Goal: Feedback & Contribution: Contribute content

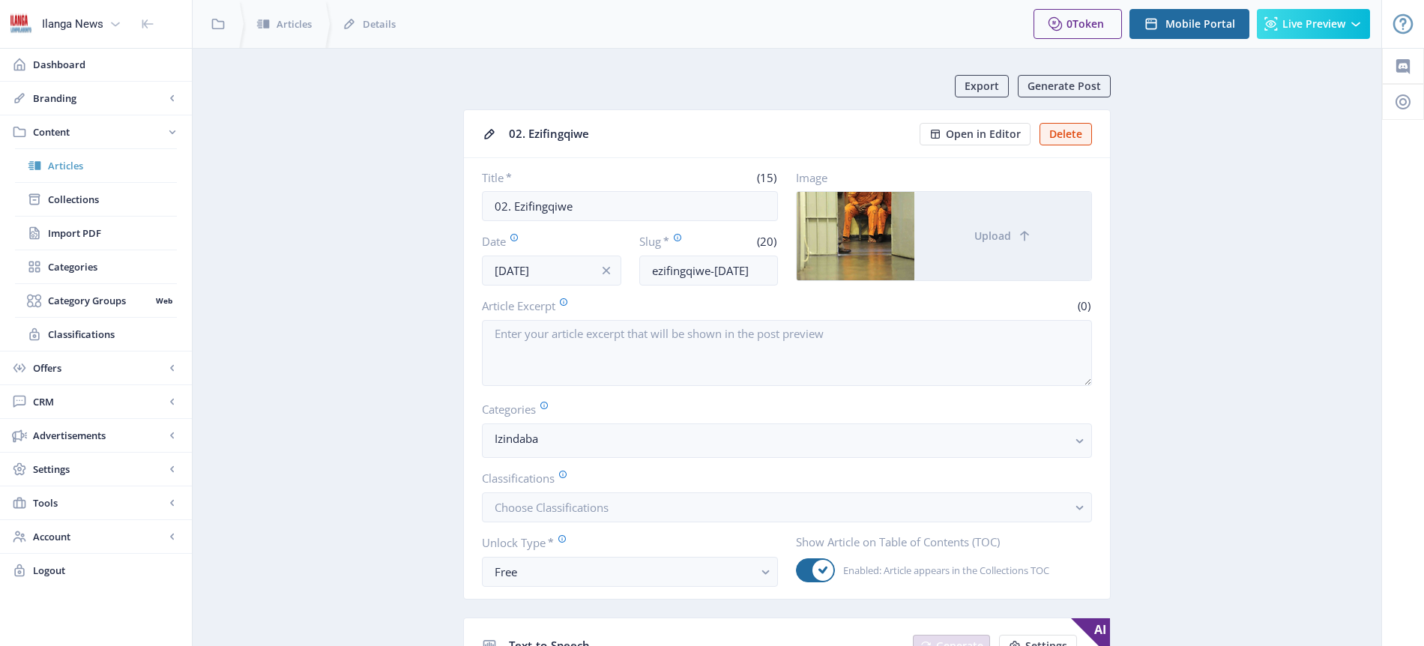
click at [85, 167] on span "Articles" at bounding box center [112, 165] width 129 height 15
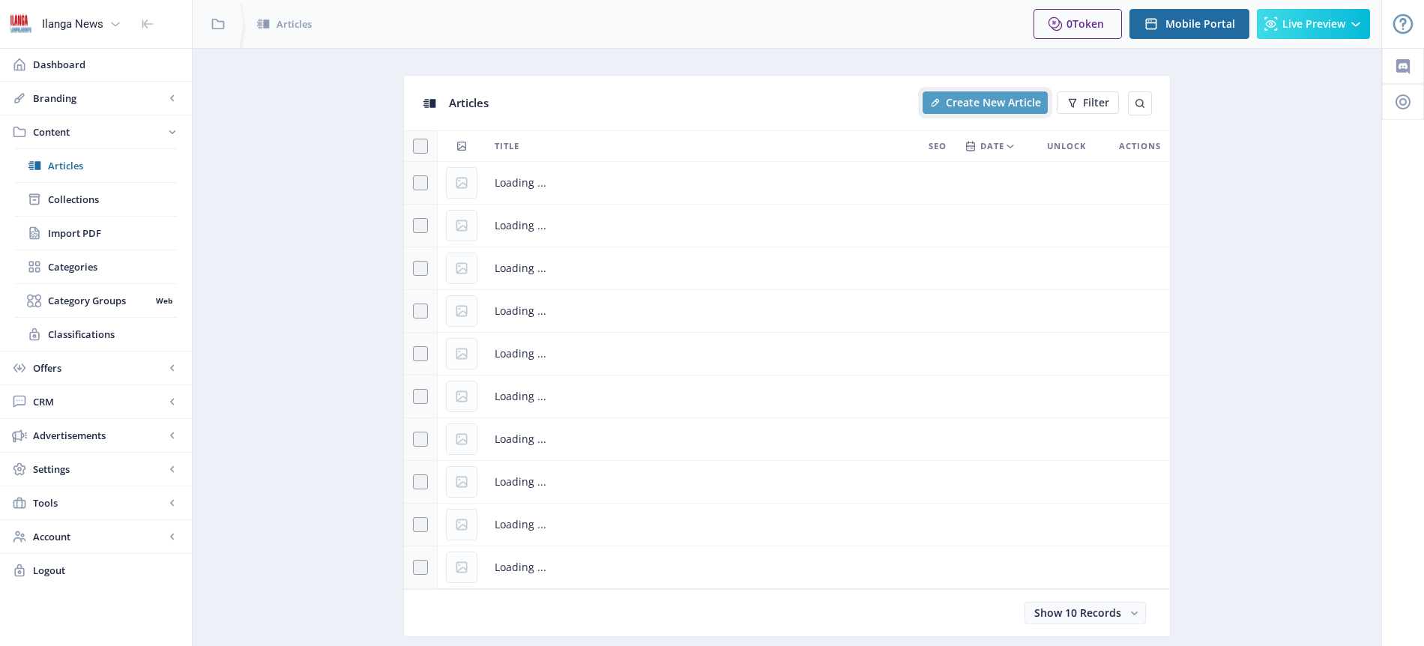
click at [990, 111] on button "Create New Article" at bounding box center [985, 102] width 125 height 22
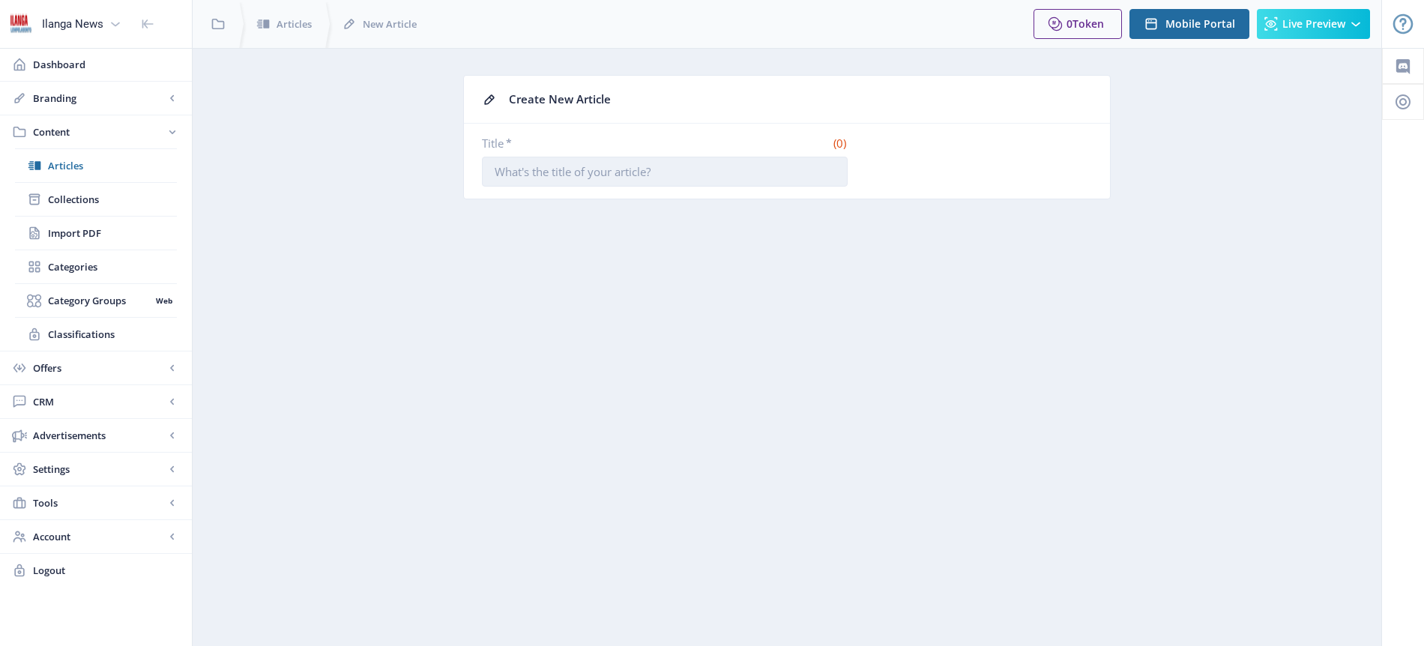
click at [579, 178] on input "Title *" at bounding box center [665, 172] width 366 height 30
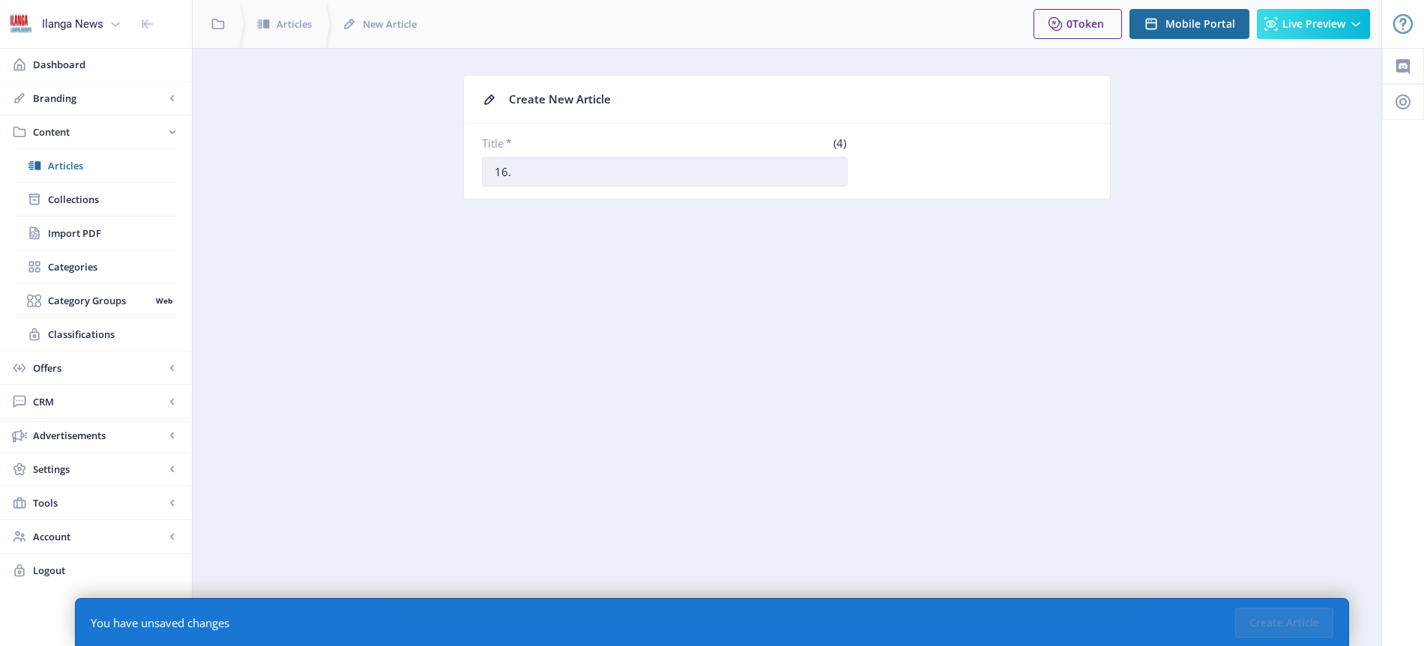
paste input "Injabulo kumqeqeshi weChiefs ngaphambi kowe-Arrows"
type input "16. Injabulo kumqeqeshi weChiefs ngaphambi kowe-Arrows"
click at [1281, 615] on button "Create Article" at bounding box center [1284, 623] width 98 height 30
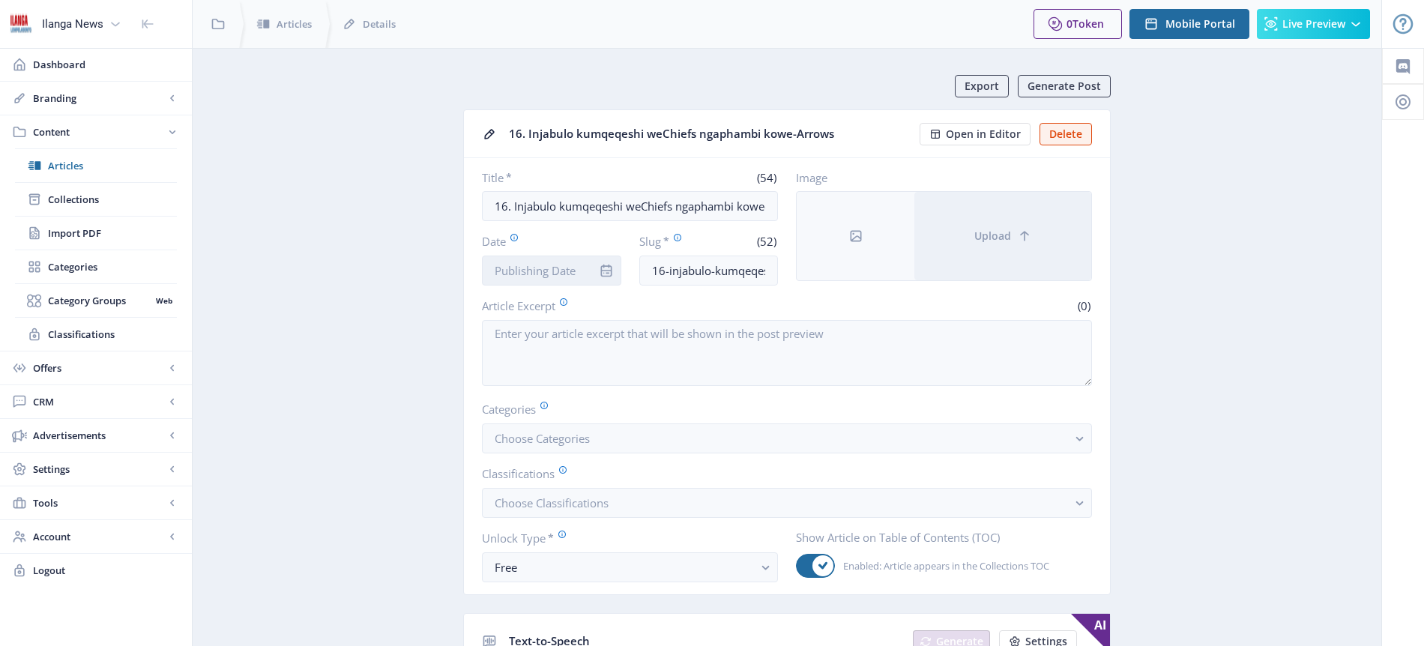
click at [532, 274] on input "Date" at bounding box center [551, 271] width 139 height 30
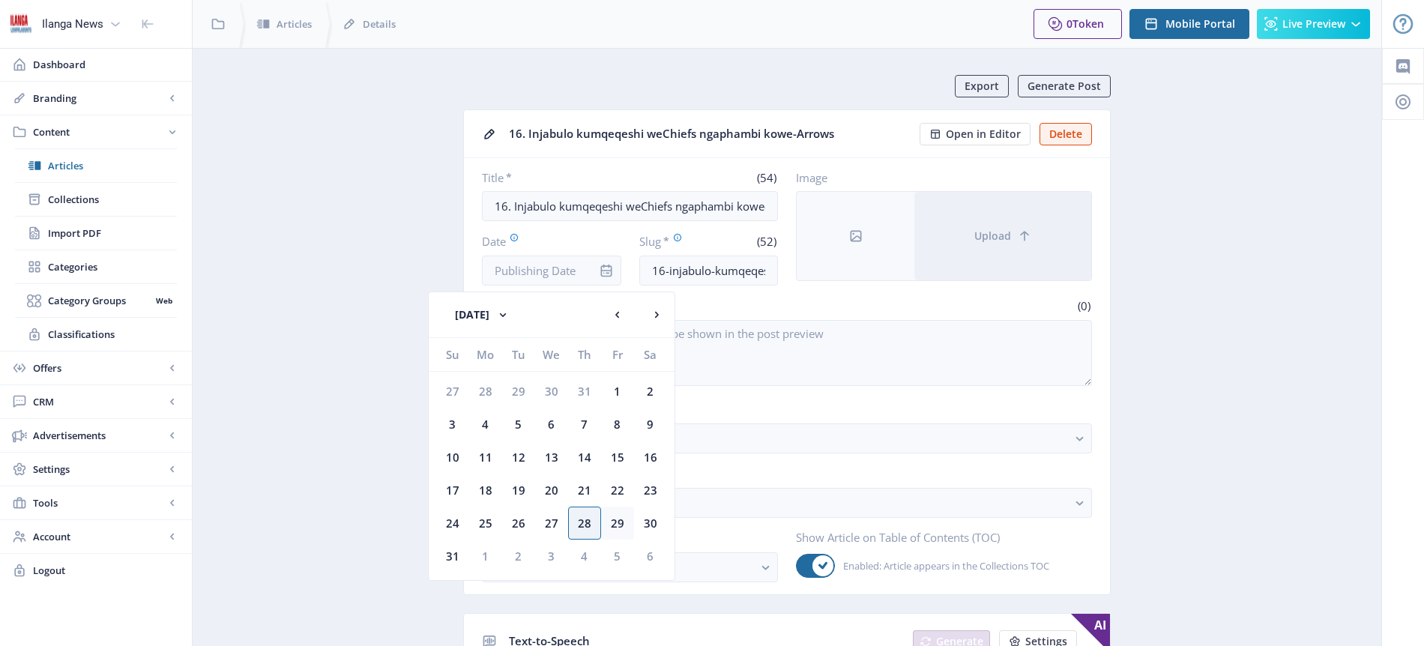
click at [620, 519] on div "29" at bounding box center [617, 523] width 33 height 33
type input "[DATE]"
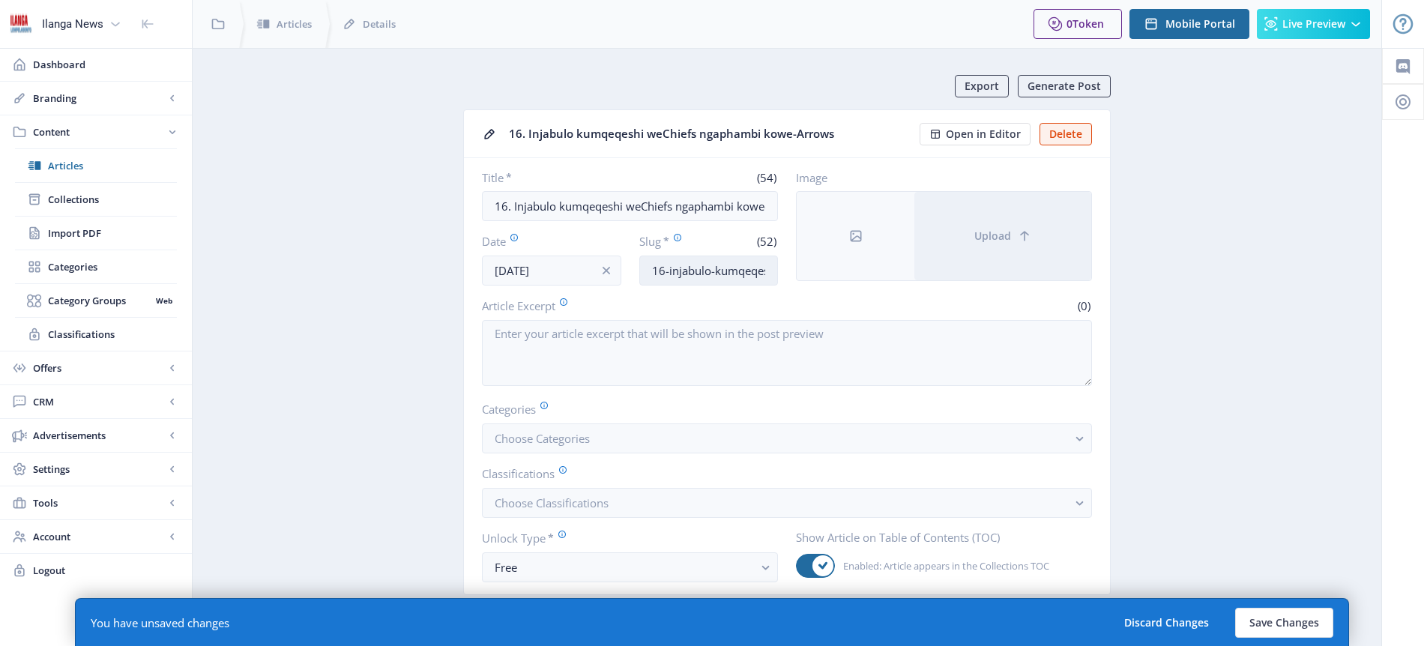
click at [753, 274] on input "16-injabulo-kumqeqeshi-wechiefs-ngaphambi-kowearrows" at bounding box center [708, 271] width 139 height 30
type input "NAbi-happy"
click at [568, 438] on span "Choose Categories" at bounding box center [542, 438] width 95 height 15
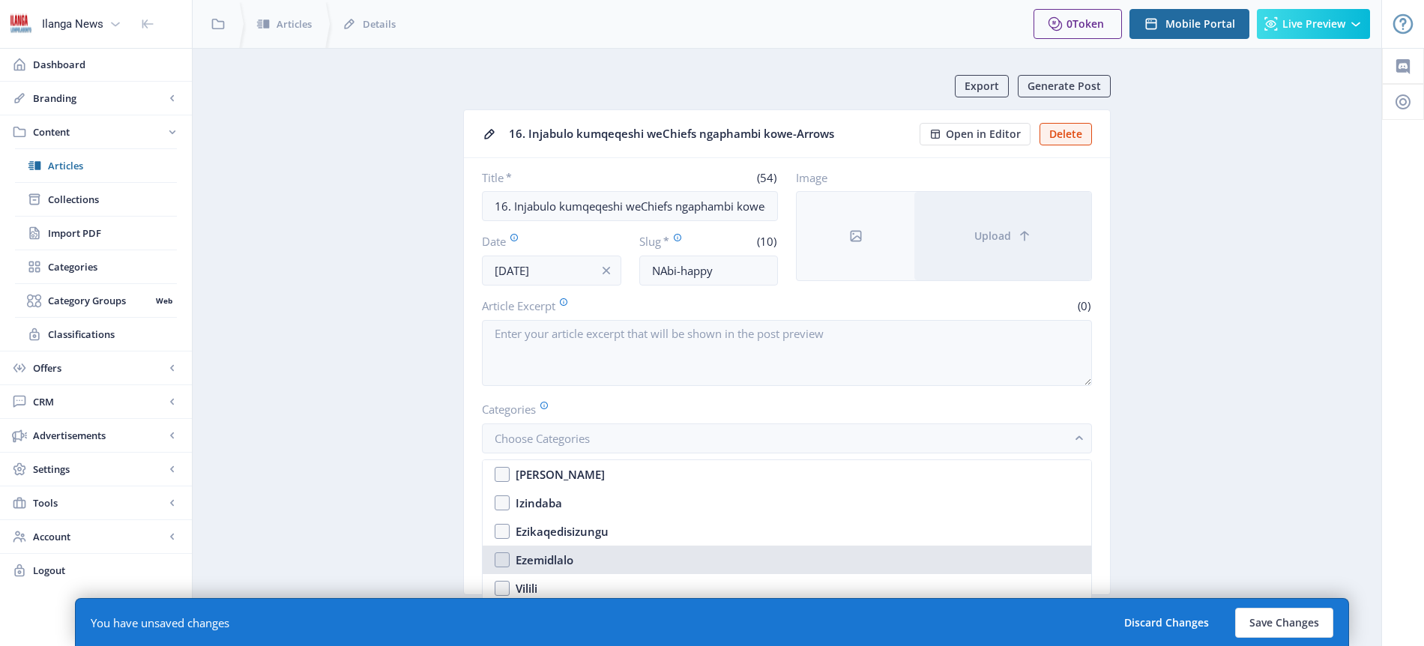
click at [568, 554] on div "Ezemidlalo" at bounding box center [545, 560] width 58 height 18
checkbox input "true"
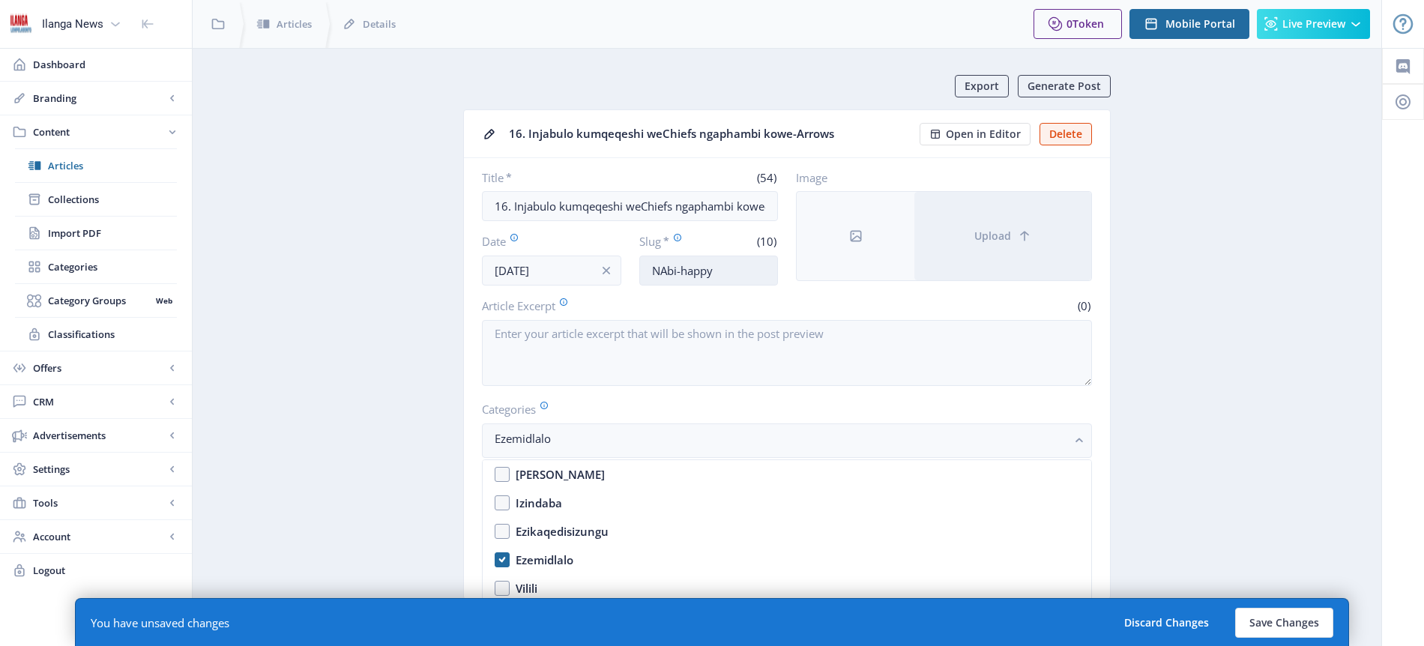
click at [662, 271] on input "NAbi-happy" at bounding box center [708, 271] width 139 height 30
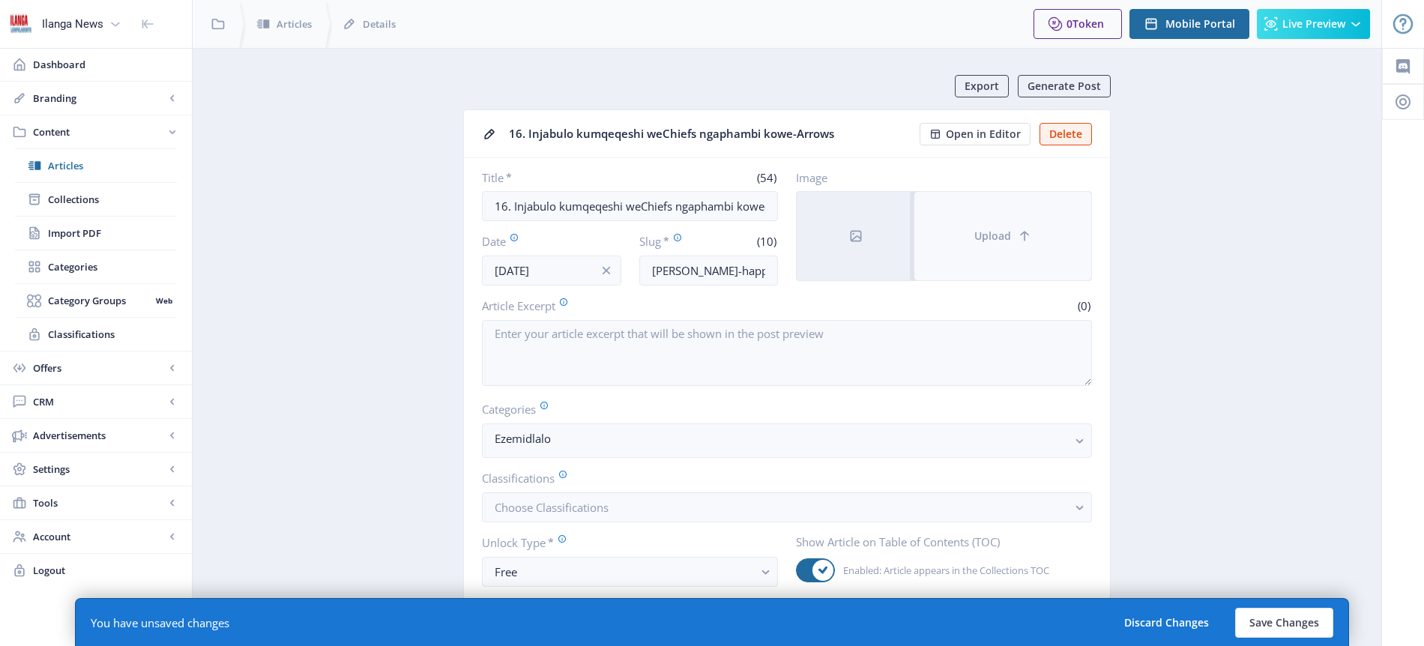
click at [998, 241] on span "Upload" at bounding box center [992, 236] width 37 height 12
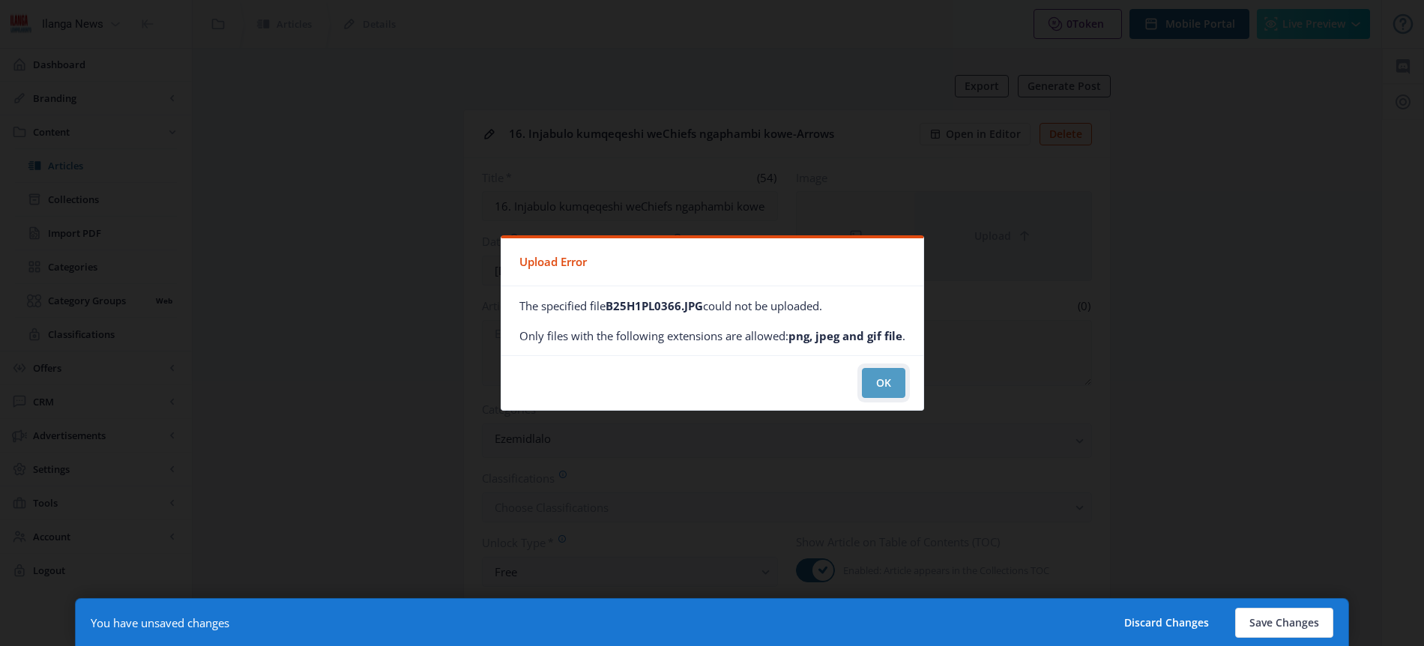
click at [892, 387] on button "OK" at bounding box center [883, 383] width 43 height 30
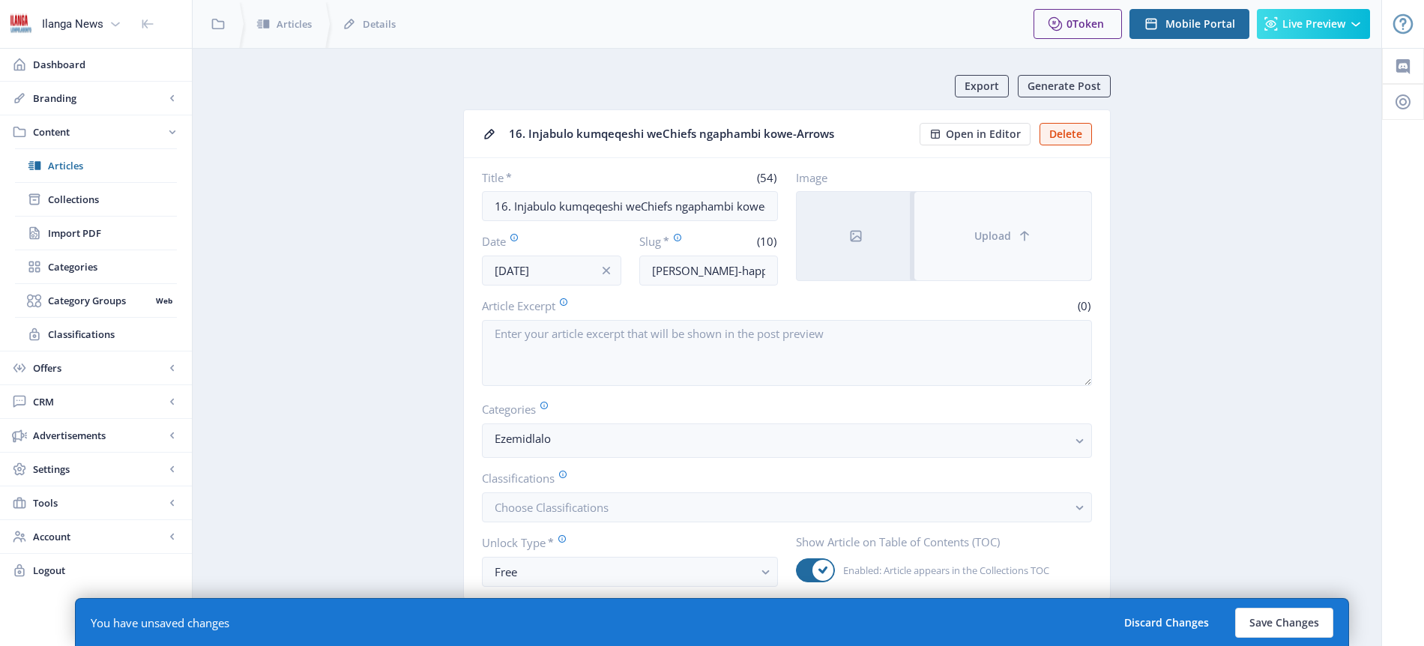
click at [996, 233] on span "Upload" at bounding box center [992, 236] width 37 height 12
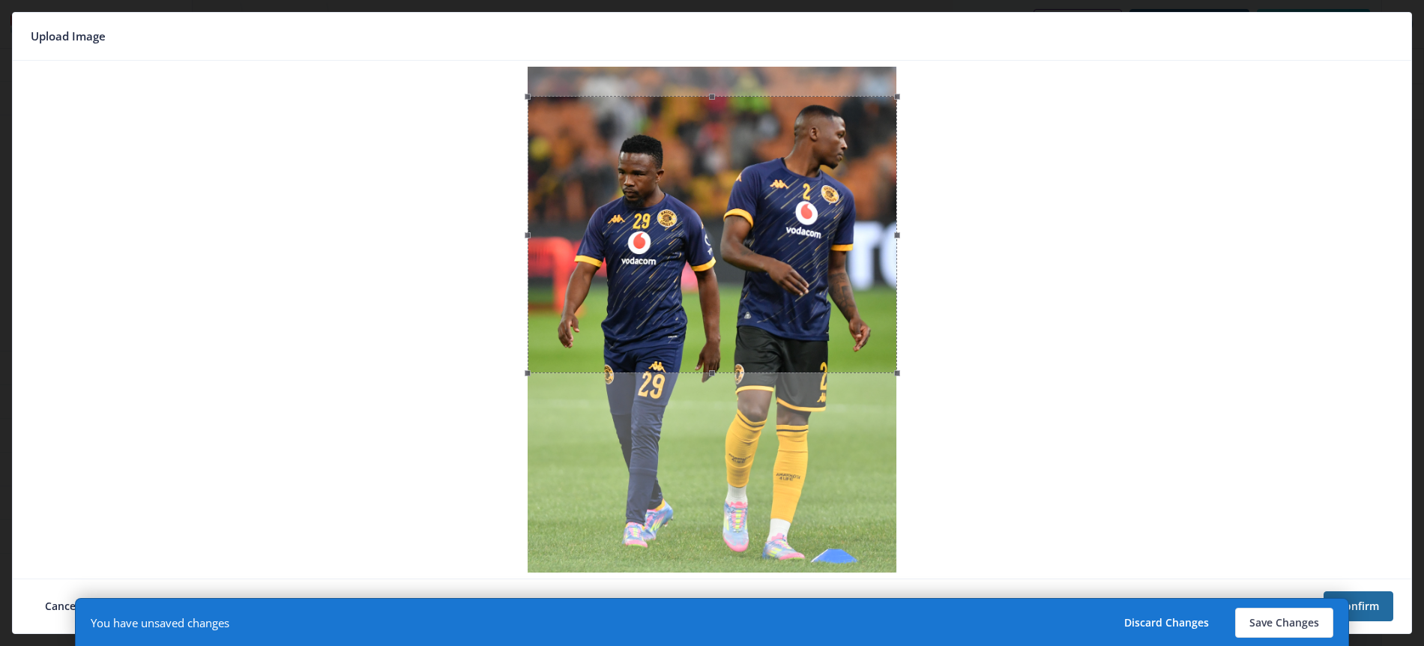
drag, startPoint x: 791, startPoint y: 194, endPoint x: 791, endPoint y: 223, distance: 29.2
click at [791, 223] on div at bounding box center [712, 234] width 369 height 277
click at [1293, 620] on button "Save Changes" at bounding box center [1284, 623] width 98 height 30
type input "nabi-happy"
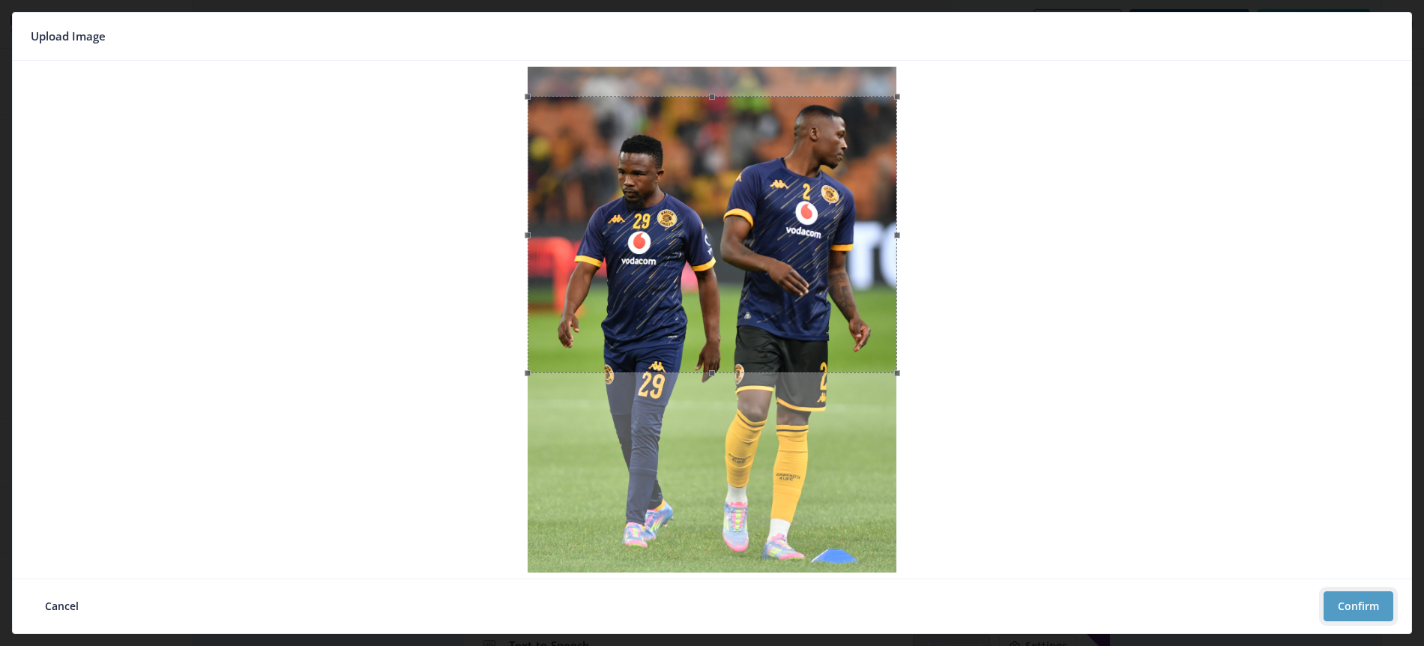
click at [1362, 602] on button "Confirm" at bounding box center [1358, 606] width 70 height 30
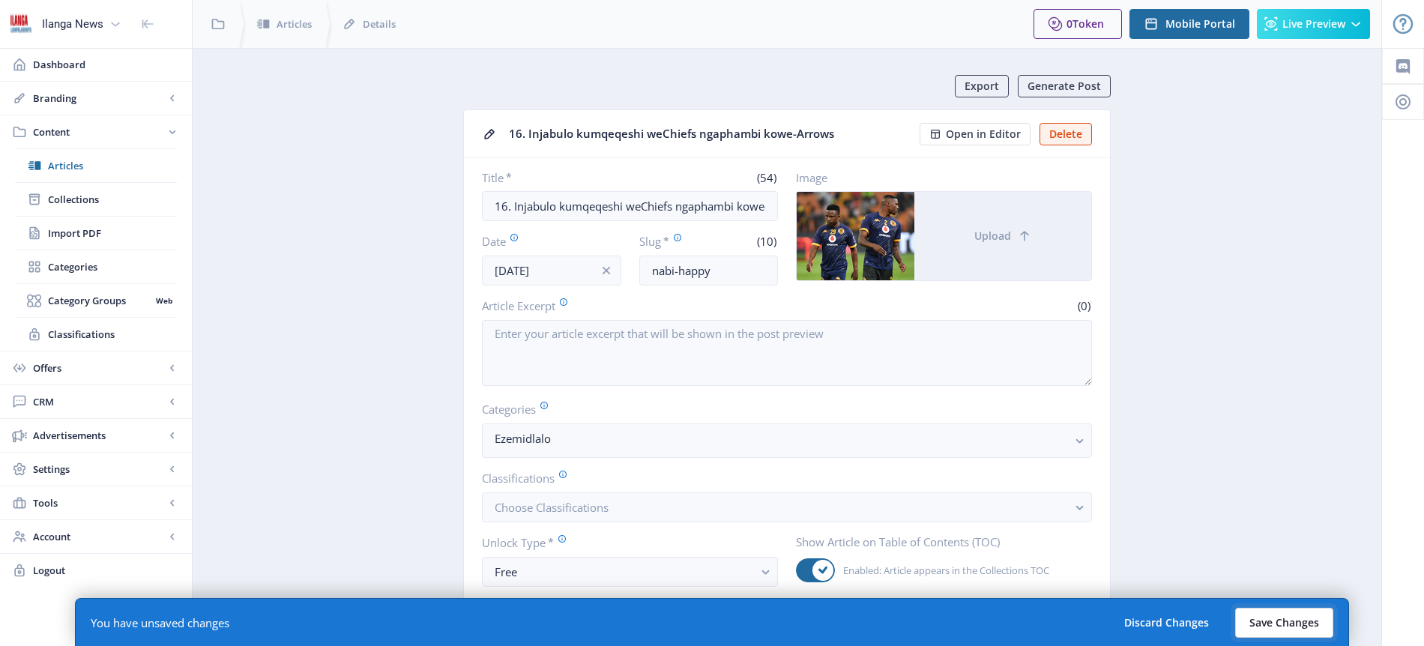
click at [1296, 616] on button "Save Changes" at bounding box center [1284, 623] width 98 height 30
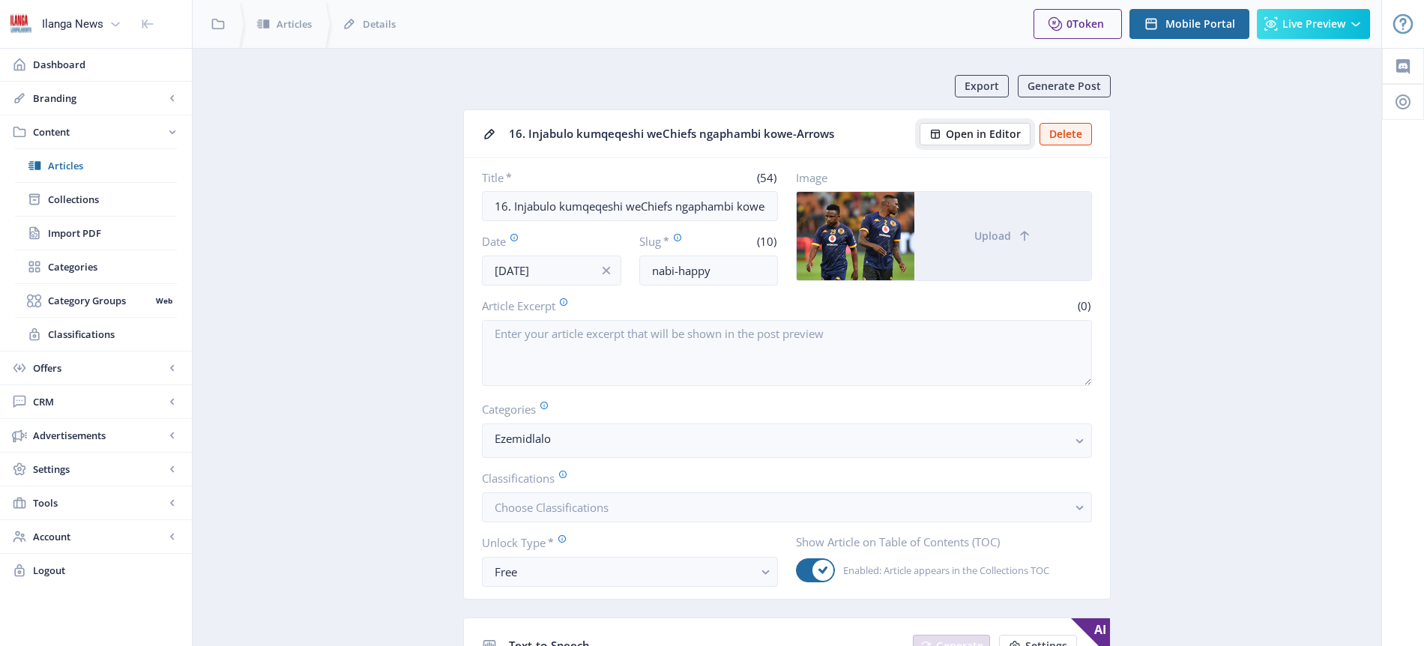
click at [991, 133] on span "Open in Editor" at bounding box center [983, 134] width 75 height 12
click at [64, 169] on span "Articles" at bounding box center [112, 165] width 129 height 15
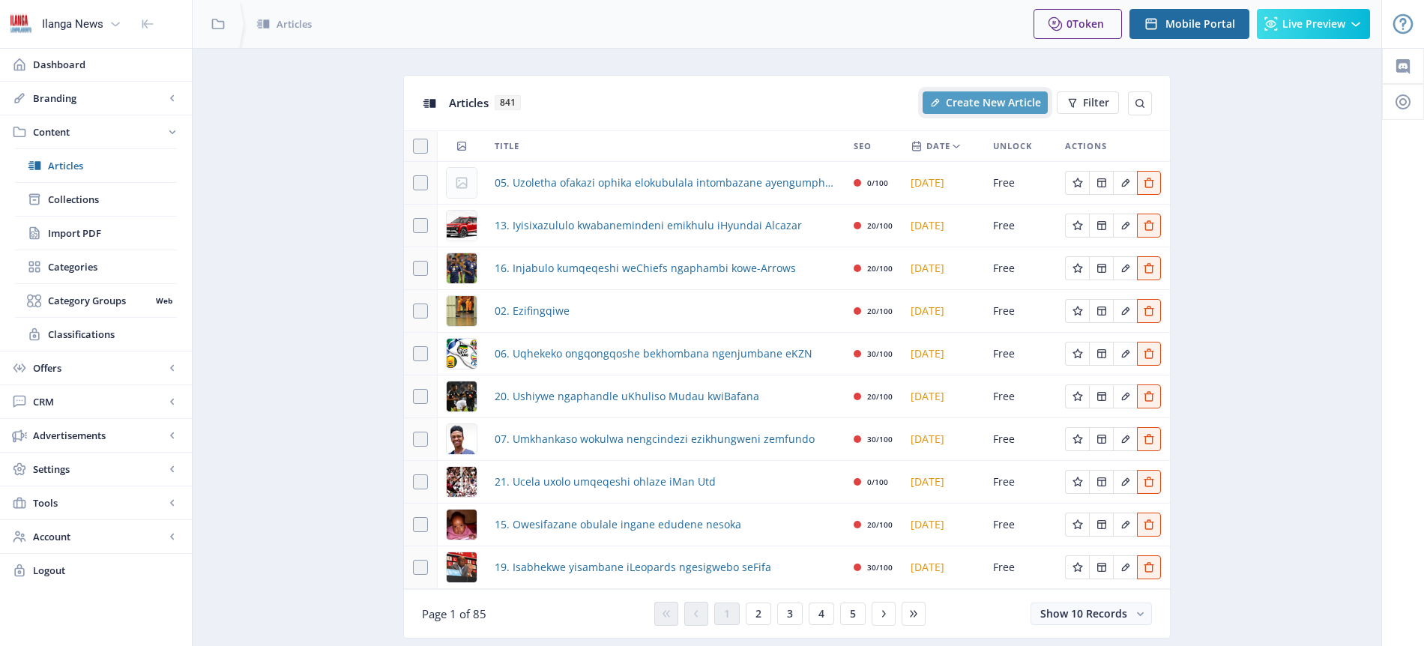
click at [994, 106] on span "Create New Article" at bounding box center [993, 103] width 95 height 12
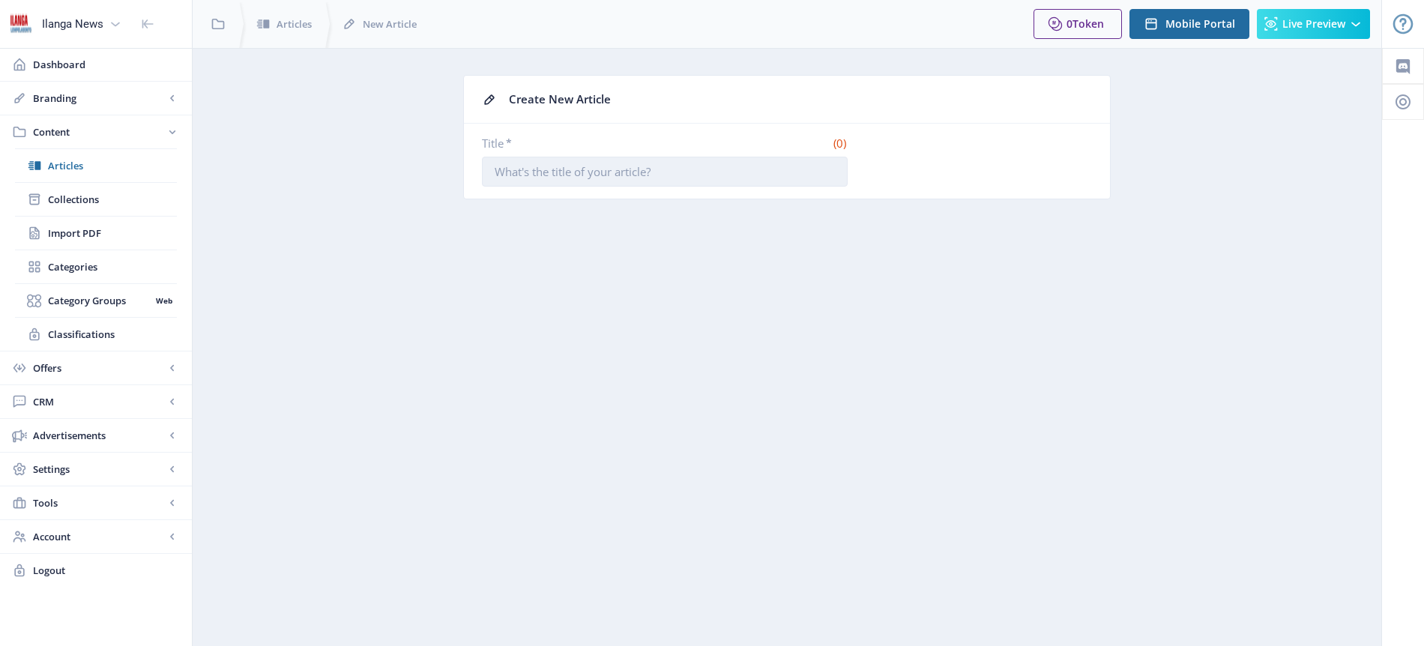
click at [723, 165] on input "Title *" at bounding box center [665, 172] width 366 height 30
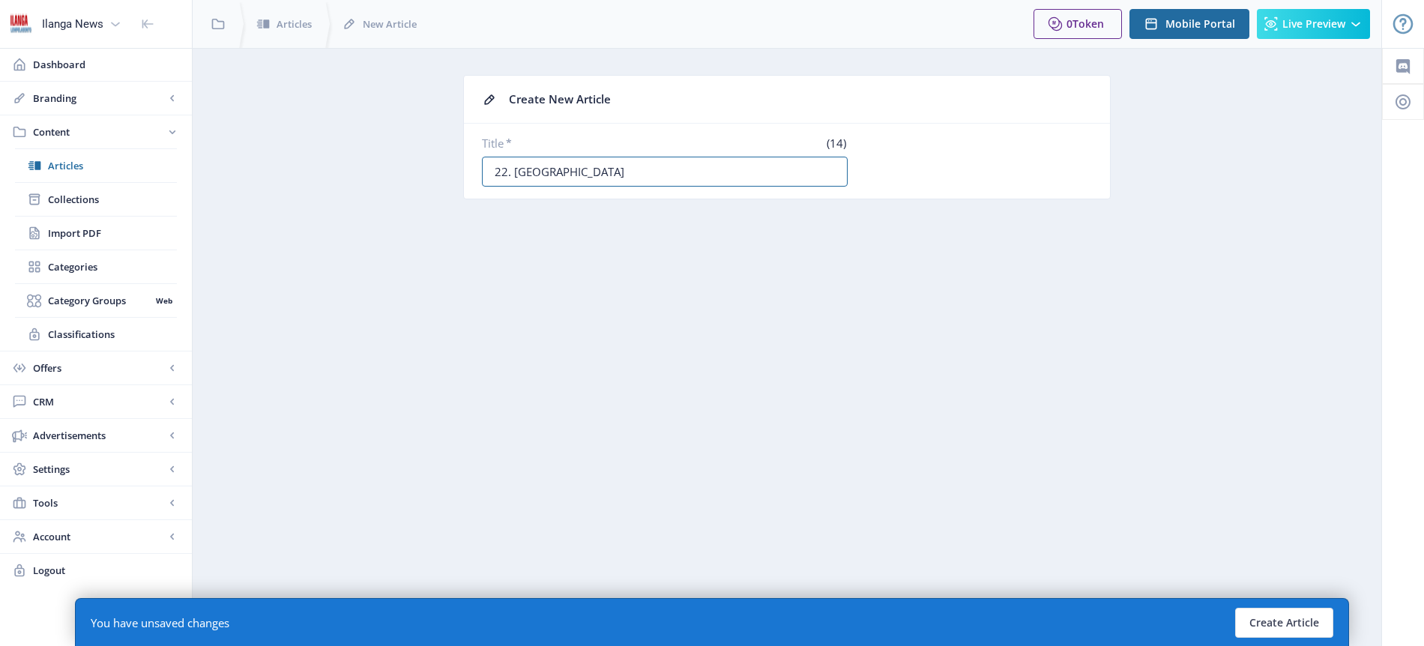
type input "22. [GEOGRAPHIC_DATA]"
click at [706, 172] on input "22. [GEOGRAPHIC_DATA]" at bounding box center [665, 172] width 366 height 30
click at [1304, 627] on button "Create Article" at bounding box center [1284, 623] width 98 height 30
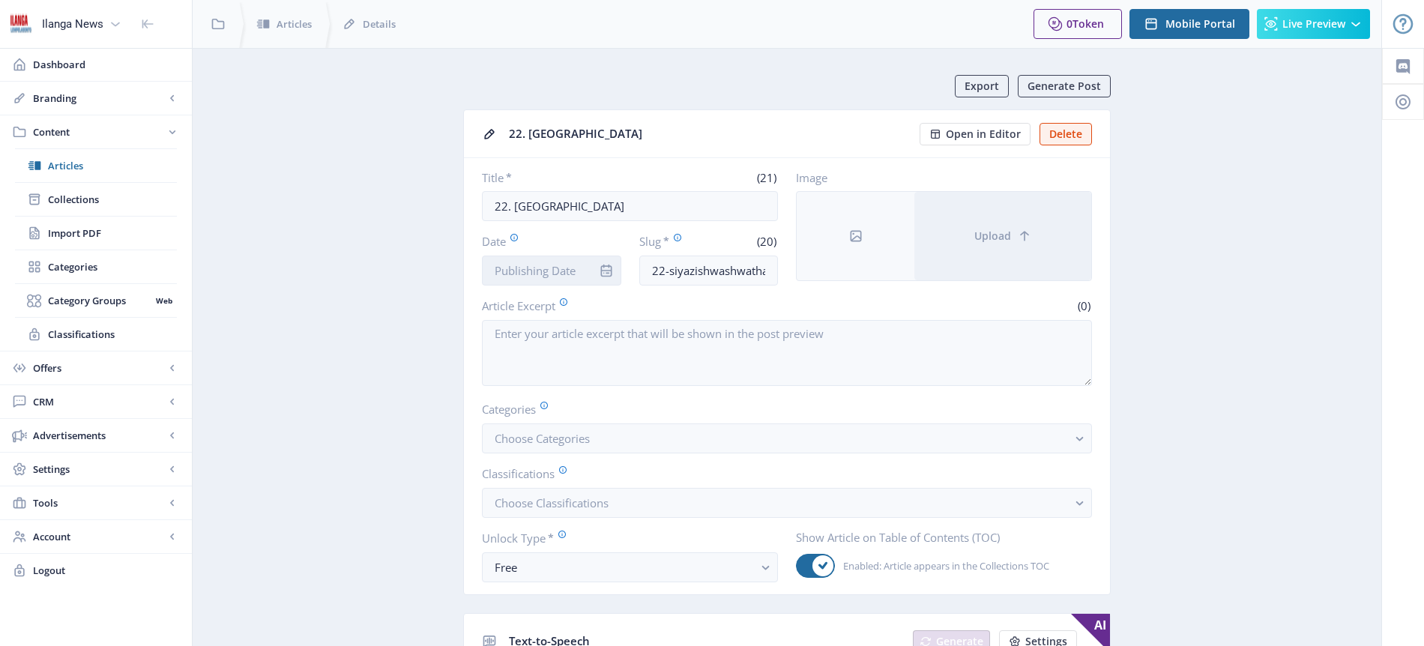
click at [552, 279] on input "Date" at bounding box center [551, 271] width 139 height 30
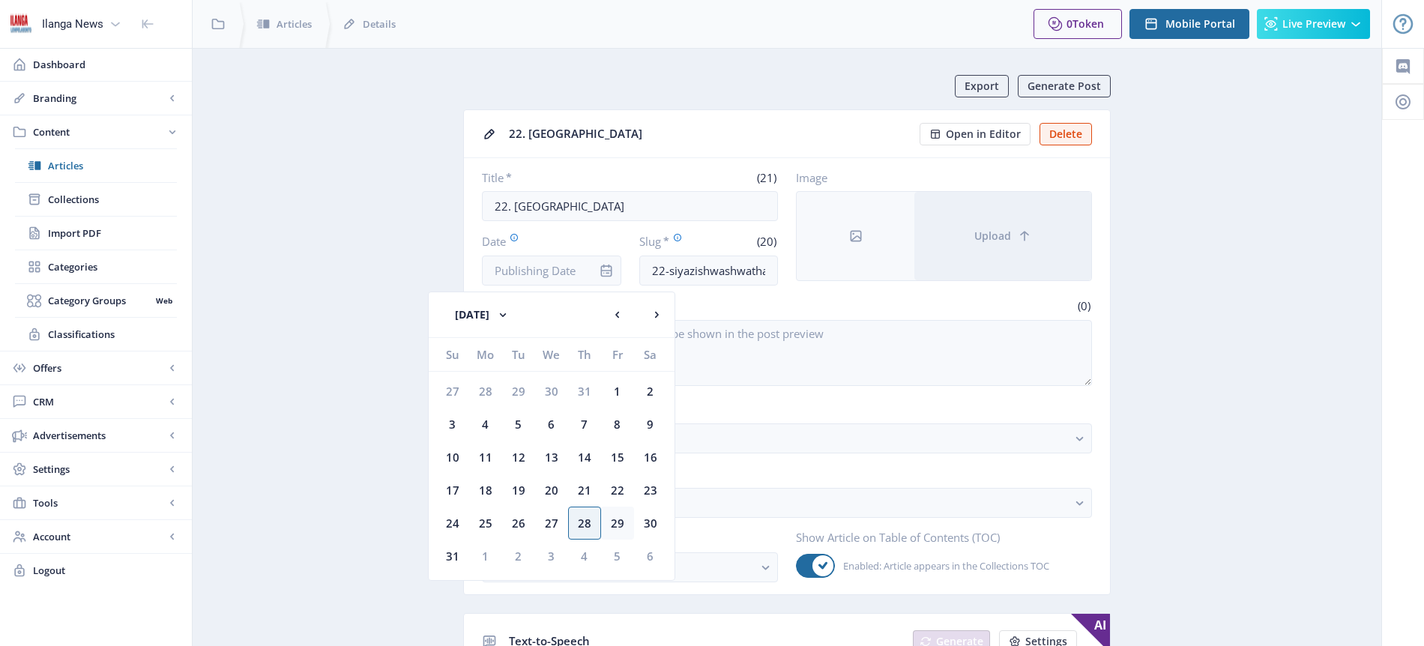
click at [623, 516] on div "29" at bounding box center [617, 523] width 33 height 33
type input "[DATE]"
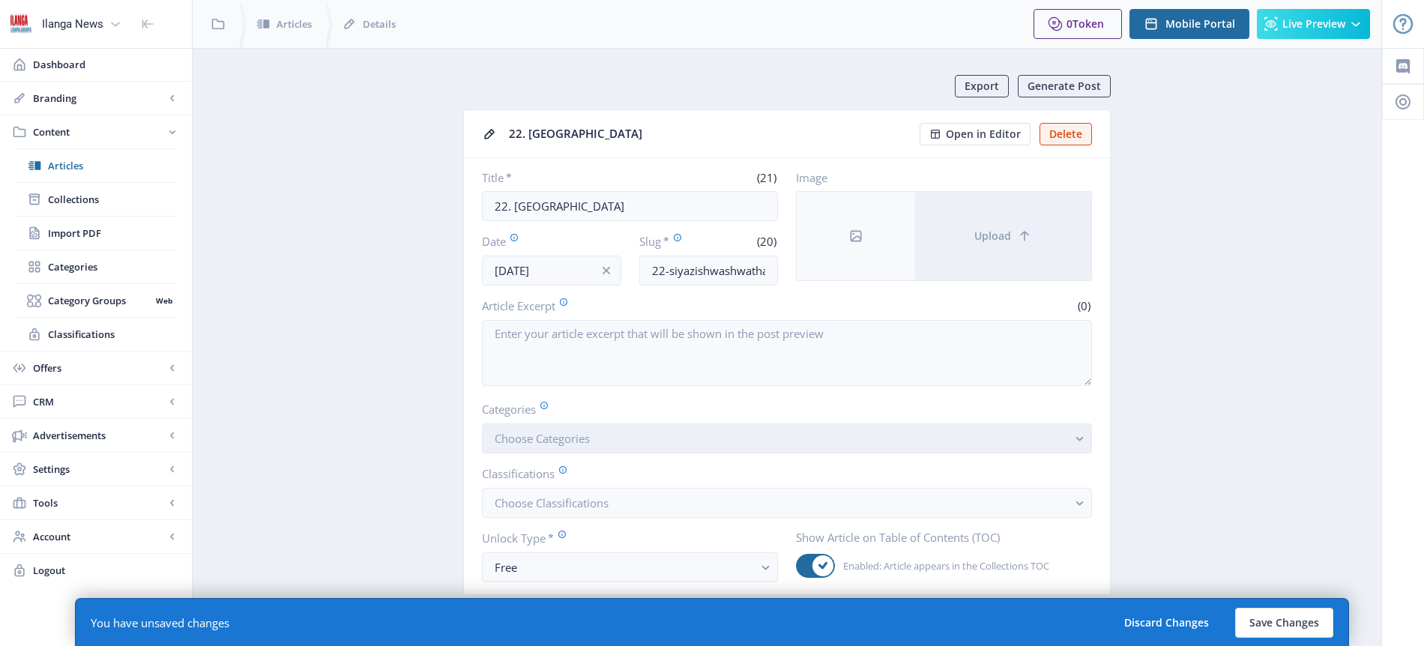
click at [573, 429] on button "Choose Categories" at bounding box center [787, 438] width 610 height 30
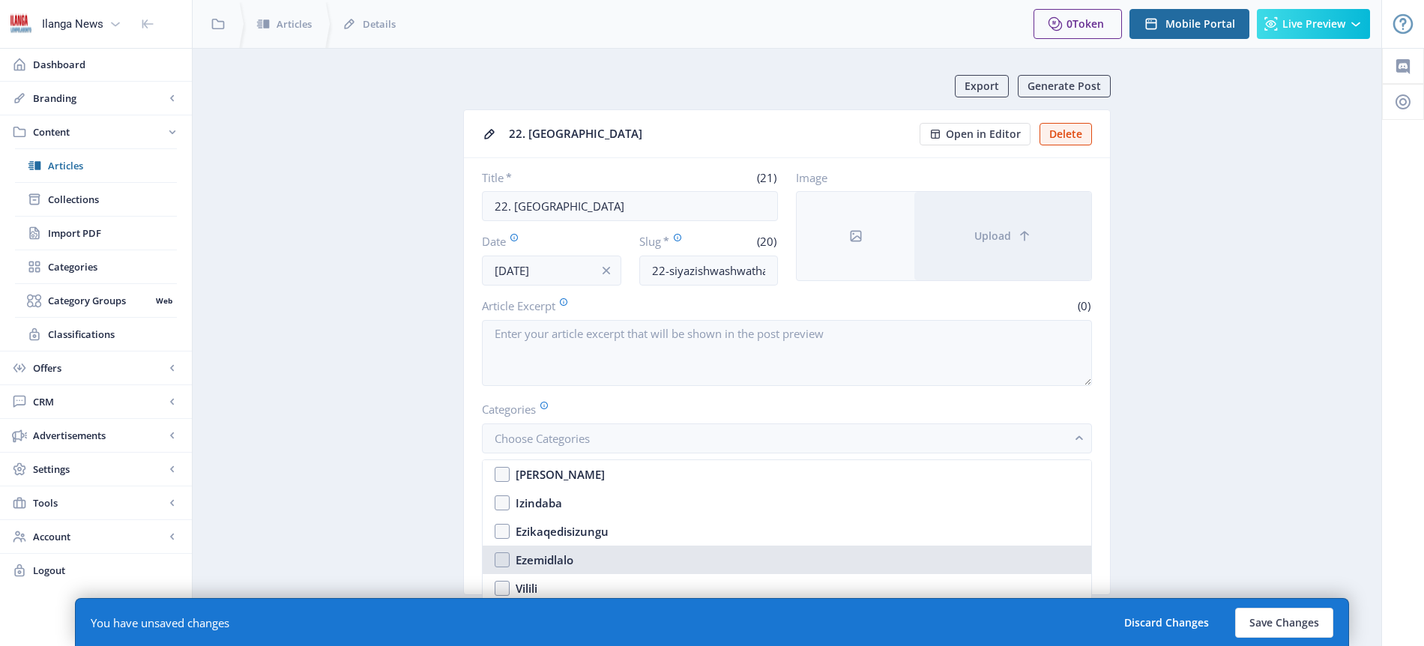
click at [558, 563] on div "Ezemidlalo" at bounding box center [545, 560] width 58 height 18
checkbox input "true"
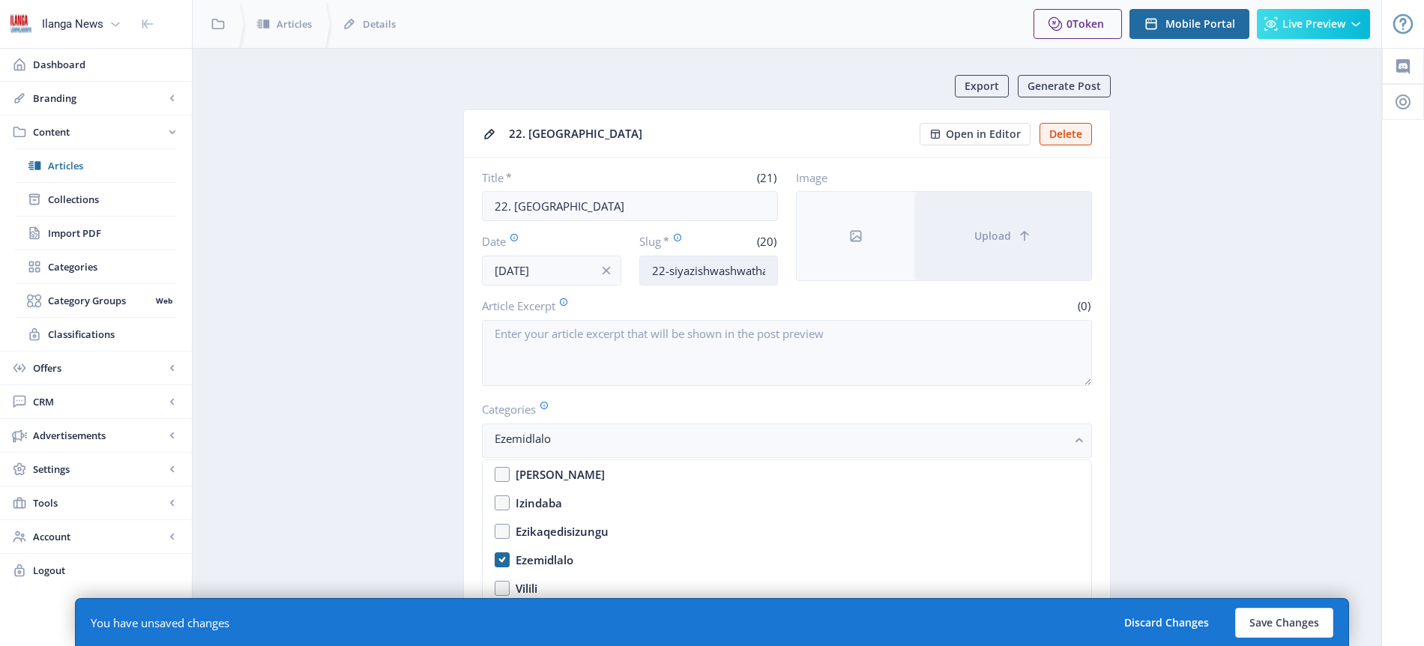
click at [728, 274] on input "22-siyazishwashwatha" at bounding box center [708, 271] width 139 height 30
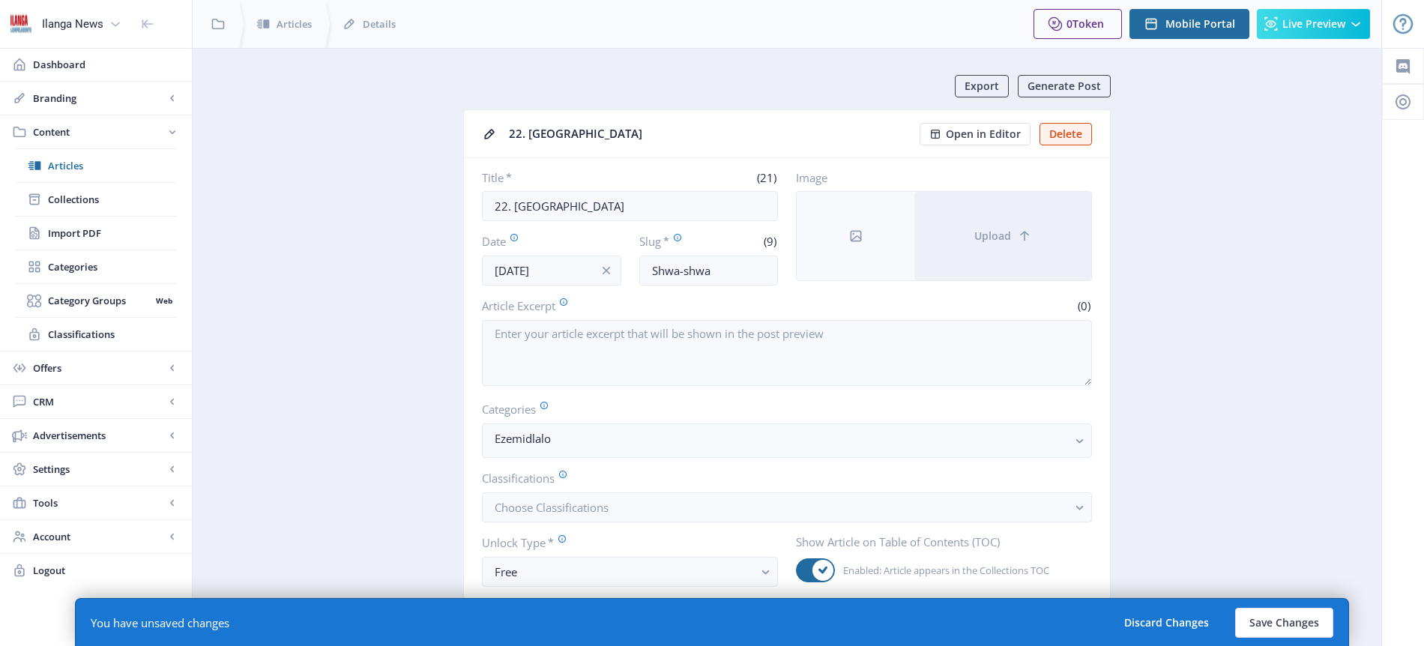
click at [757, 398] on nb-card-body "Title * (21) 22. Siyazishwashwatha Date [DATE] Slug * (9) Shwa-shwa Image Uploa…" at bounding box center [787, 378] width 646 height 441
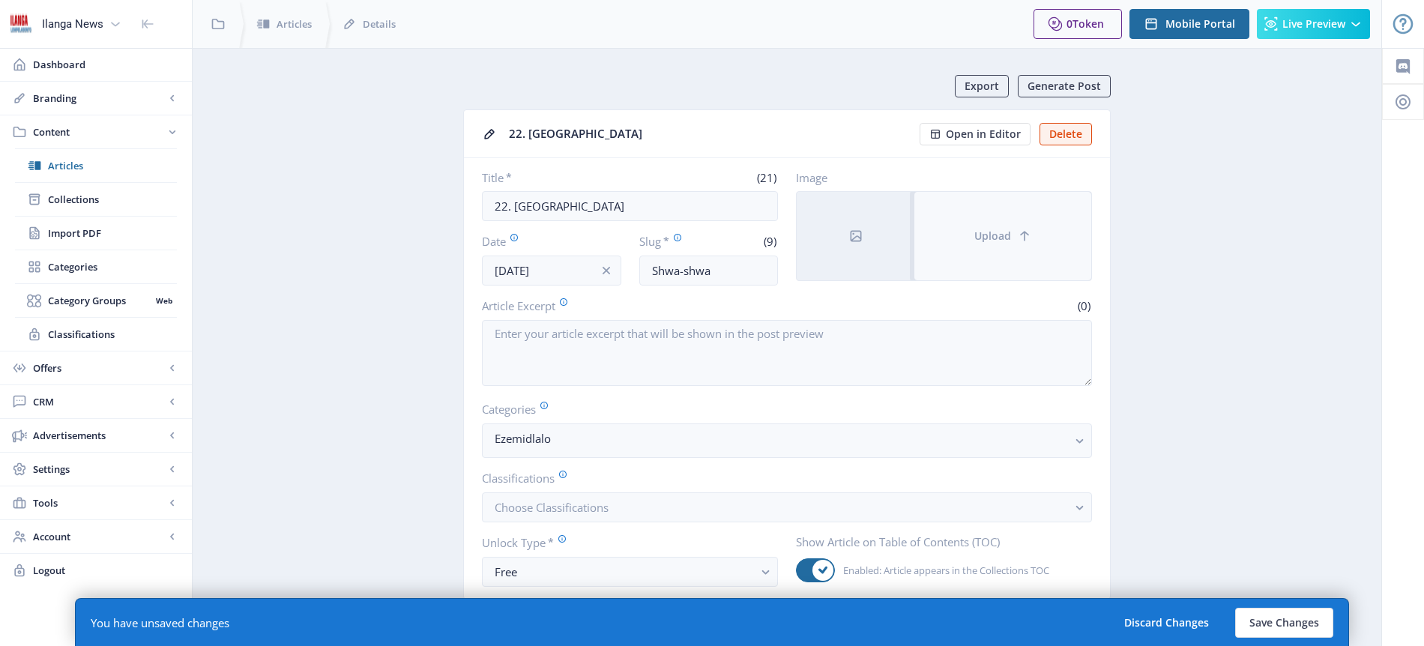
click at [1000, 244] on button "Upload" at bounding box center [1002, 236] width 177 height 88
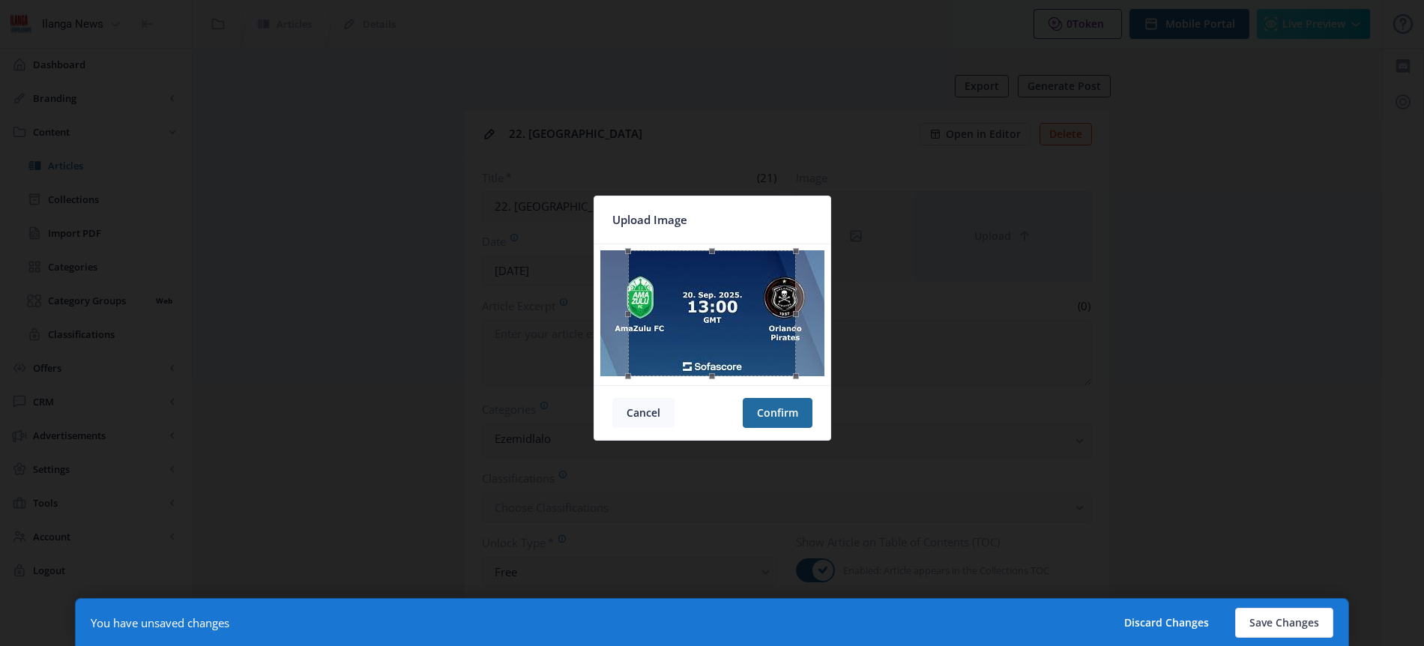
click at [654, 408] on button "Cancel" at bounding box center [643, 413] width 62 height 30
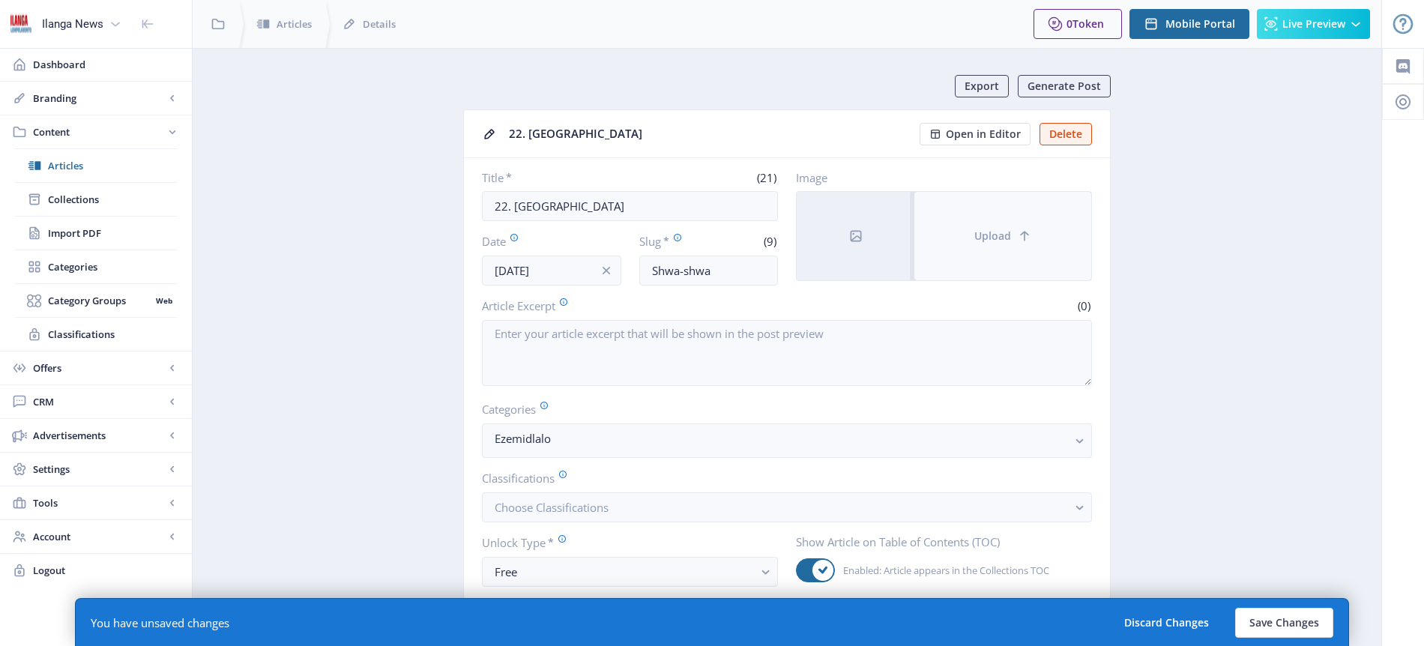
click at [1025, 235] on icon at bounding box center [1024, 236] width 15 height 15
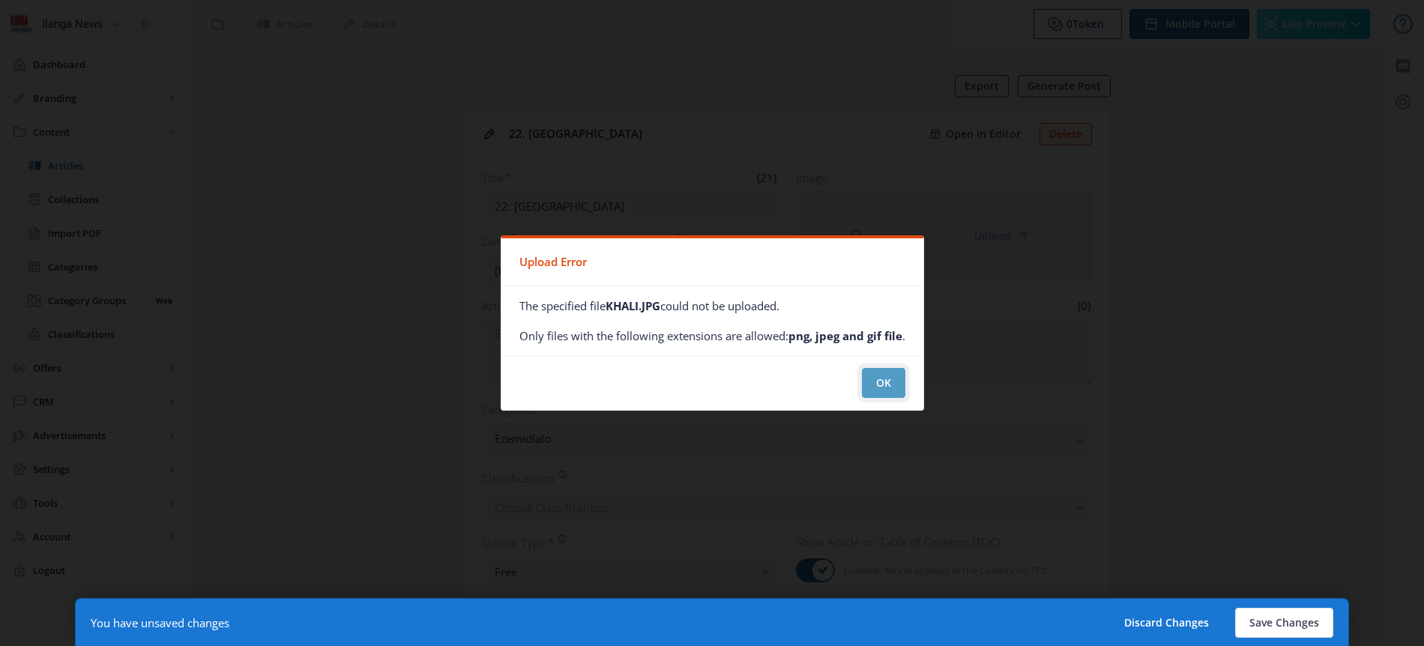
click at [892, 384] on button "OK" at bounding box center [883, 383] width 43 height 30
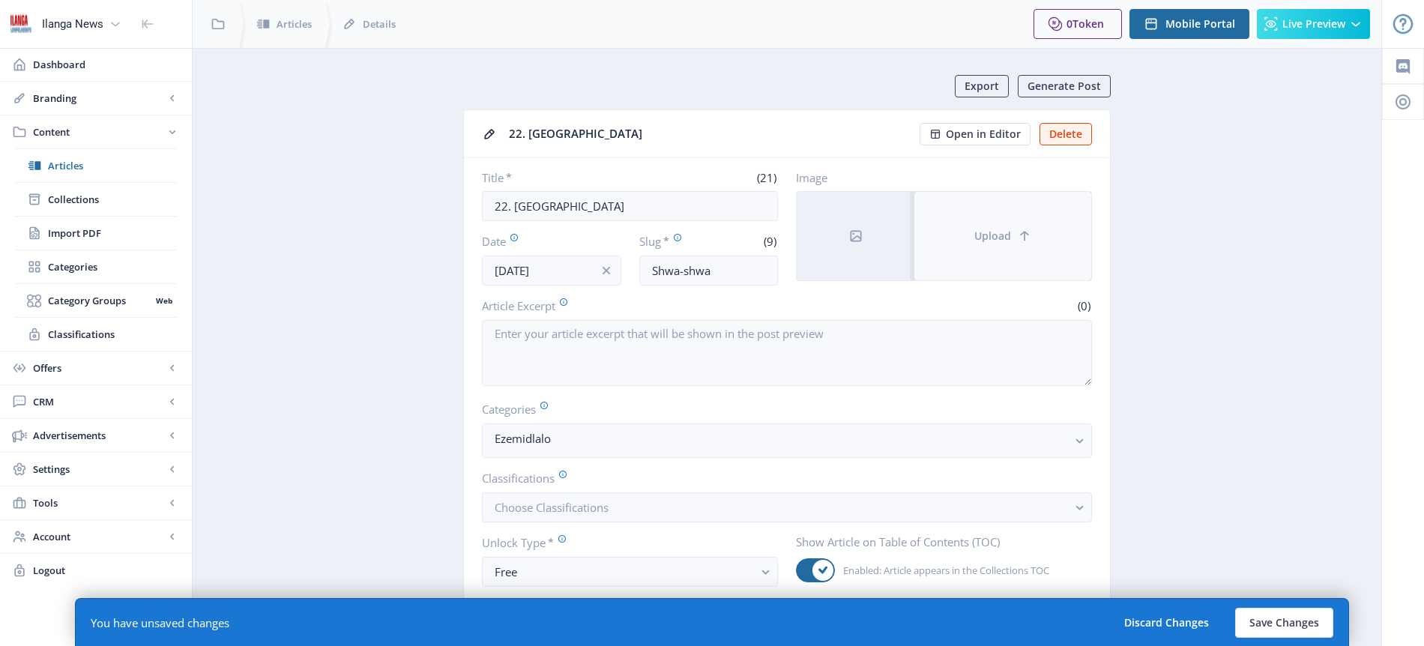
click at [1022, 229] on icon at bounding box center [1024, 236] width 15 height 15
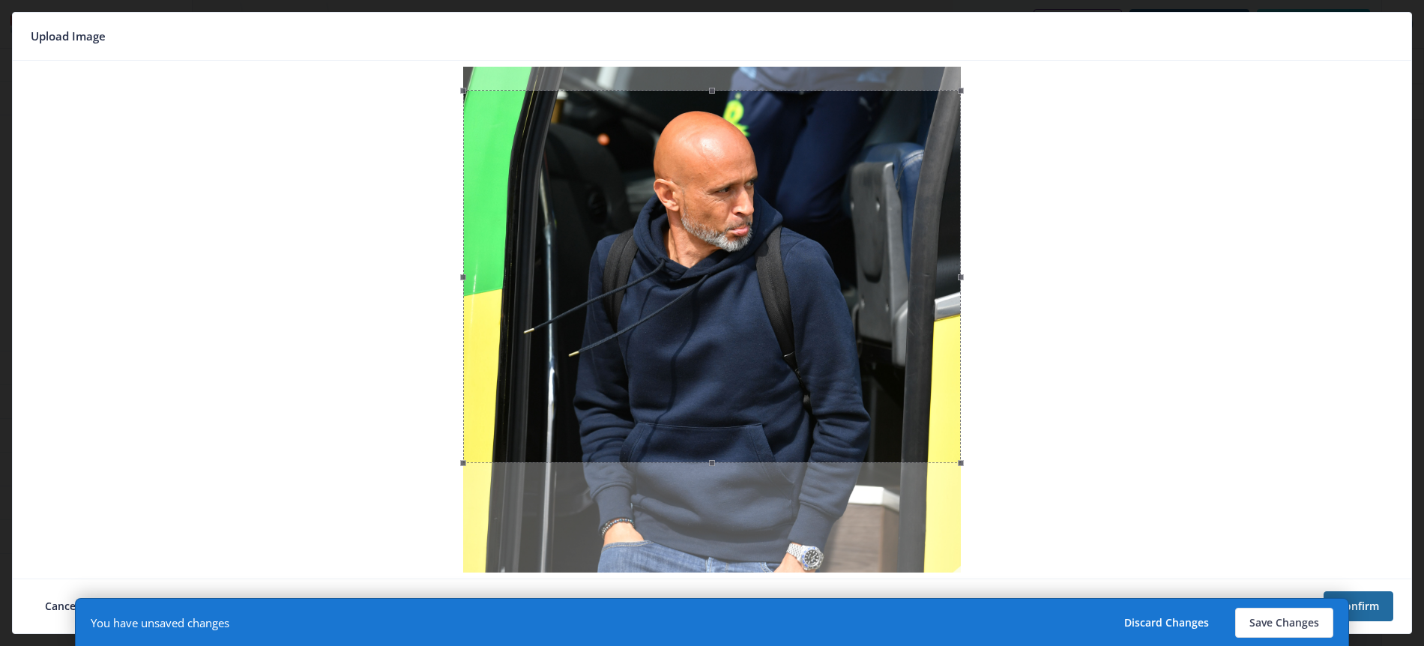
drag, startPoint x: 767, startPoint y: 289, endPoint x: 765, endPoint y: 307, distance: 18.0
click at [765, 307] on div at bounding box center [712, 276] width 498 height 373
click at [1290, 620] on button "Save Changes" at bounding box center [1284, 623] width 98 height 30
type input "shwa-shwa"
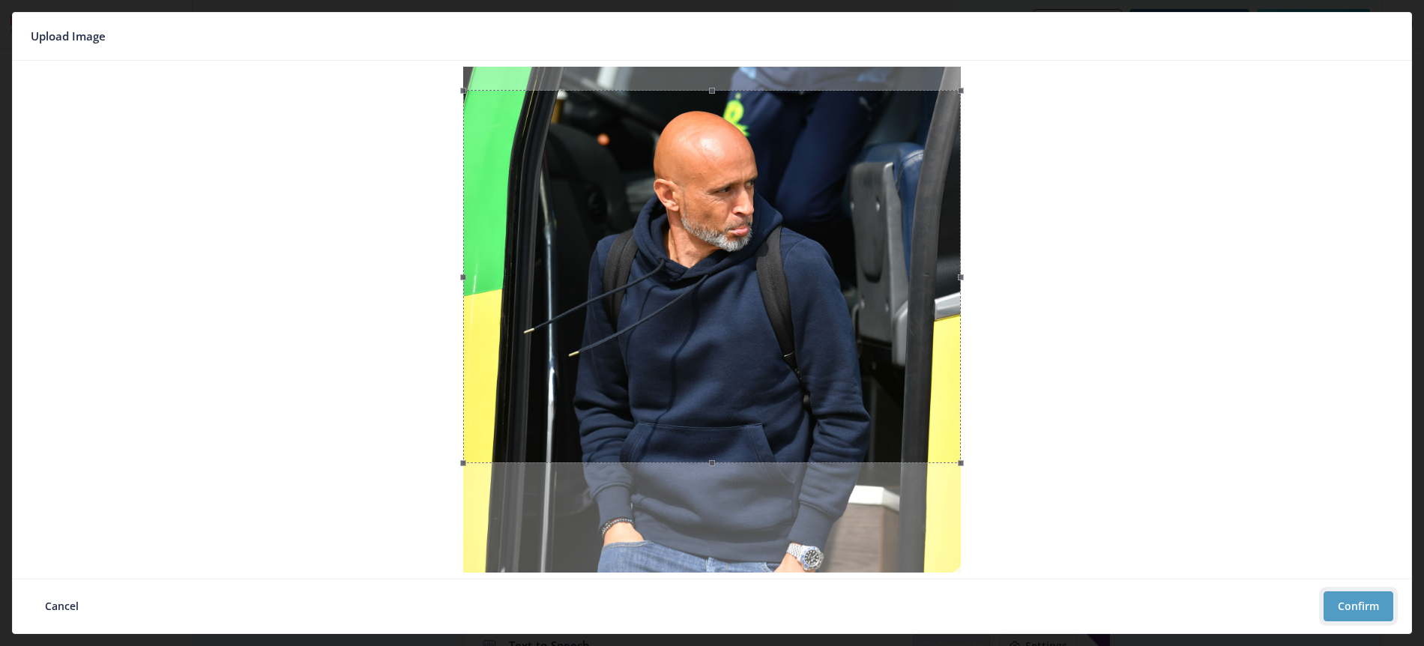
click at [1356, 597] on button "Confirm" at bounding box center [1358, 606] width 70 height 30
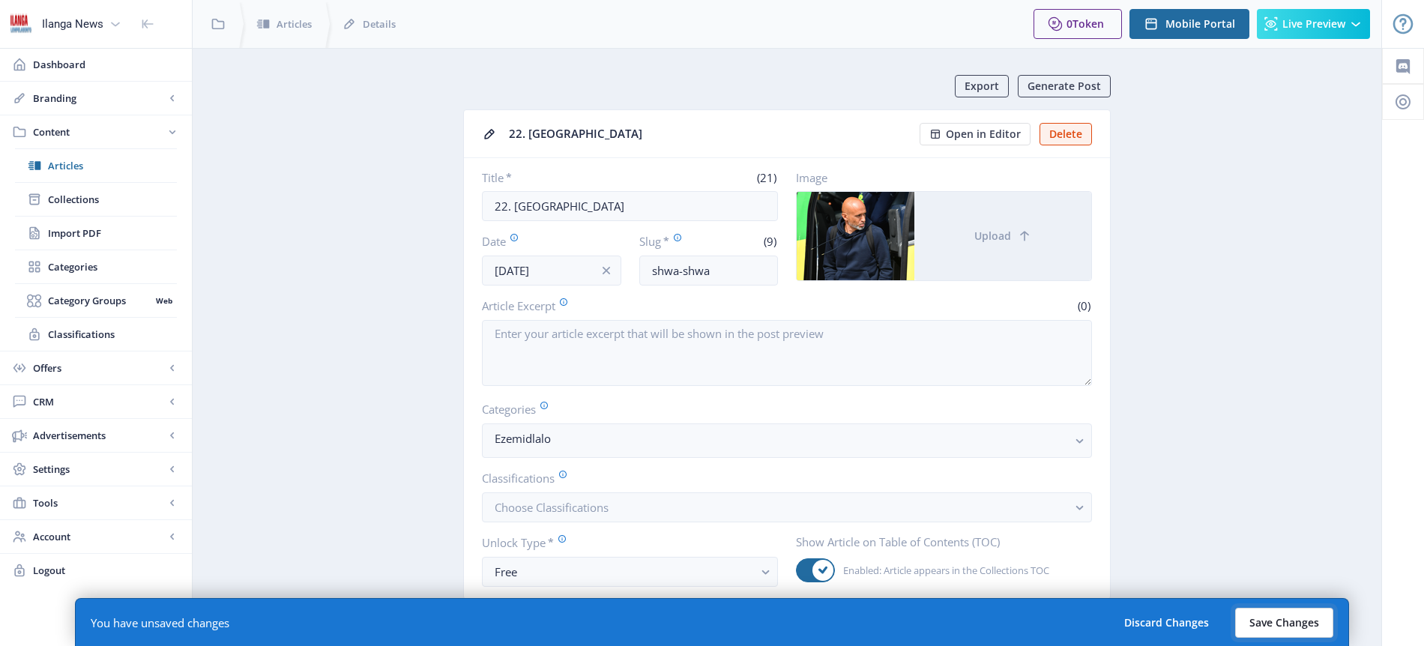
click at [1290, 624] on button "Save Changes" at bounding box center [1284, 623] width 98 height 30
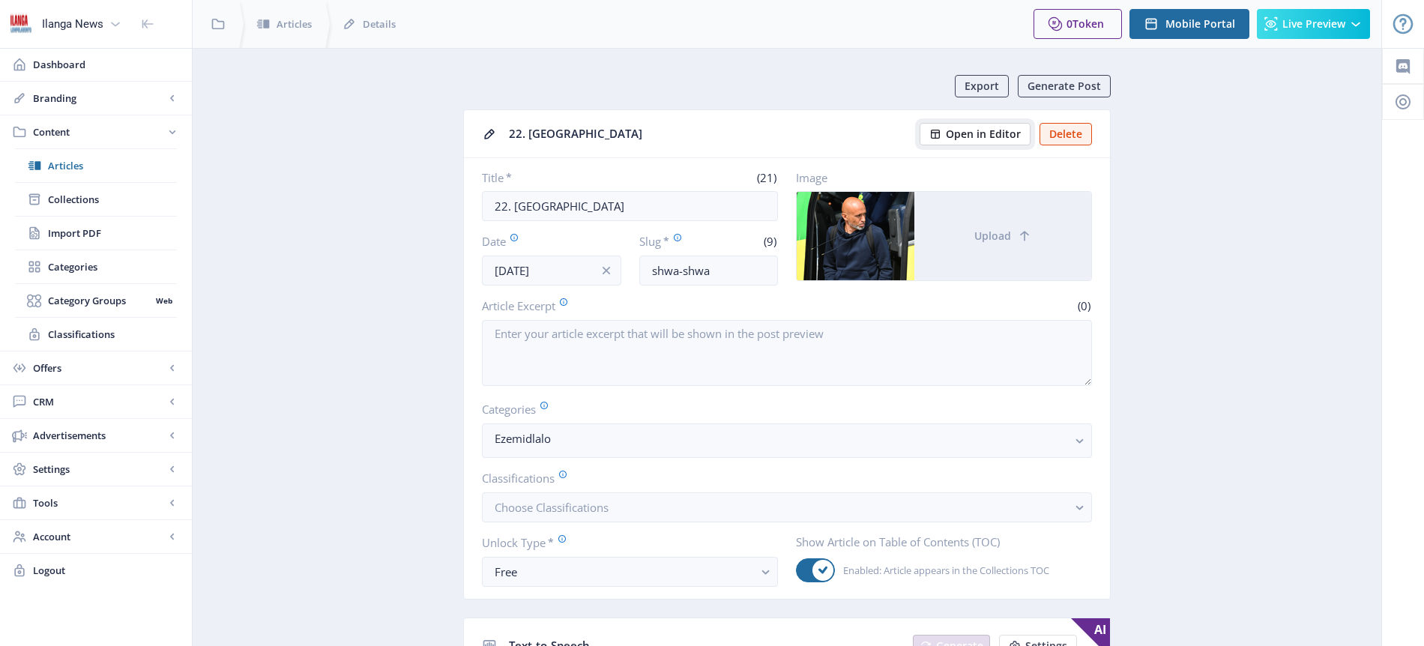
click at [1007, 139] on span "Open in Editor" at bounding box center [983, 134] width 75 height 12
click at [59, 162] on span "Articles" at bounding box center [112, 165] width 129 height 15
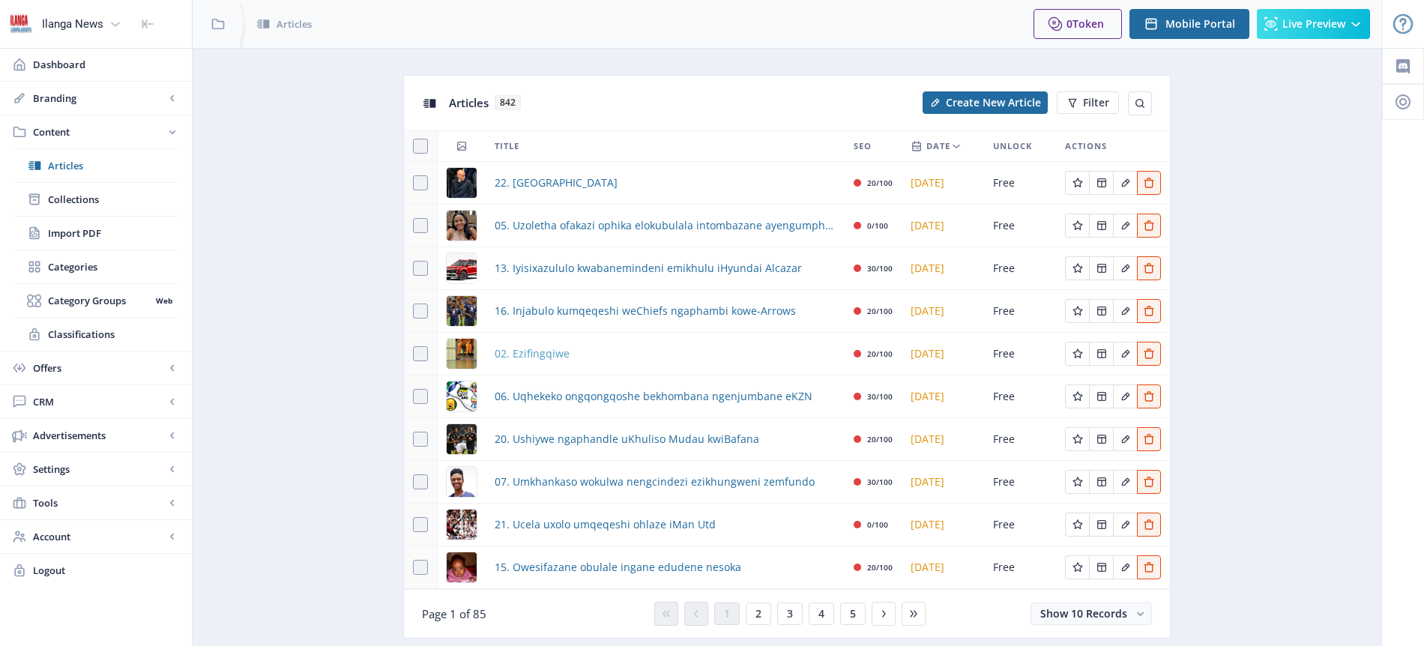
click at [542, 355] on span "02. Ezifingqiwe" at bounding box center [532, 354] width 75 height 18
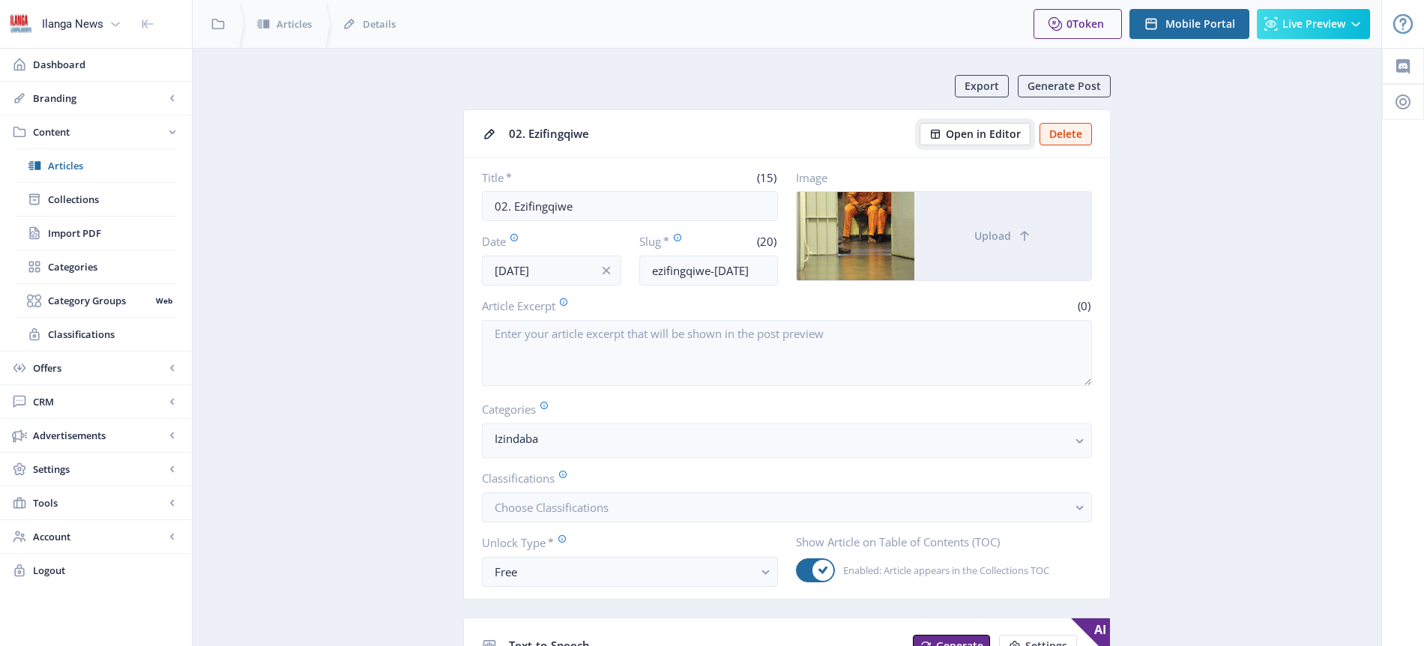
click at [997, 132] on span "Open in Editor" at bounding box center [983, 134] width 75 height 12
click at [61, 166] on span "Articles" at bounding box center [112, 165] width 129 height 15
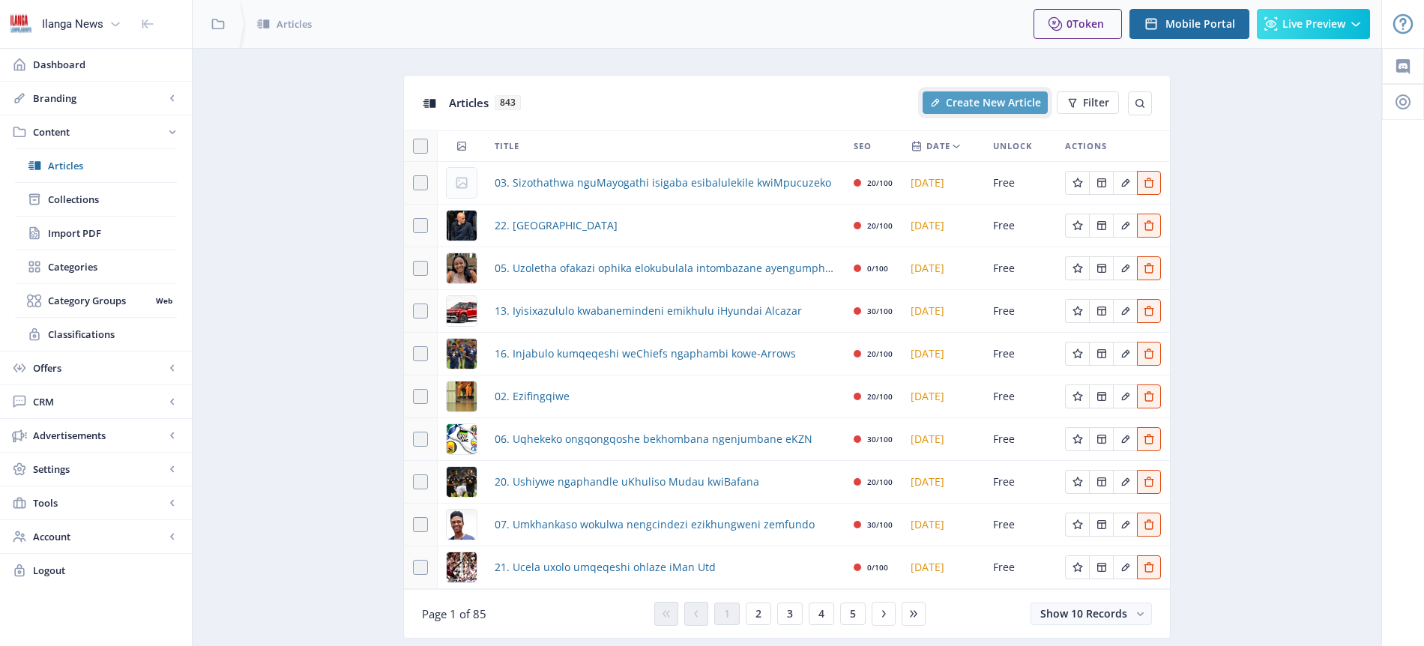
click at [980, 102] on span "Create New Article" at bounding box center [993, 103] width 95 height 12
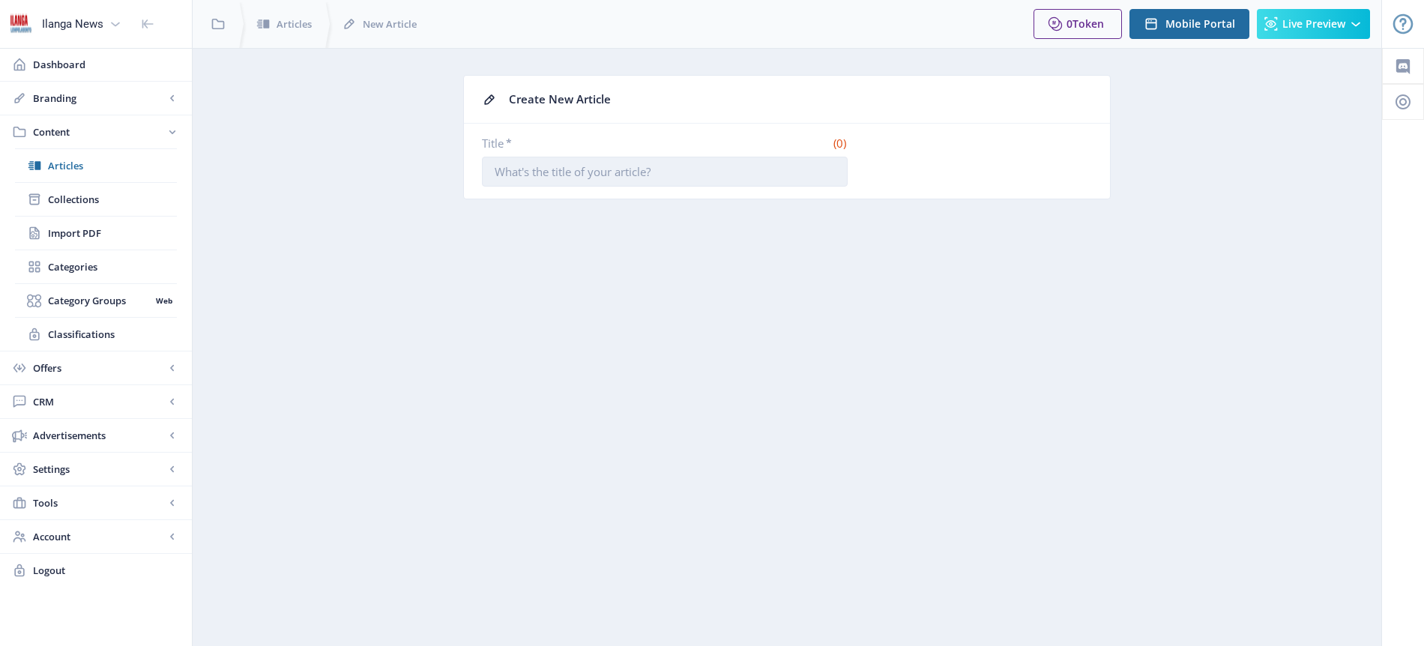
click at [521, 173] on input "Title *" at bounding box center [665, 172] width 366 height 30
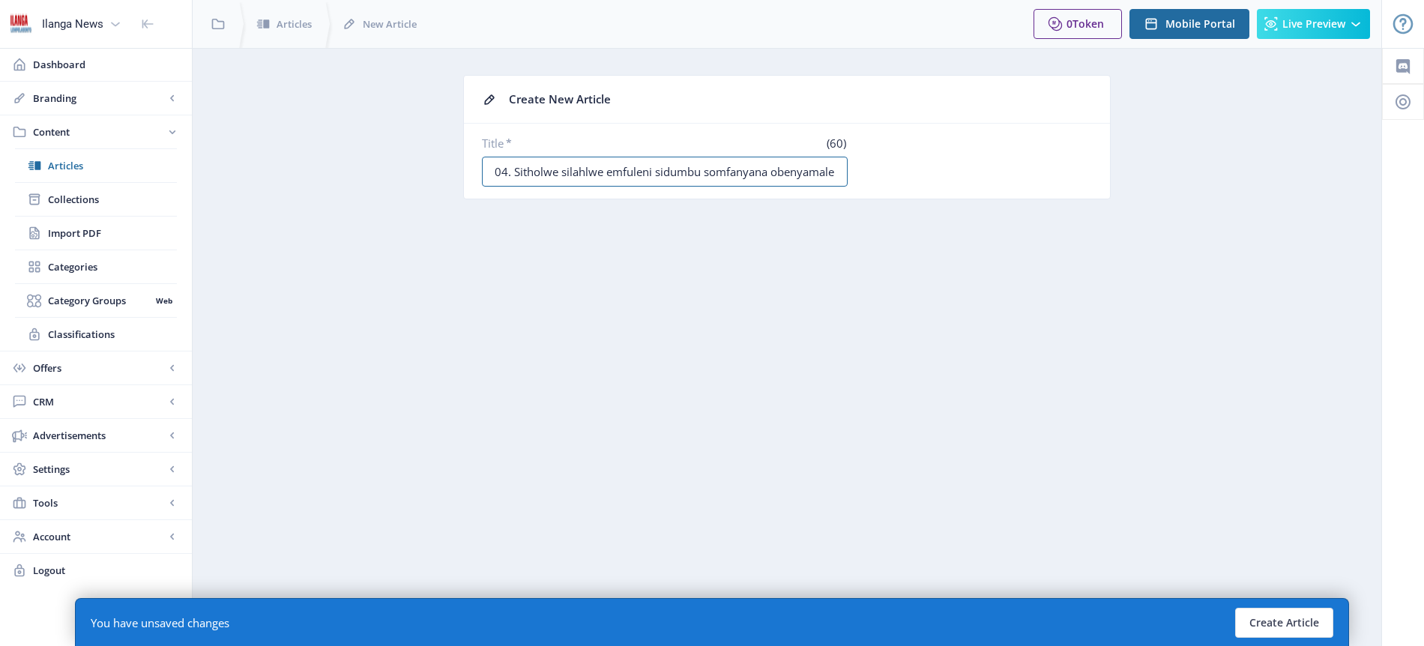
scroll to position [0, 10]
click at [553, 179] on input "04. Sitholwe silahlwe emfuleni sidumbu somfanyana obenyamalele" at bounding box center [665, 172] width 366 height 30
click at [645, 169] on input "04. Sitholwe silahlwe emfuleni sidumbu somfanyana obenyamalele" at bounding box center [665, 172] width 366 height 30
click at [506, 169] on input "04. Sitholwe silahlwe emfuleni isidumbu somfanyana obenyamalele" at bounding box center [665, 172] width 366 height 30
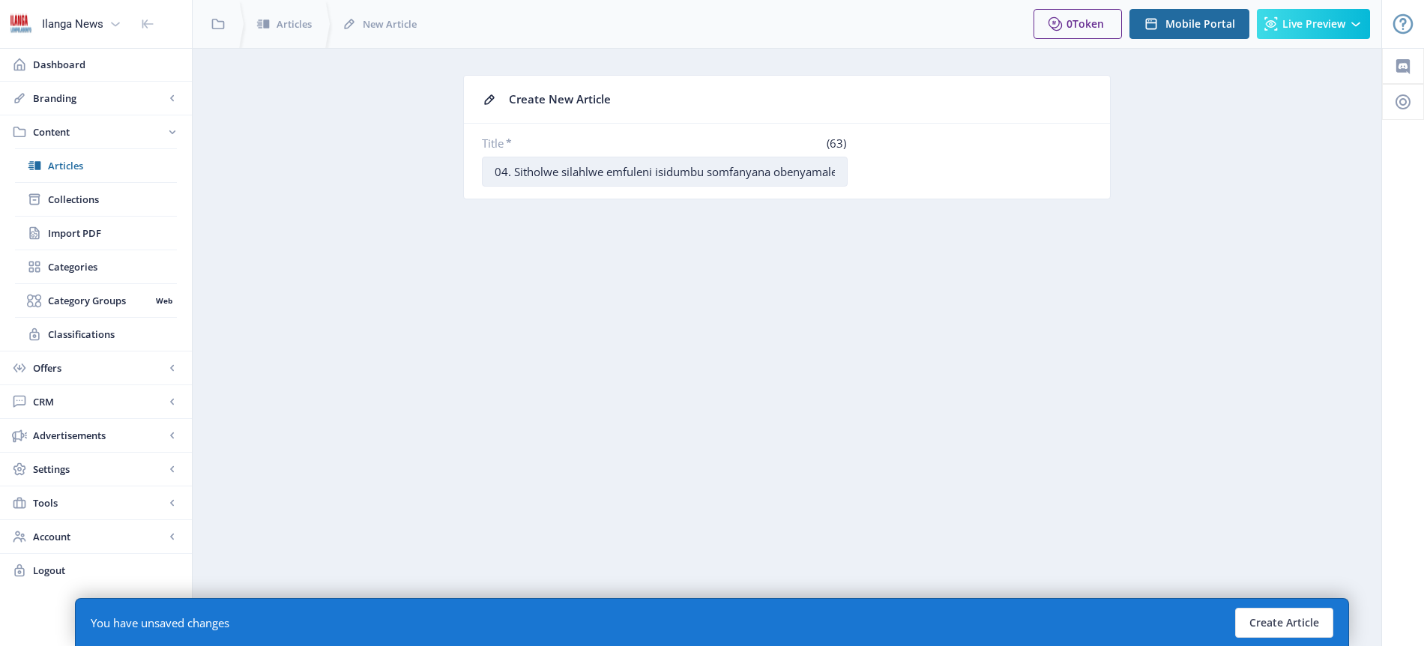
click at [796, 176] on input "04. Sitholwe silahlwe emfuleni isidumbu somfanyana obenyamalele" at bounding box center [665, 172] width 366 height 30
type input "04. Sitholwe silahlwe emfuleni isidumbu somfanyana obenyamalele"
click at [1290, 625] on button "Create Article" at bounding box center [1284, 623] width 98 height 30
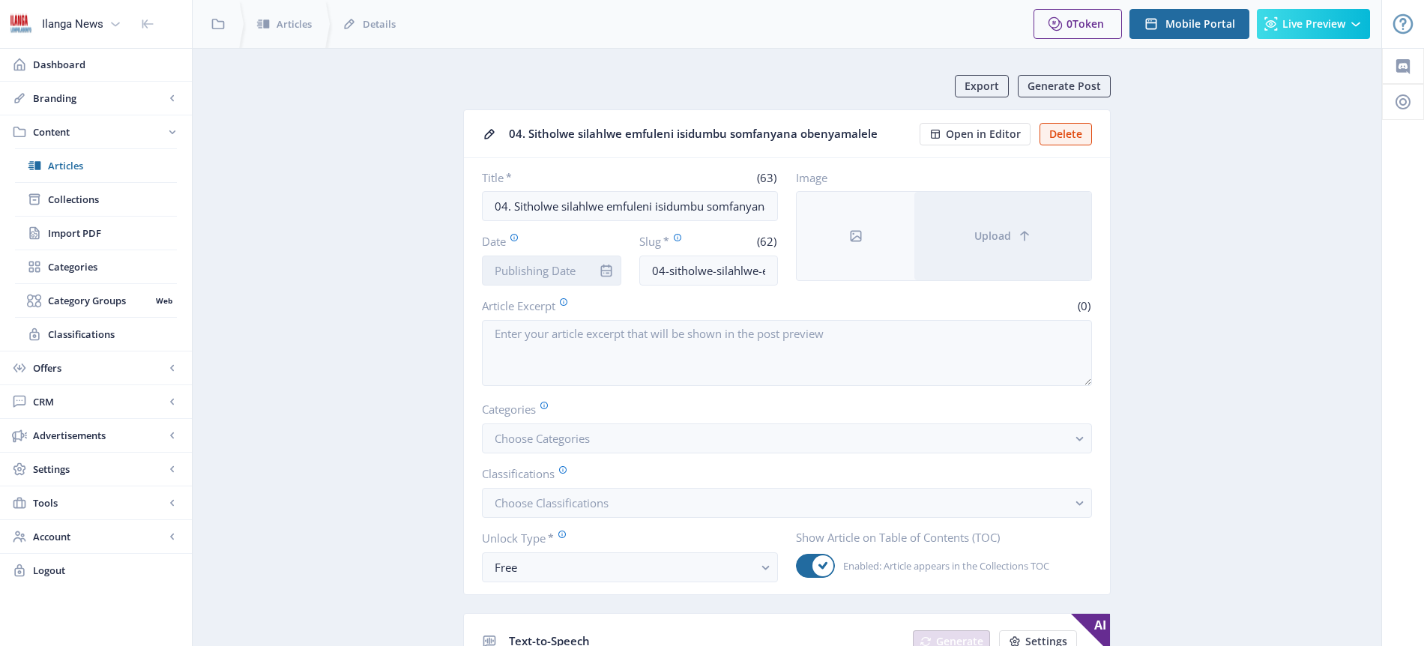
click at [582, 267] on input "Date" at bounding box center [551, 271] width 139 height 30
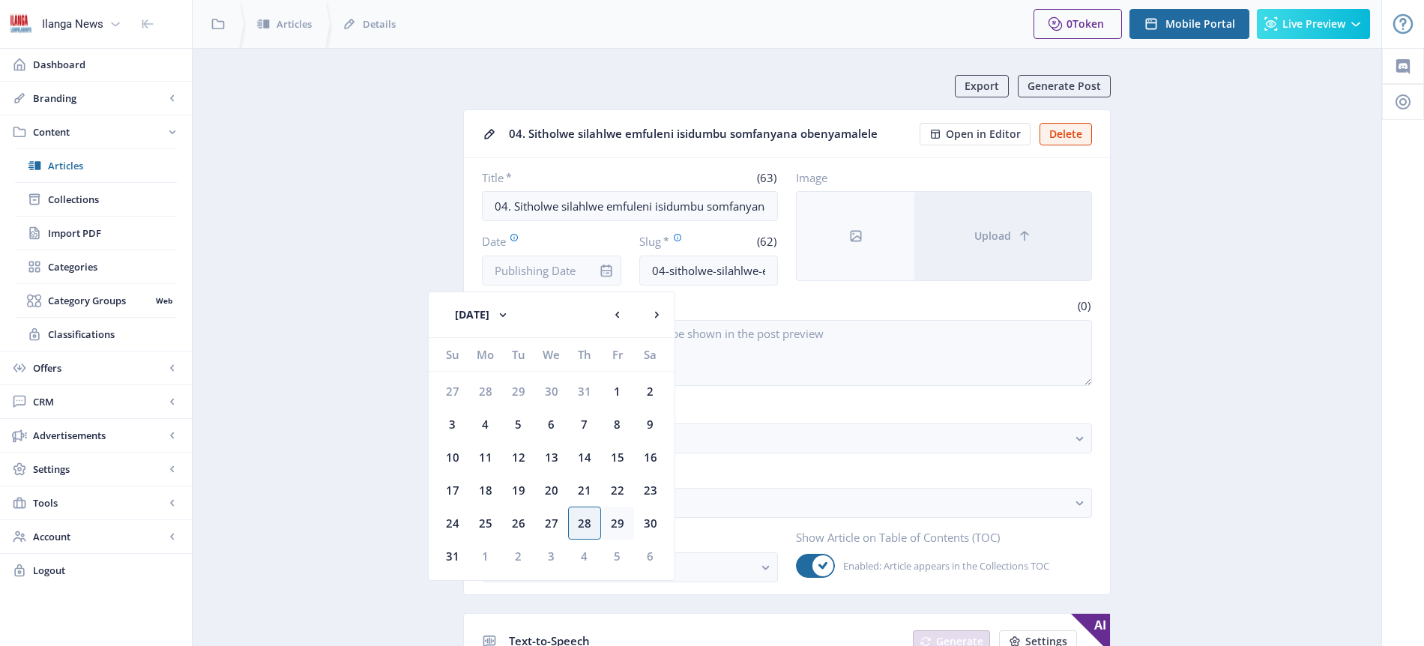
click at [614, 523] on div "29" at bounding box center [617, 523] width 33 height 33
type input "[DATE]"
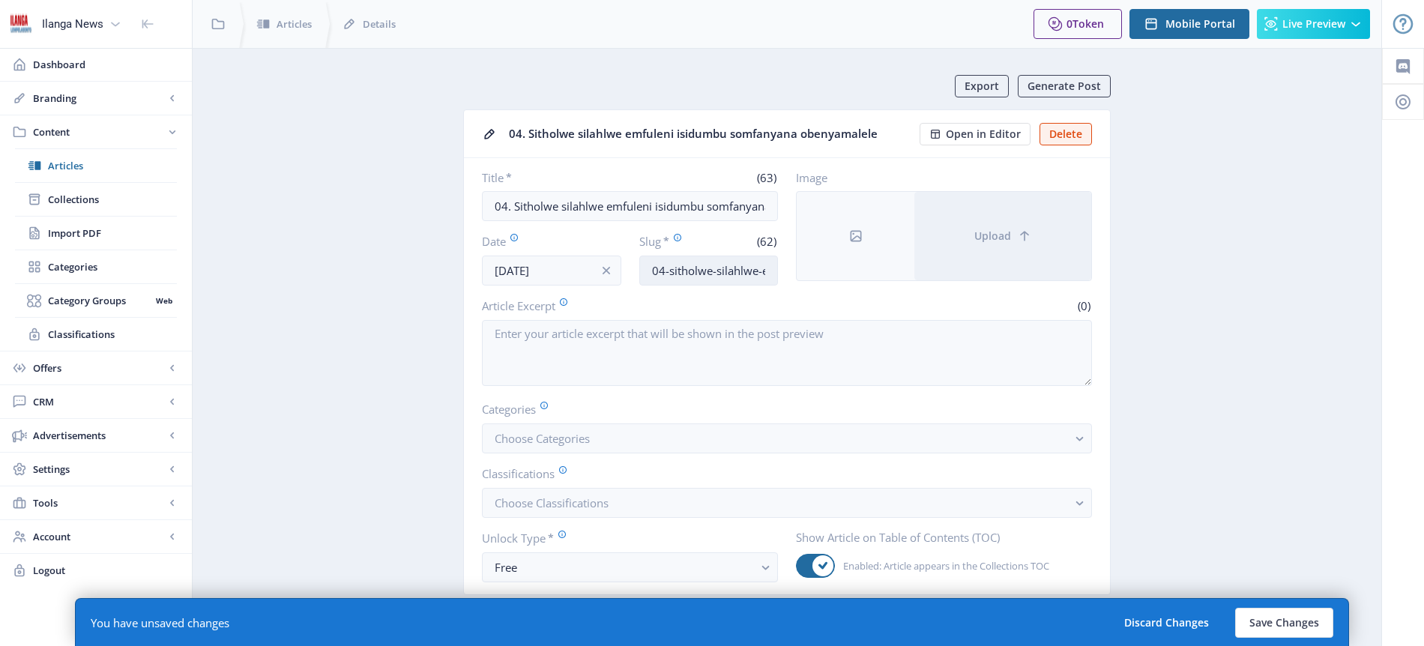
click at [698, 271] on input "04-sitholwe-silahlwe-emfuleni-isidumbu-somfanyana-obenyamalele" at bounding box center [708, 271] width 139 height 30
type input "Corpse-found"
click at [612, 432] on button "Choose Categories" at bounding box center [787, 438] width 610 height 30
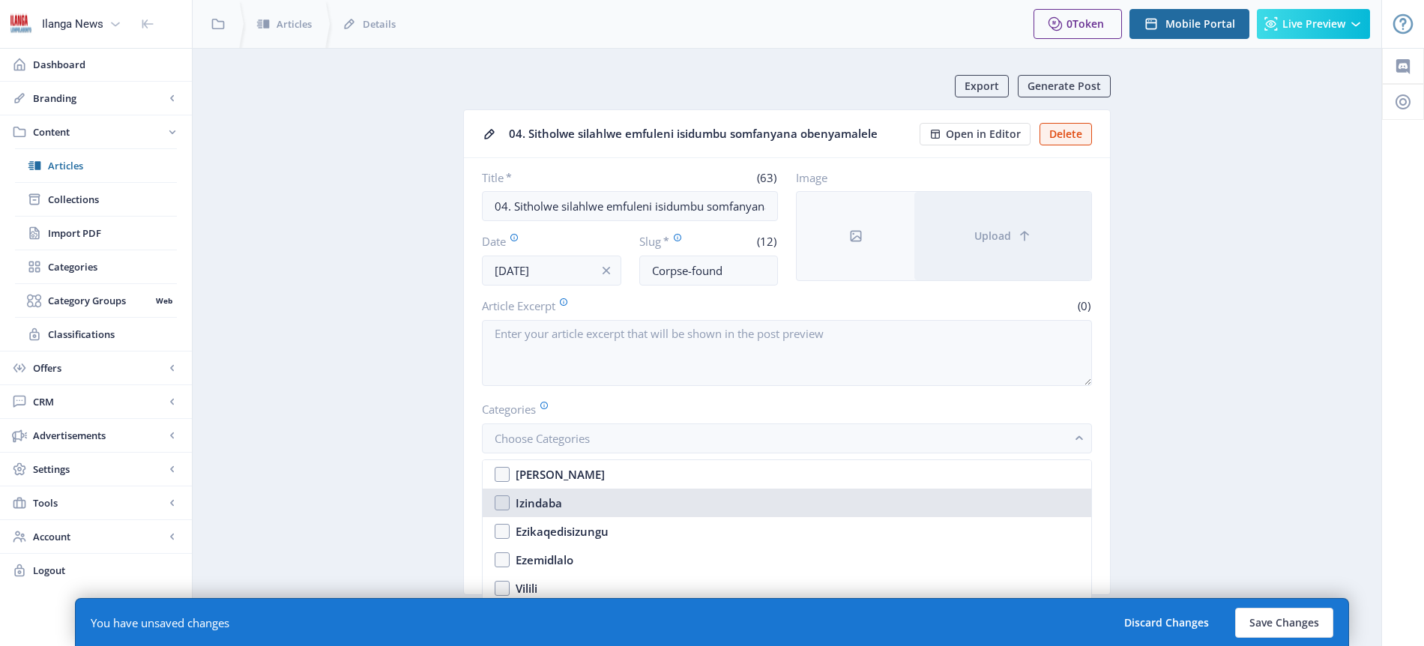
click at [571, 507] on nb-option "Izindaba" at bounding box center [787, 503] width 609 height 28
checkbox input "true"
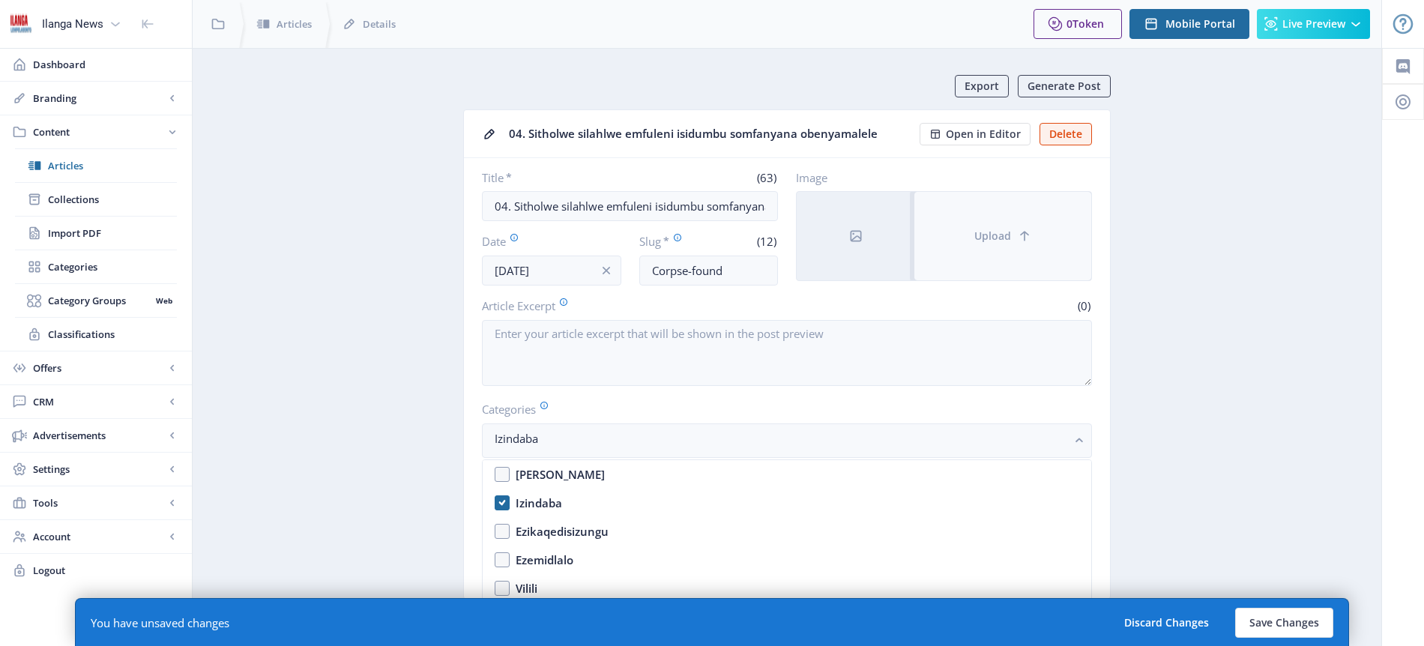
click at [985, 242] on span "Upload" at bounding box center [992, 236] width 37 height 12
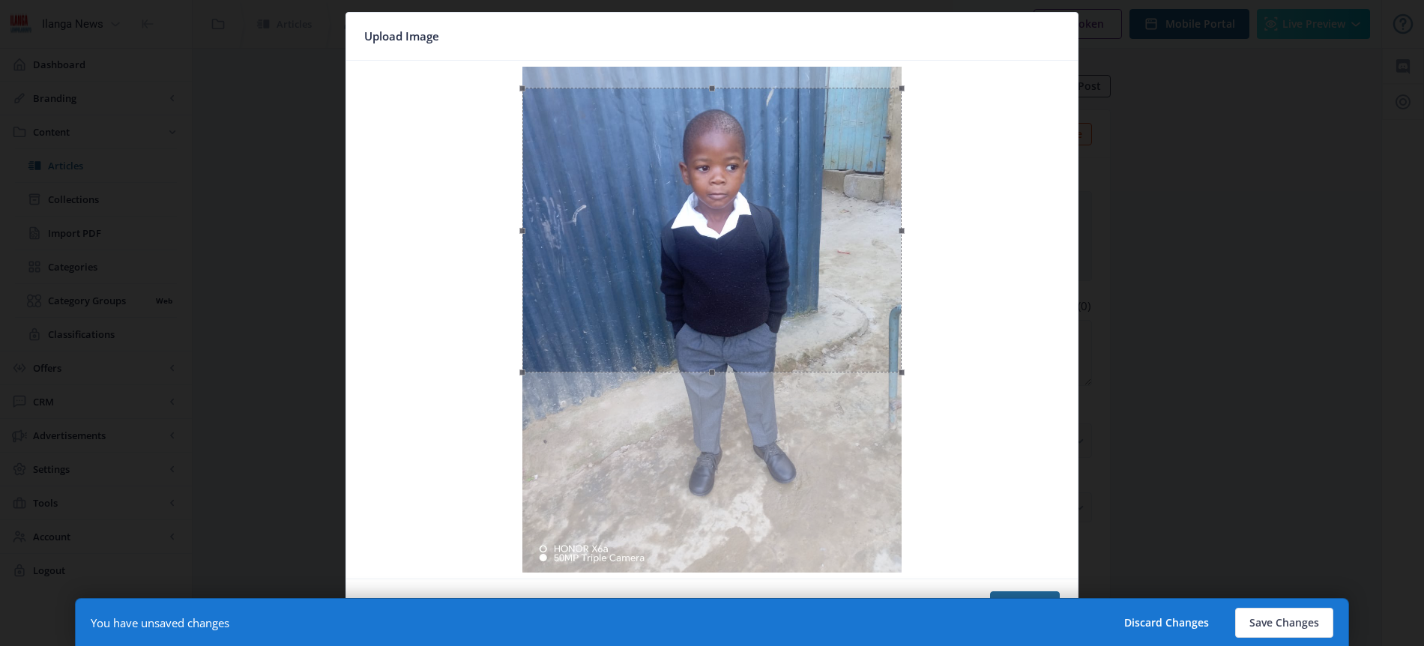
drag, startPoint x: 725, startPoint y: 235, endPoint x: 724, endPoint y: 256, distance: 21.0
click at [724, 256] on div at bounding box center [711, 230] width 379 height 285
click at [1285, 624] on button "Save Changes" at bounding box center [1284, 623] width 98 height 30
type input "corpse-found"
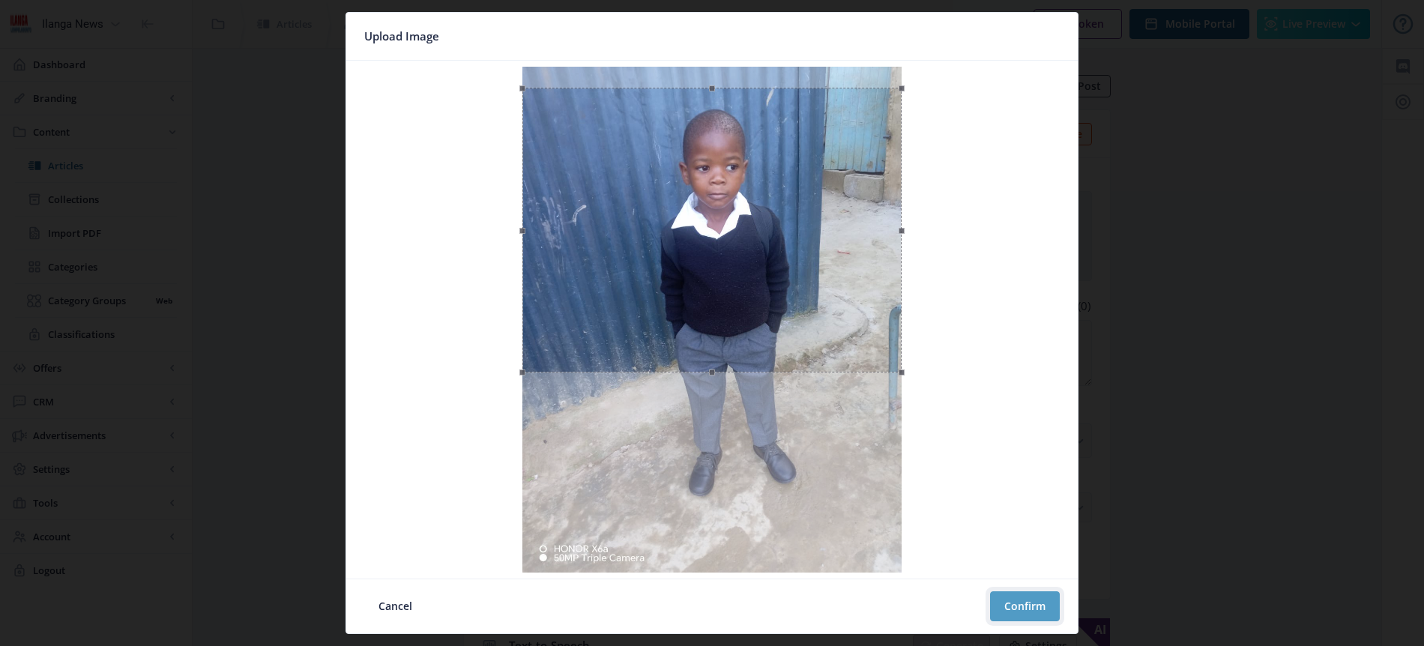
click at [1029, 609] on button "Confirm" at bounding box center [1025, 606] width 70 height 30
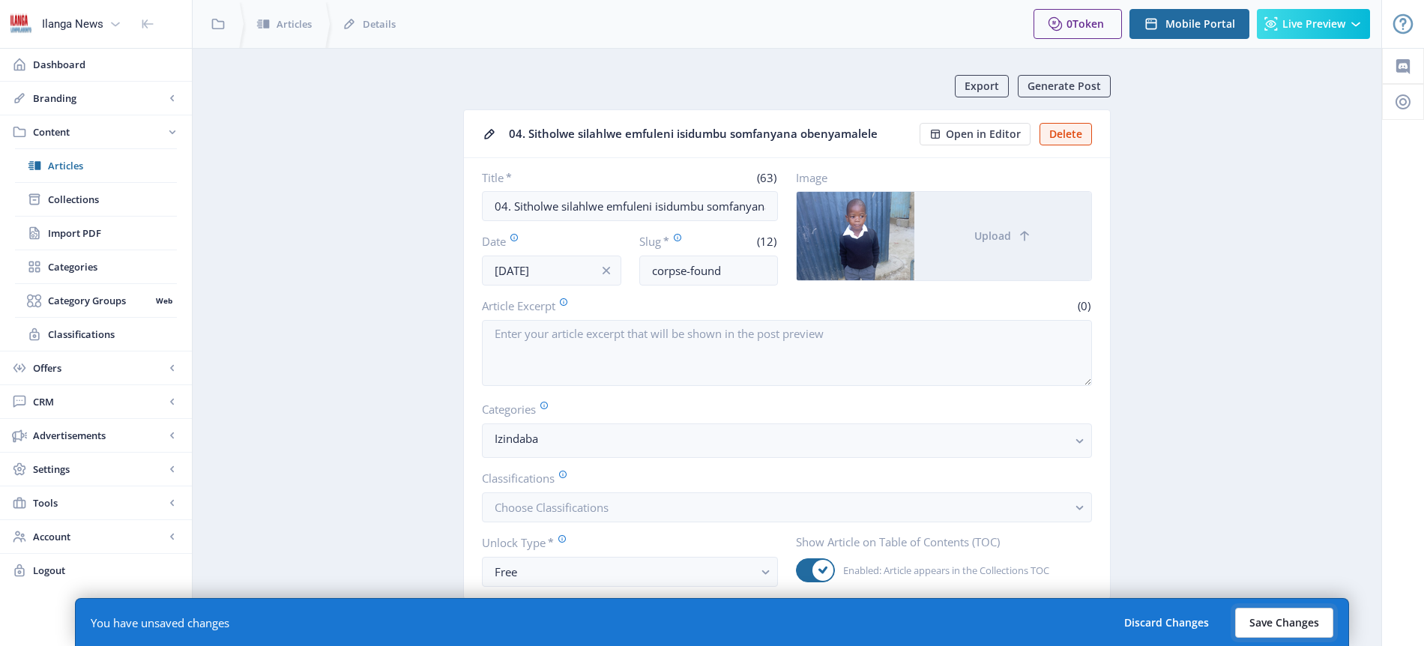
click at [1275, 623] on button "Save Changes" at bounding box center [1284, 623] width 98 height 30
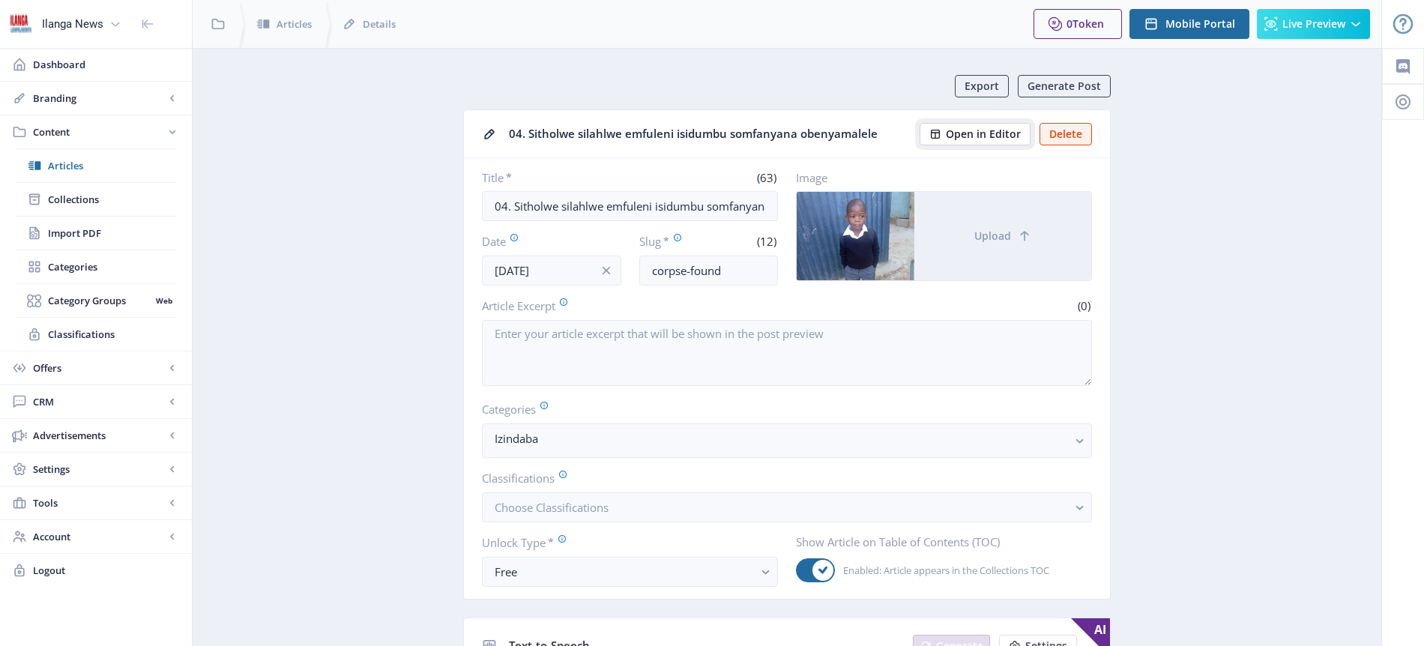
click at [1001, 139] on span "Open in Editor" at bounding box center [983, 134] width 75 height 12
click at [65, 160] on span "Articles" at bounding box center [112, 165] width 129 height 15
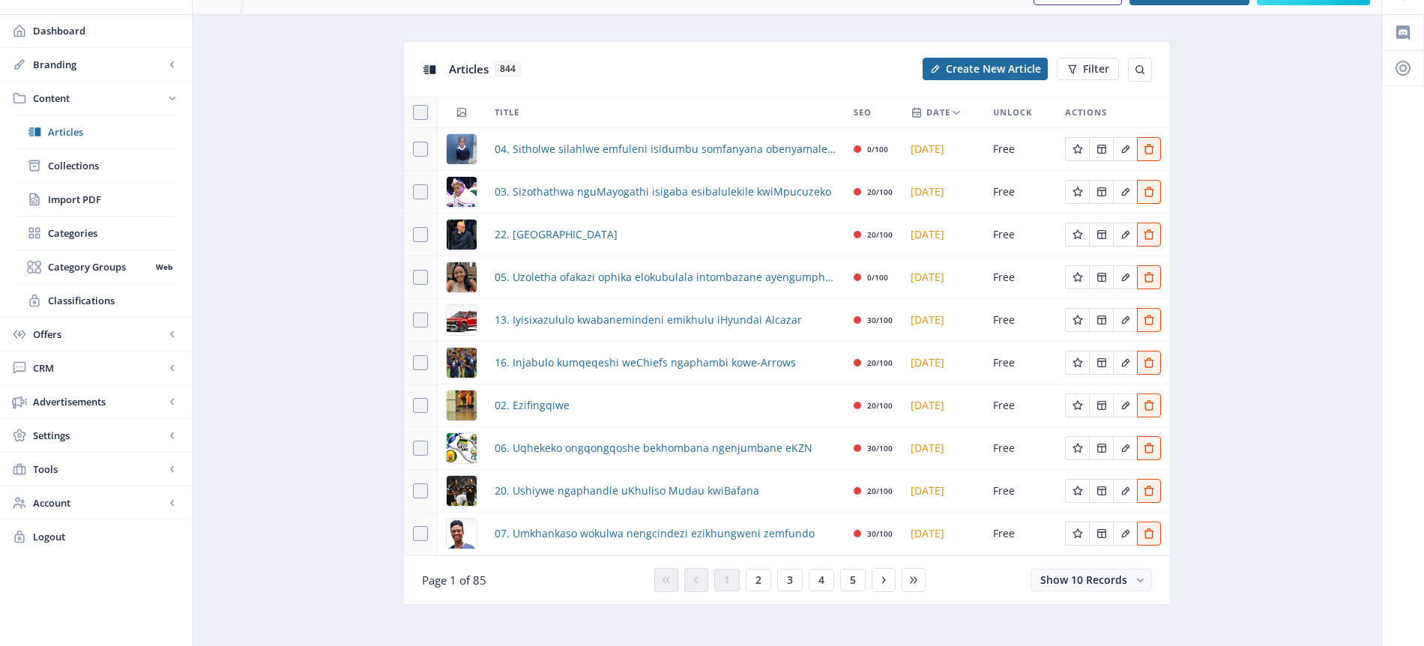
scroll to position [37, 0]
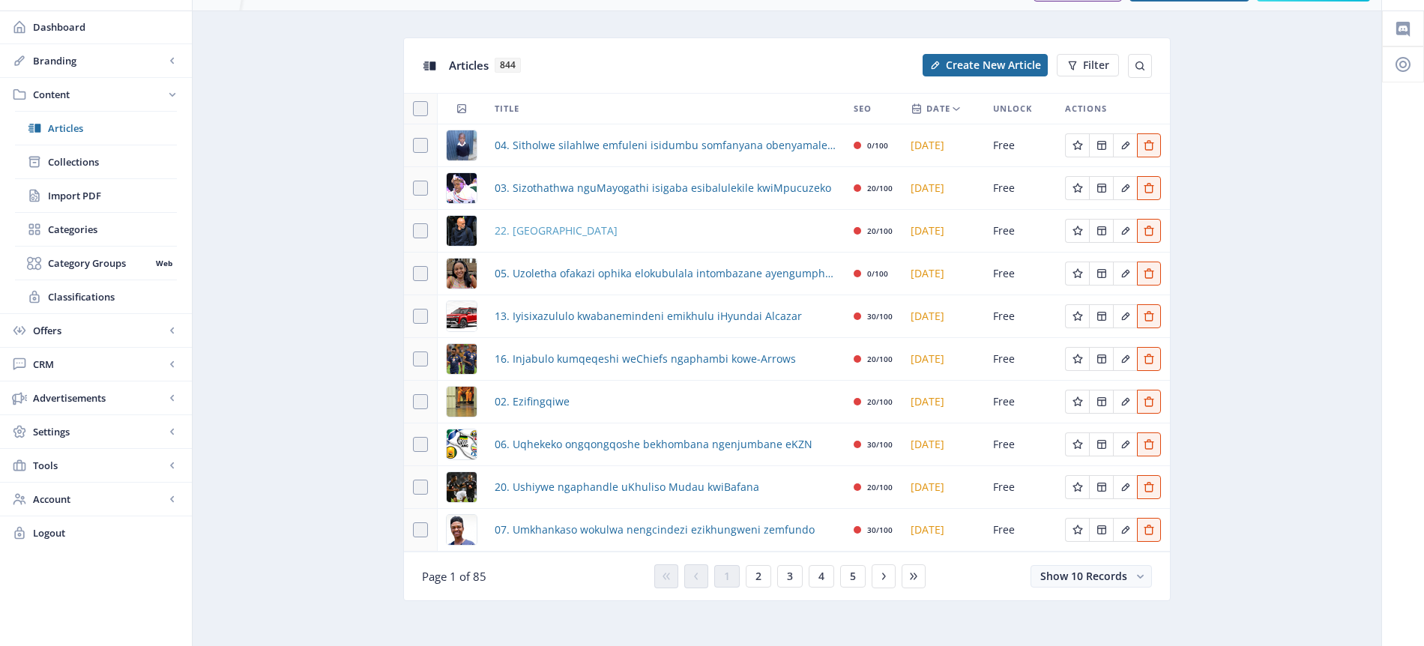
click at [571, 236] on span "22. [GEOGRAPHIC_DATA]" at bounding box center [556, 231] width 123 height 18
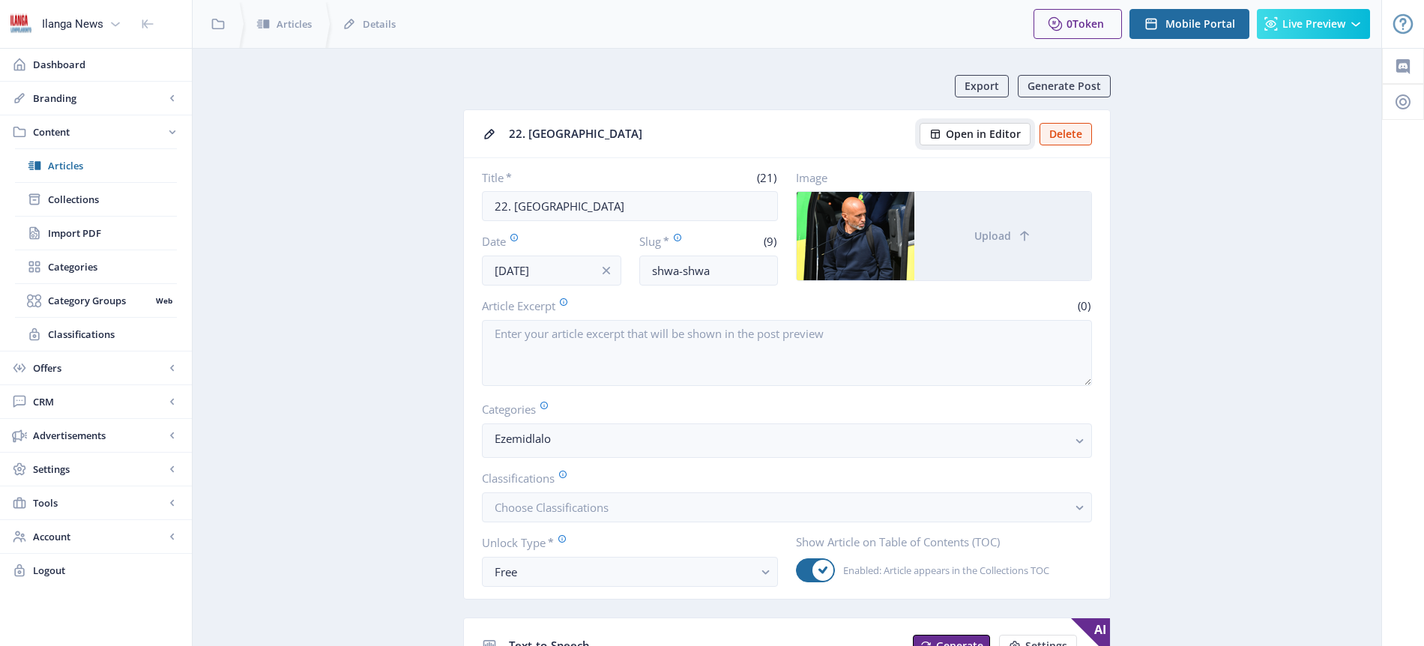
click at [988, 135] on span "Open in Editor" at bounding box center [983, 134] width 75 height 12
click at [72, 168] on span "Articles" at bounding box center [112, 165] width 129 height 15
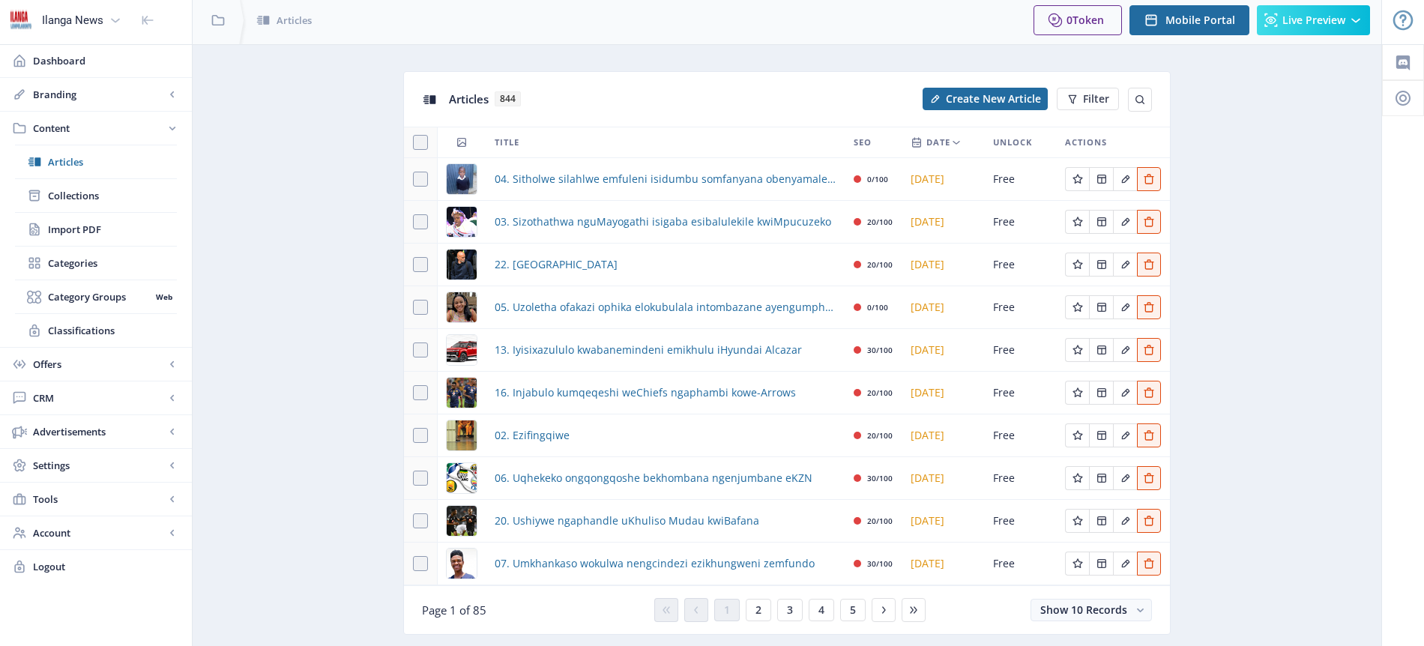
scroll to position [45, 0]
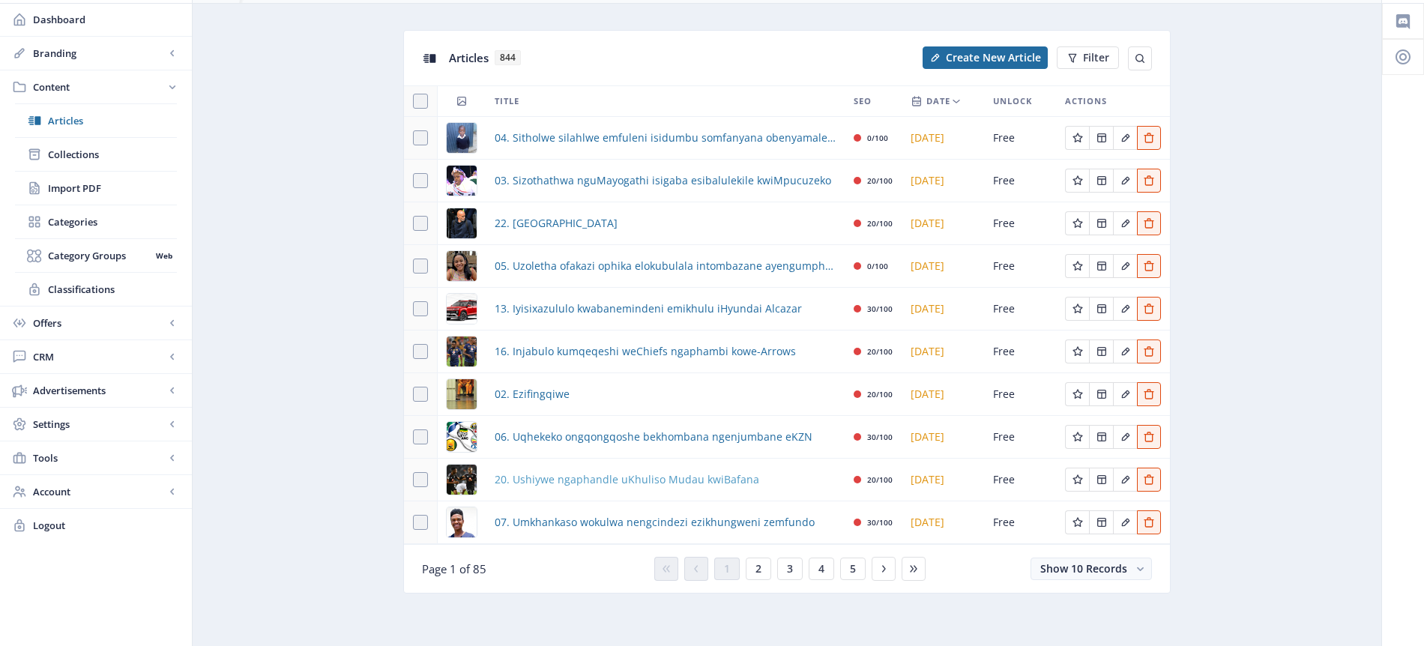
click at [574, 480] on span "20. Ushiywe ngaphandle uKhuliso Mudau kwiBafana" at bounding box center [627, 480] width 265 height 18
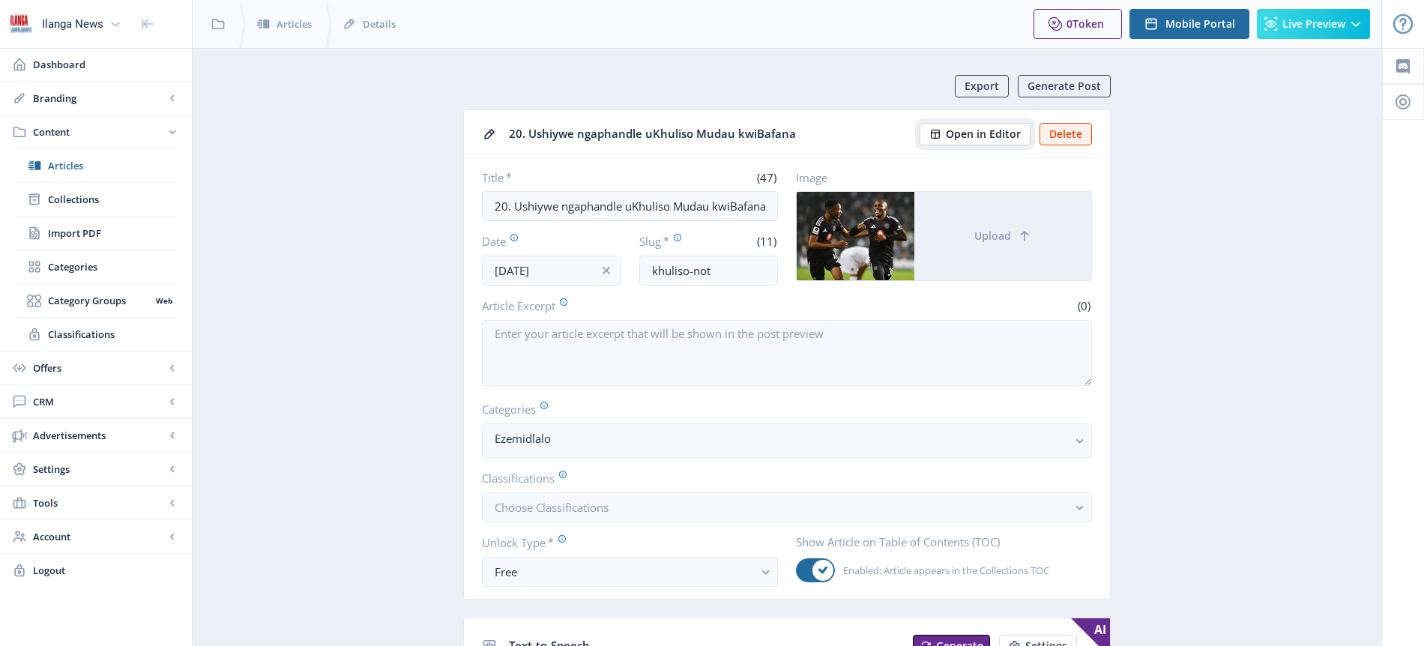
click at [1003, 135] on span "Open in Editor" at bounding box center [983, 134] width 75 height 12
click at [78, 163] on span "Articles" at bounding box center [112, 165] width 129 height 15
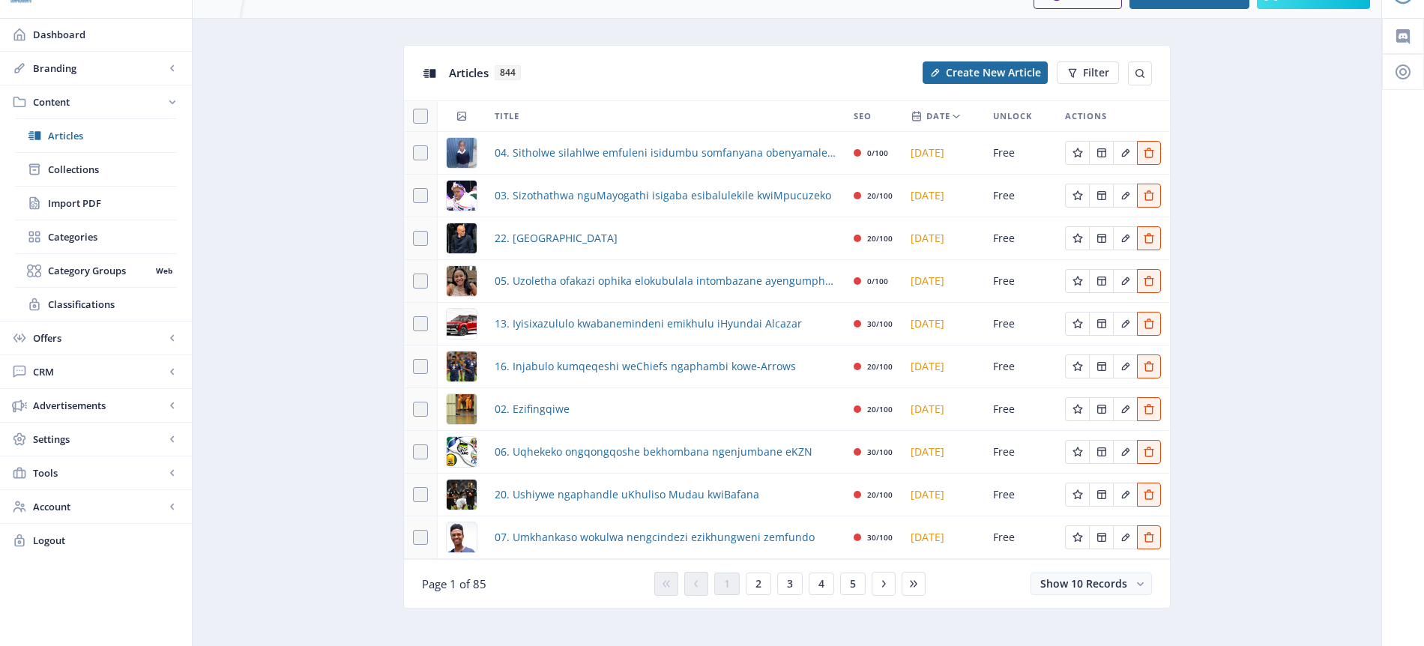
scroll to position [45, 0]
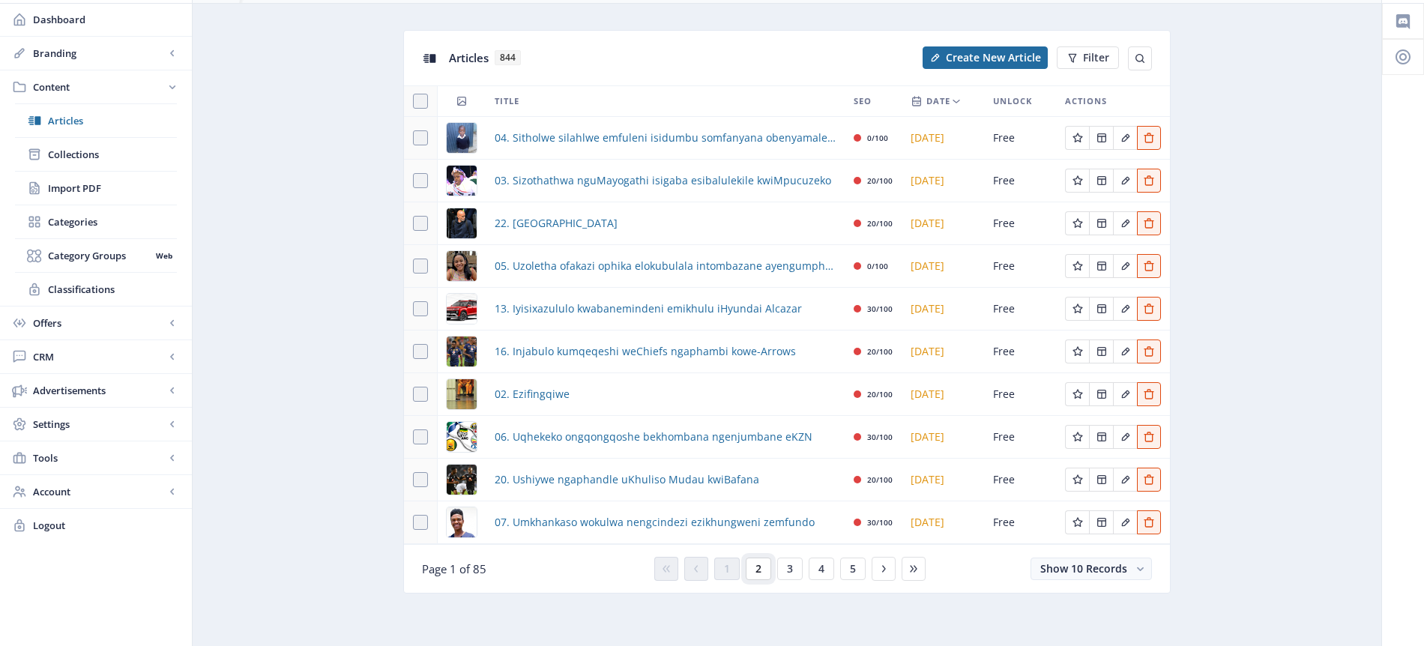
click at [760, 570] on span "2" at bounding box center [758, 569] width 6 height 12
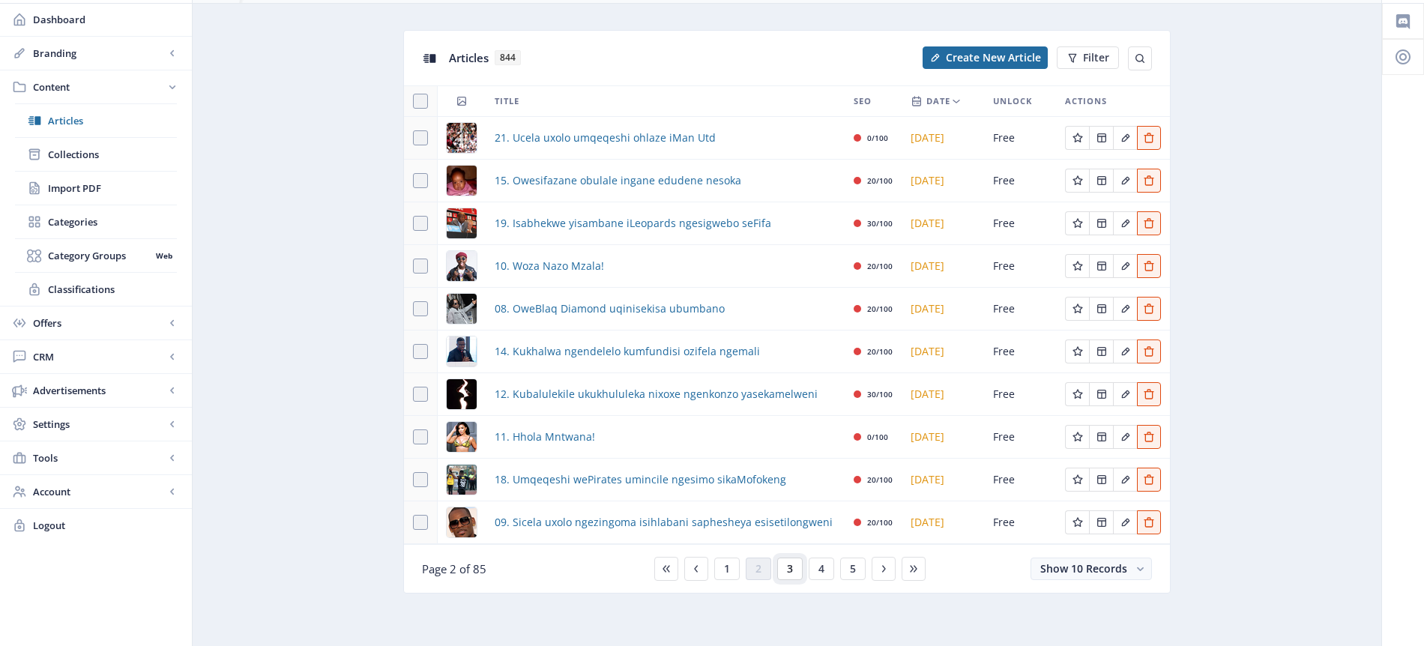
click at [790, 569] on span "3" at bounding box center [790, 569] width 6 height 12
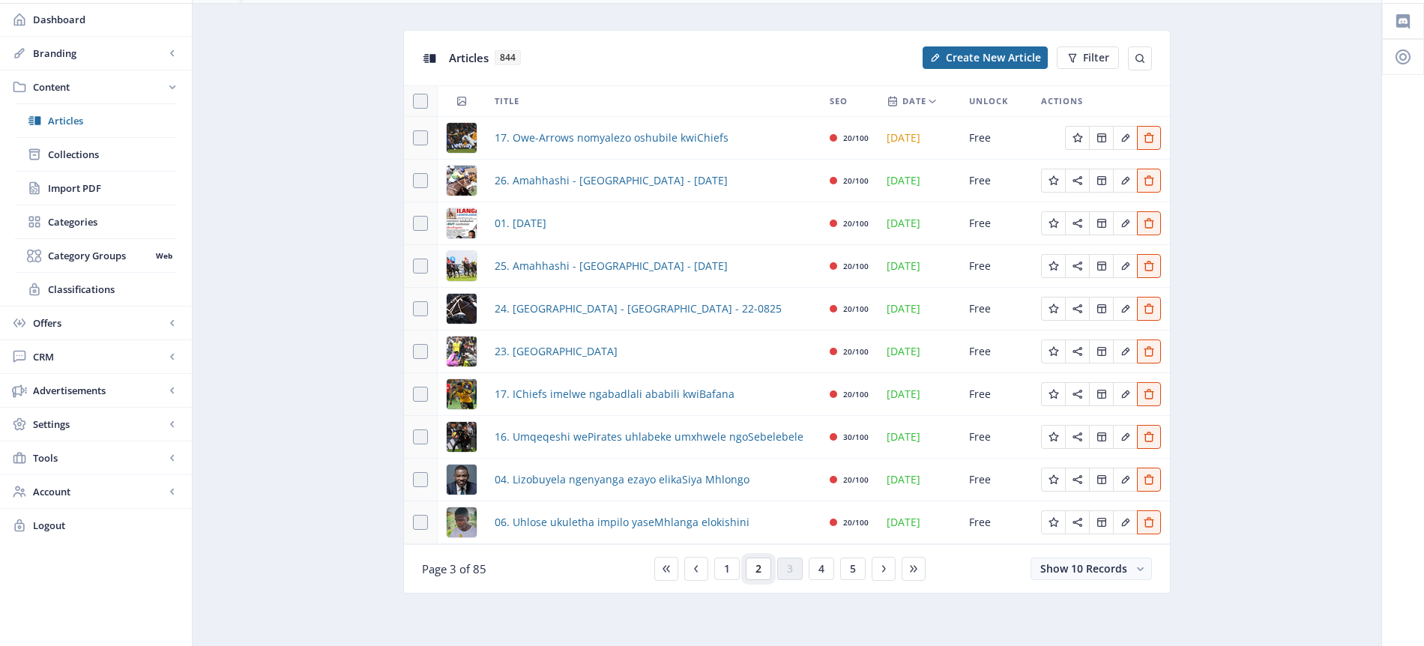
click at [759, 571] on span "2" at bounding box center [758, 569] width 6 height 12
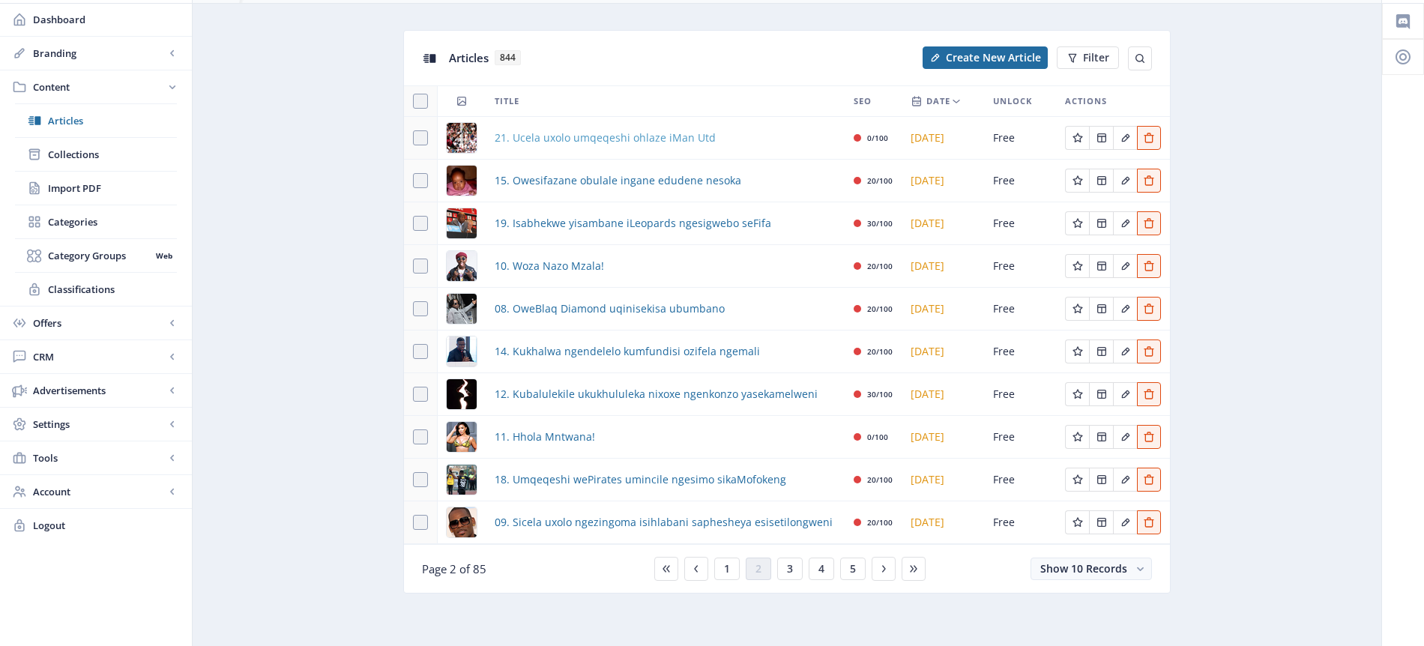
click at [575, 140] on span "21. Ucela uxolo umqeqeshi ohlaze iMan Utd" at bounding box center [605, 138] width 221 height 18
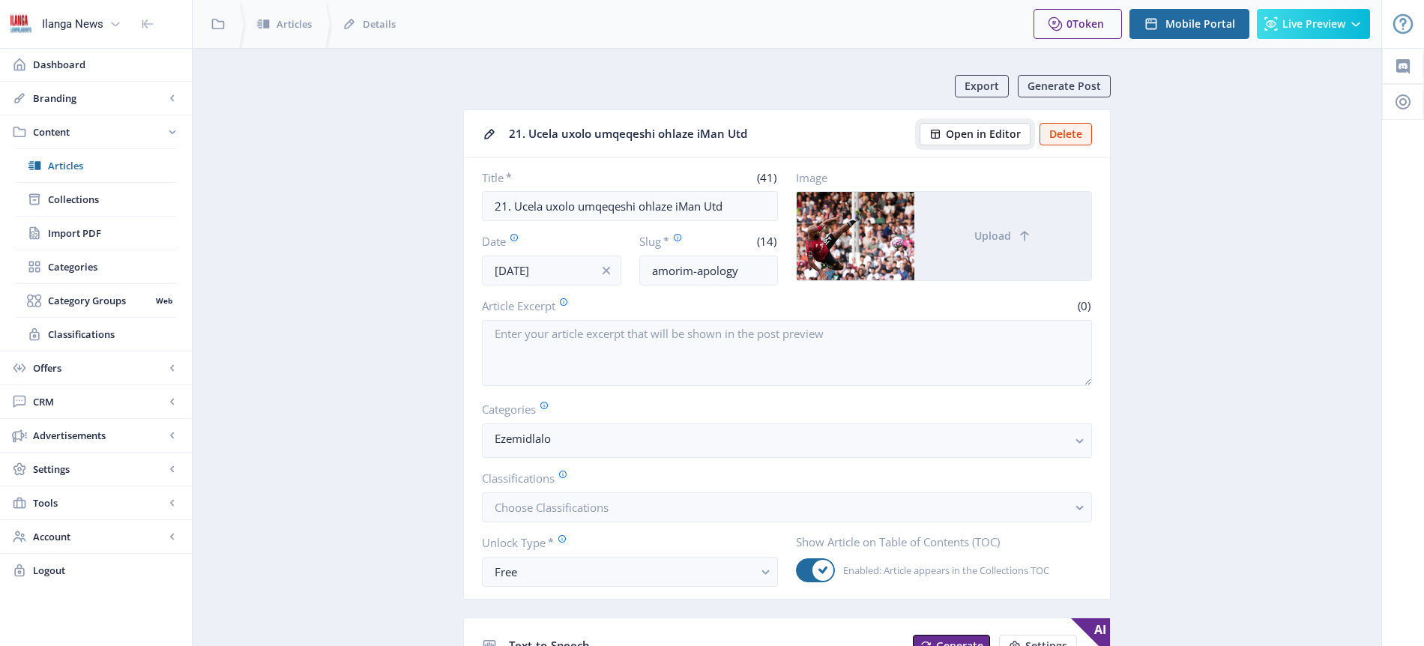
click at [986, 139] on span "Open in Editor" at bounding box center [983, 134] width 75 height 12
click at [92, 161] on span "Articles" at bounding box center [112, 165] width 129 height 15
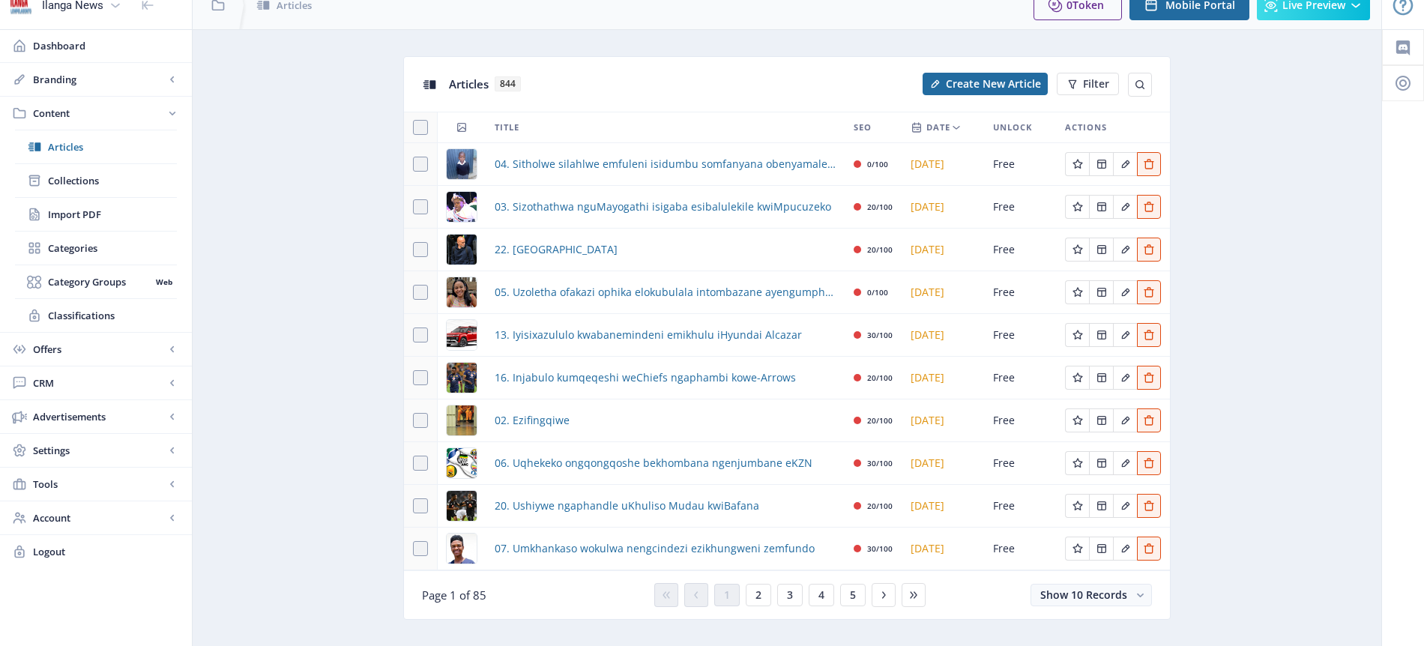
scroll to position [45, 0]
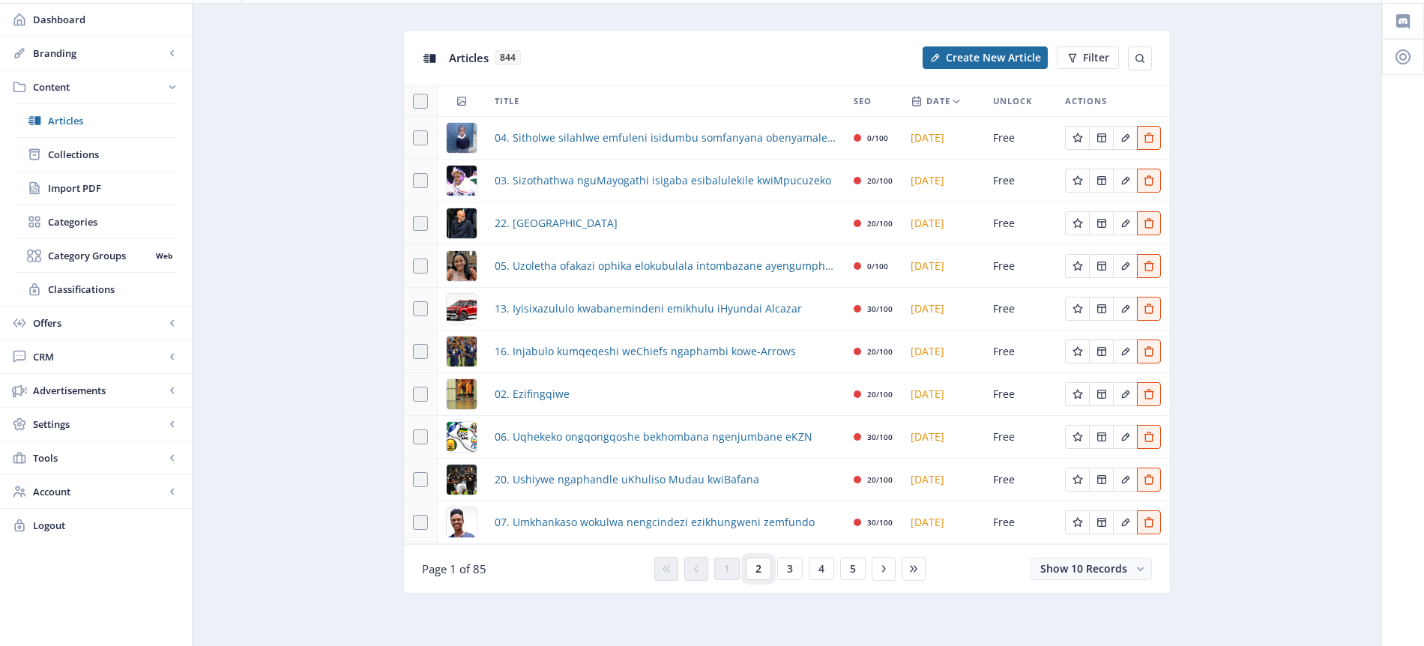
click at [764, 568] on button "2" at bounding box center [758, 569] width 25 height 22
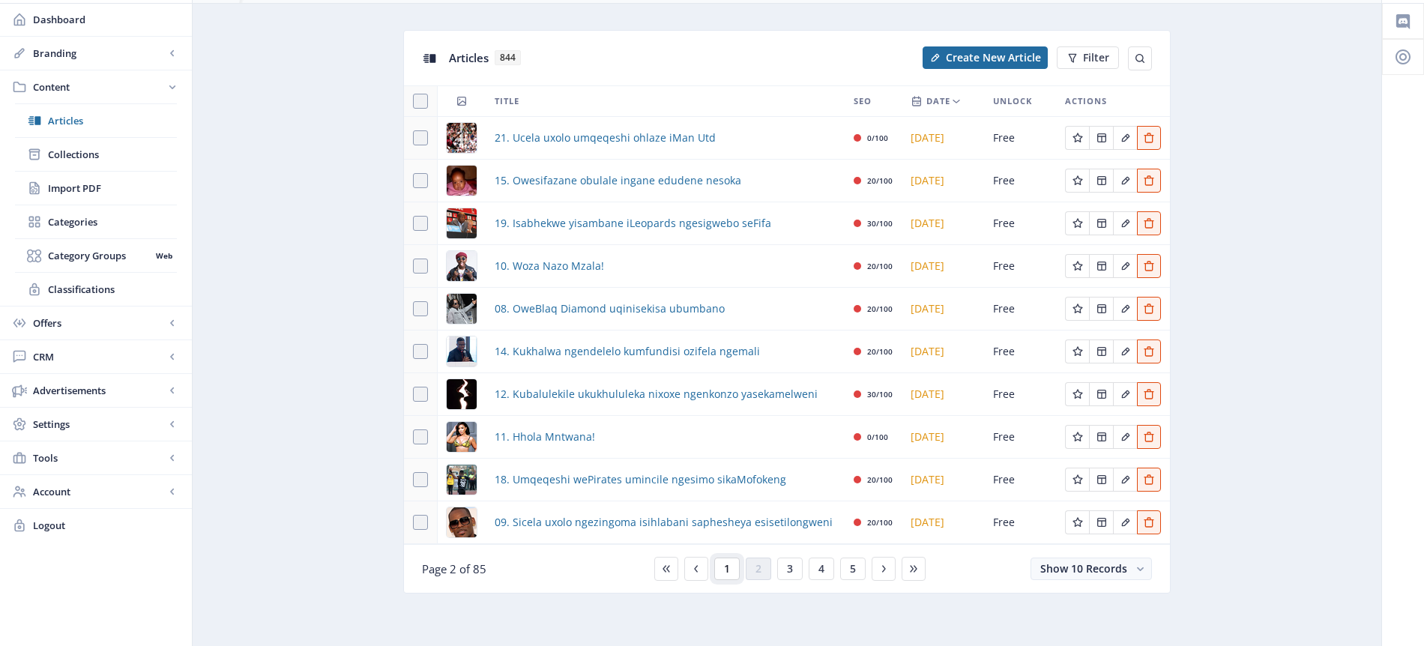
click at [729, 570] on span "1" at bounding box center [727, 569] width 6 height 12
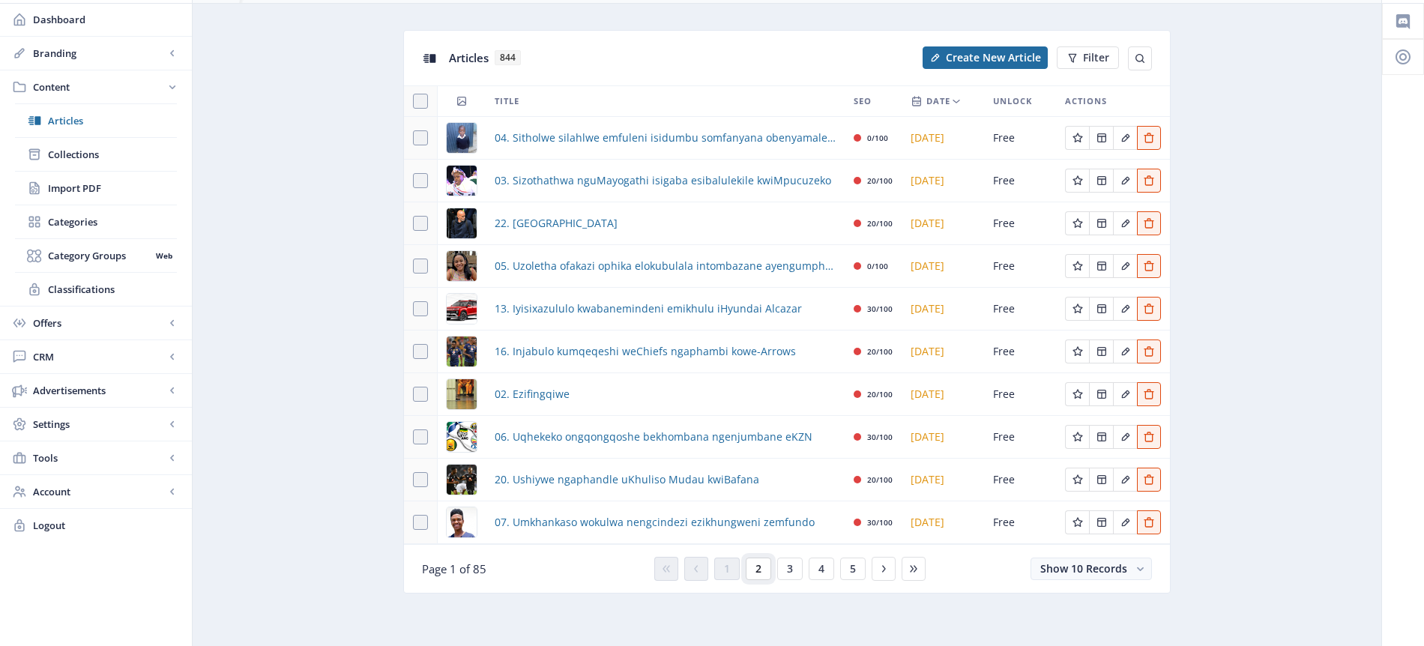
click at [762, 570] on button "2" at bounding box center [758, 569] width 25 height 22
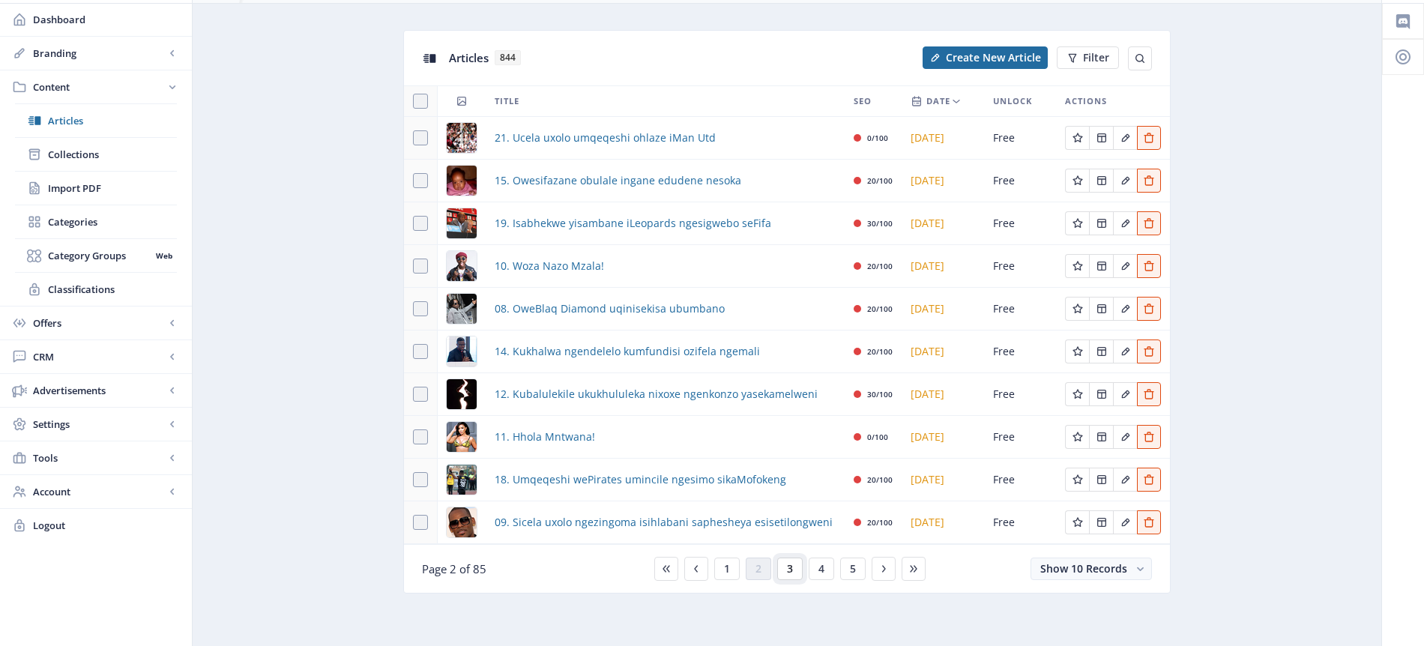
click at [788, 570] on span "3" at bounding box center [790, 569] width 6 height 12
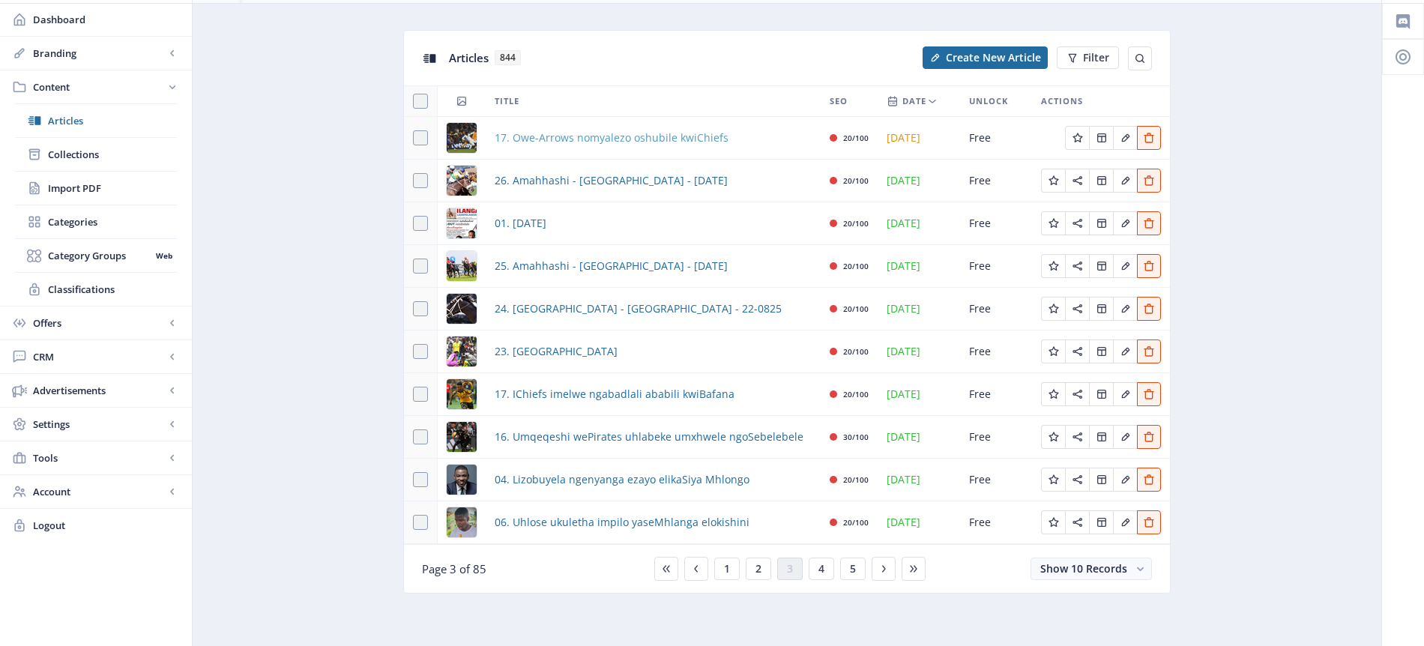
click at [626, 141] on span "17. Owe-Arrows nomyalezo oshubile kwiChiefs" at bounding box center [612, 138] width 234 height 18
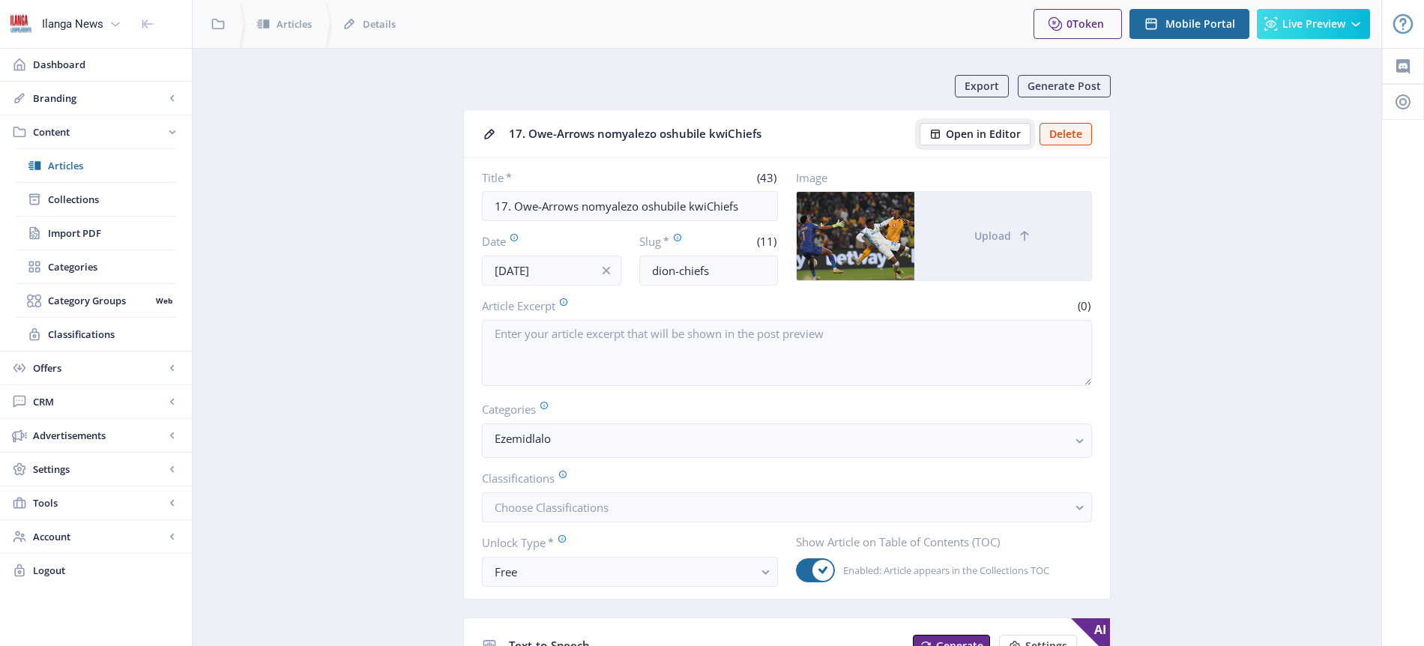
click at [982, 133] on span "Open in Editor" at bounding box center [983, 134] width 75 height 12
click at [79, 163] on span "Articles" at bounding box center [112, 165] width 129 height 15
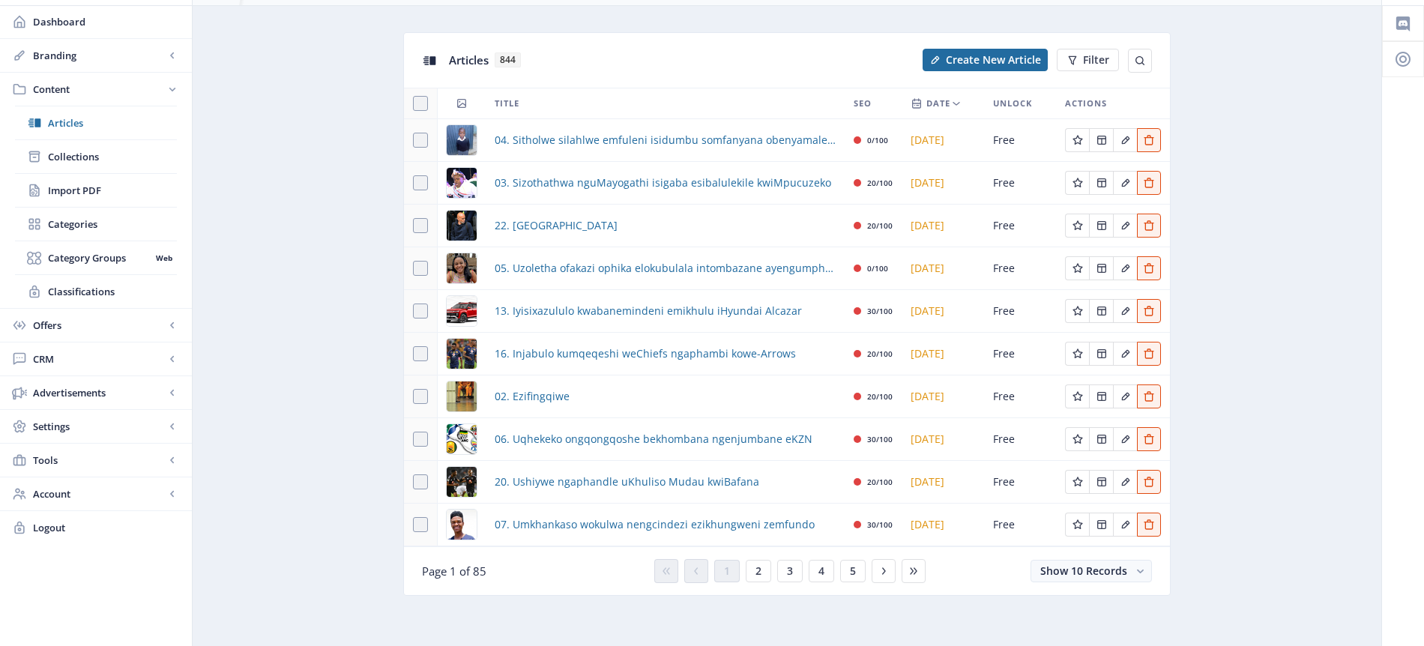
scroll to position [45, 0]
click at [763, 571] on button "2" at bounding box center [758, 569] width 25 height 22
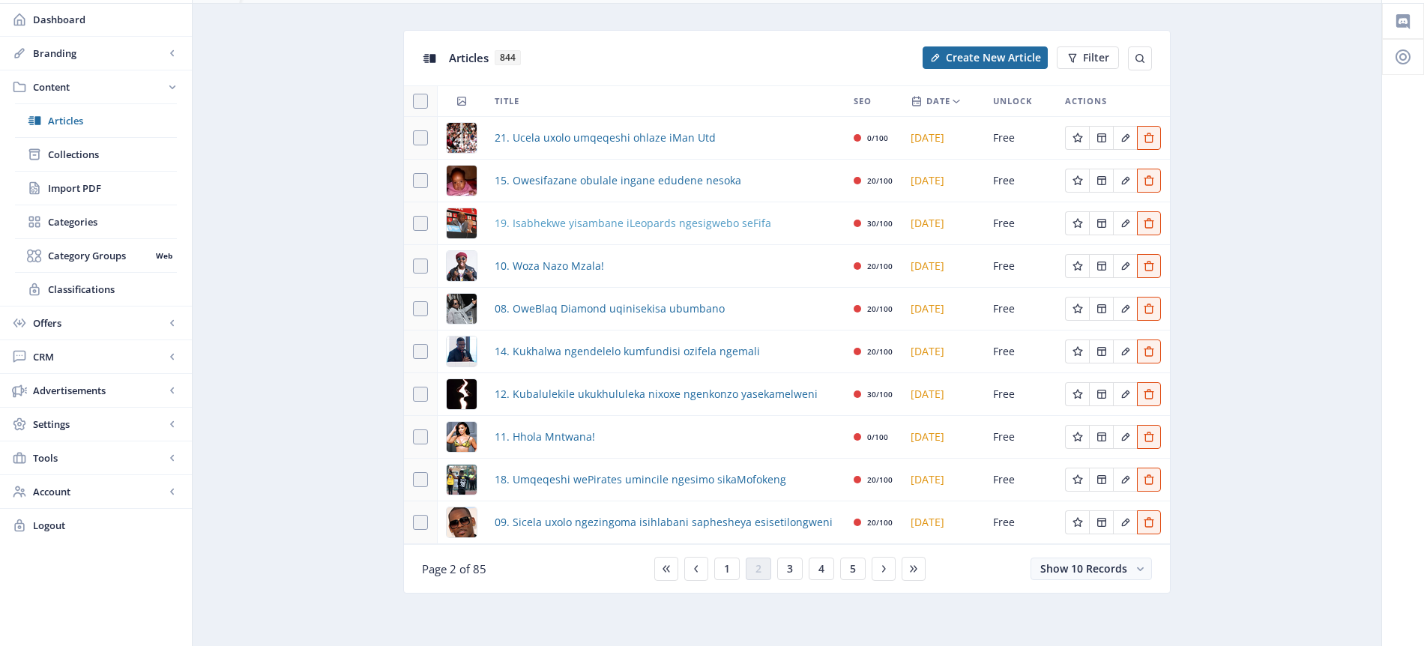
click at [566, 219] on span "19. Isabhekwe yisambane iLeopards ngesigwebo seFifa" at bounding box center [633, 223] width 277 height 18
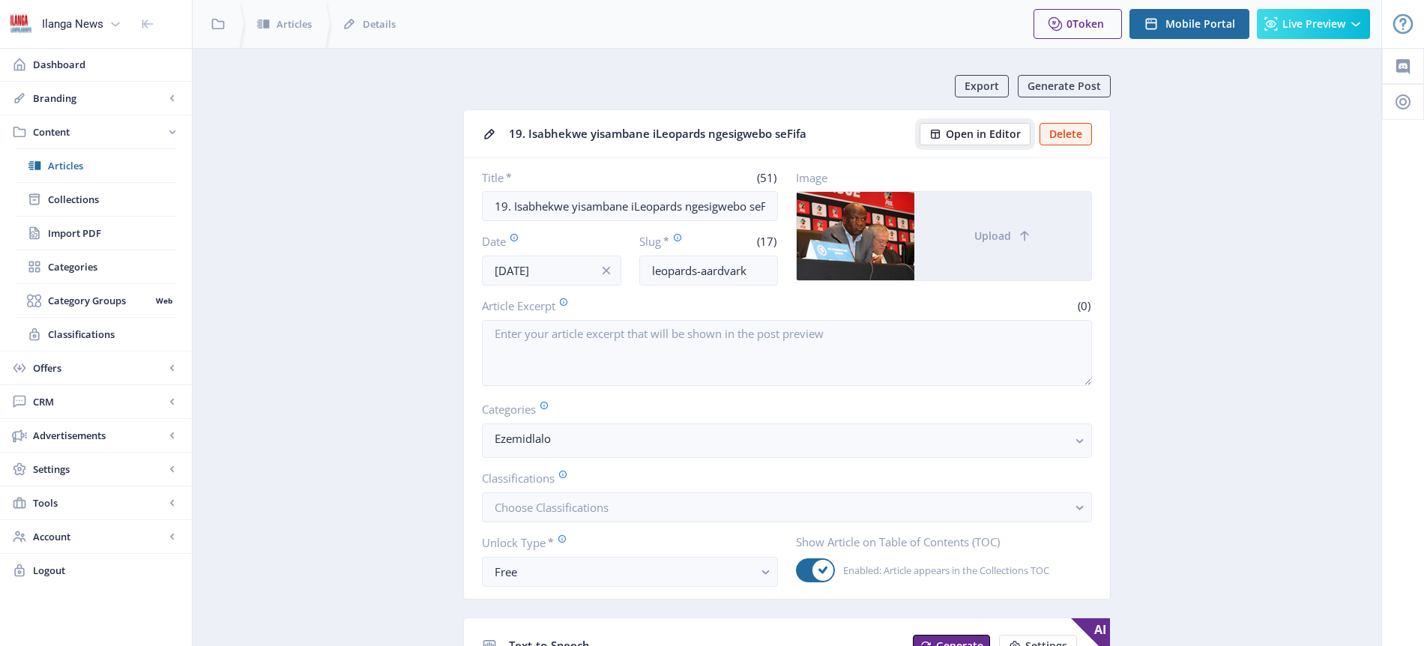
click at [989, 135] on span "Open in Editor" at bounding box center [983, 134] width 75 height 12
click at [94, 163] on span "Articles" at bounding box center [112, 165] width 129 height 15
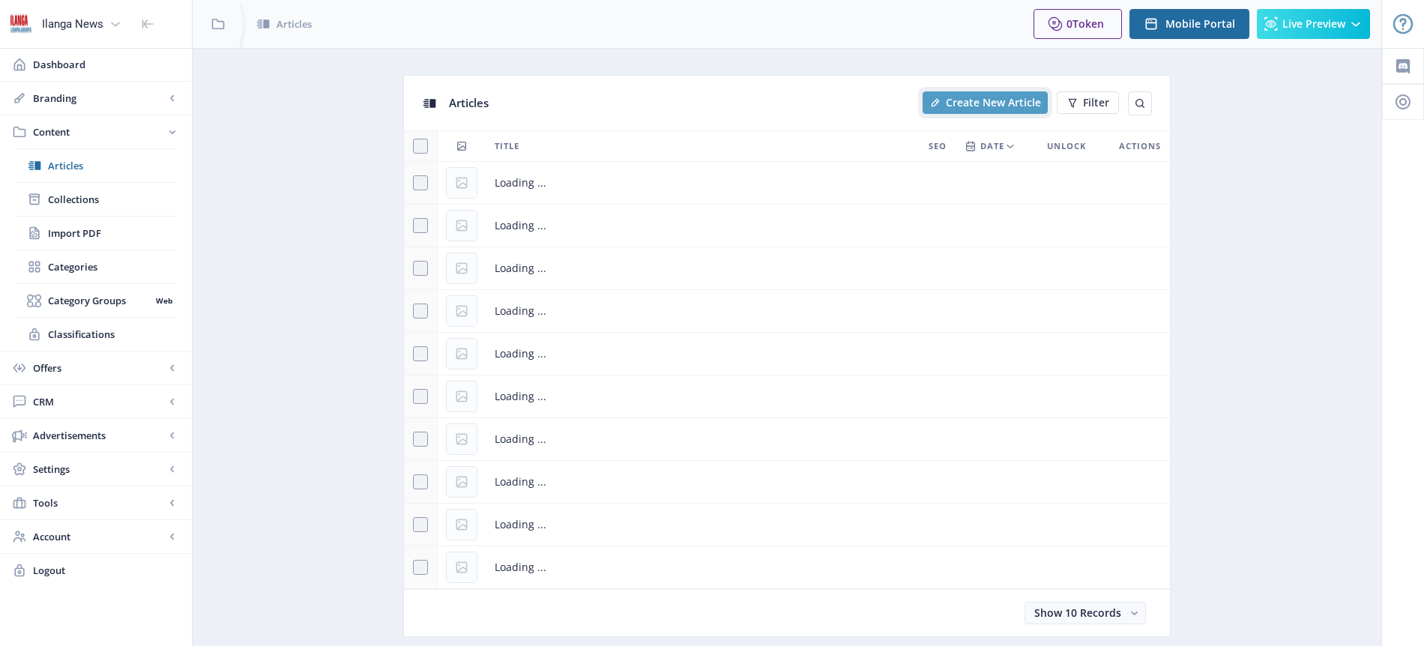
click at [1009, 100] on span "Create New Article" at bounding box center [993, 103] width 95 height 12
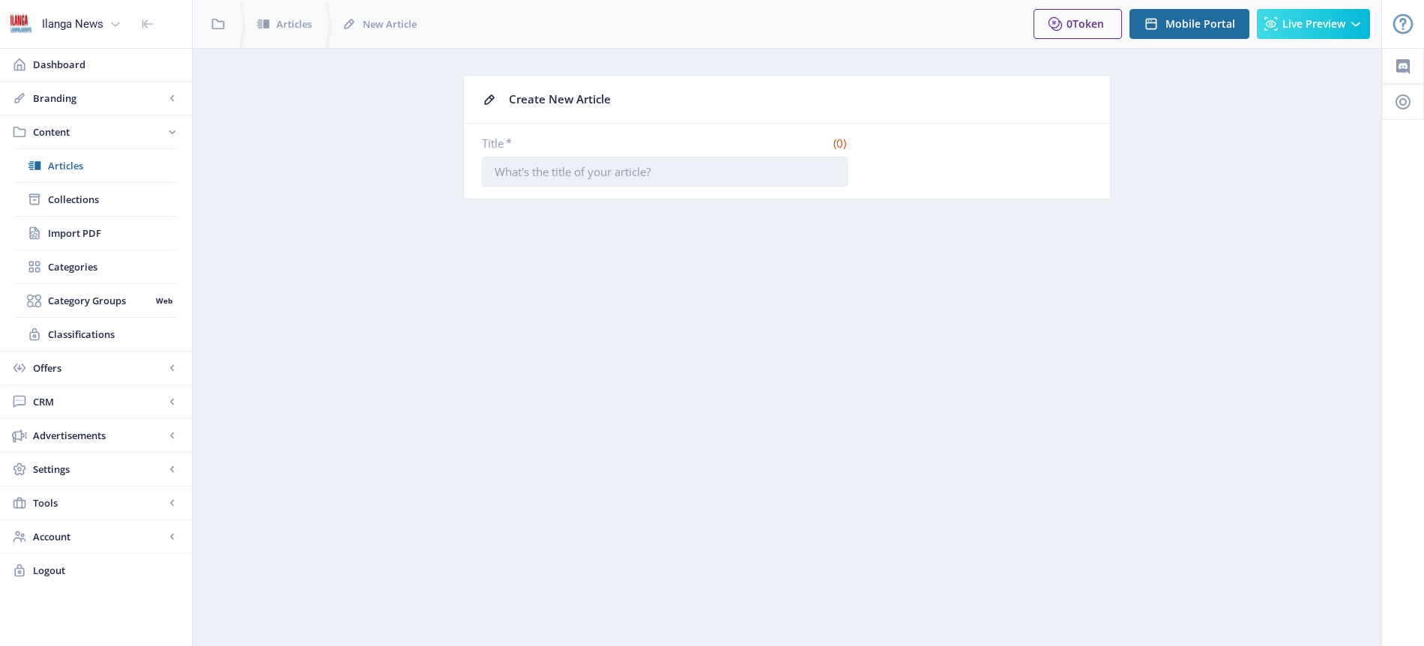
click at [576, 178] on input "Title *" at bounding box center [665, 172] width 366 height 30
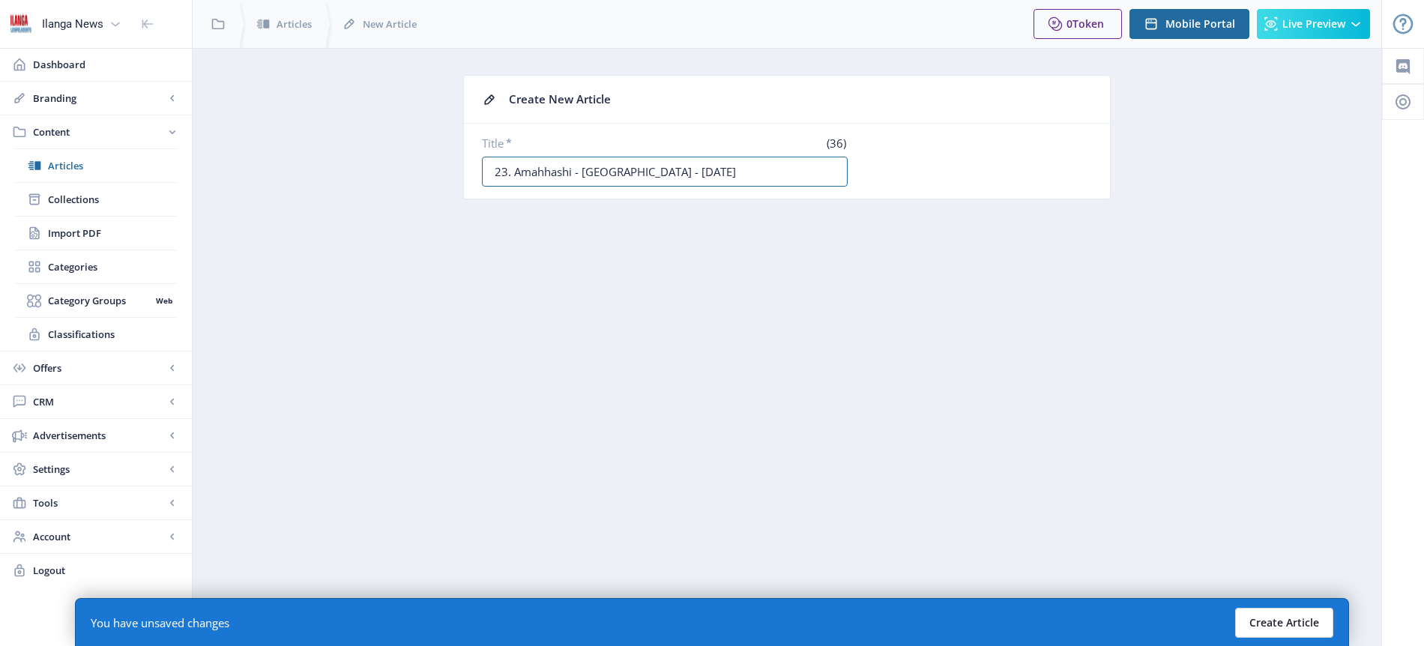
type input "23. Amahhashi - [GEOGRAPHIC_DATA] - [DATE]"
click at [1282, 620] on button "Create Article" at bounding box center [1284, 623] width 98 height 30
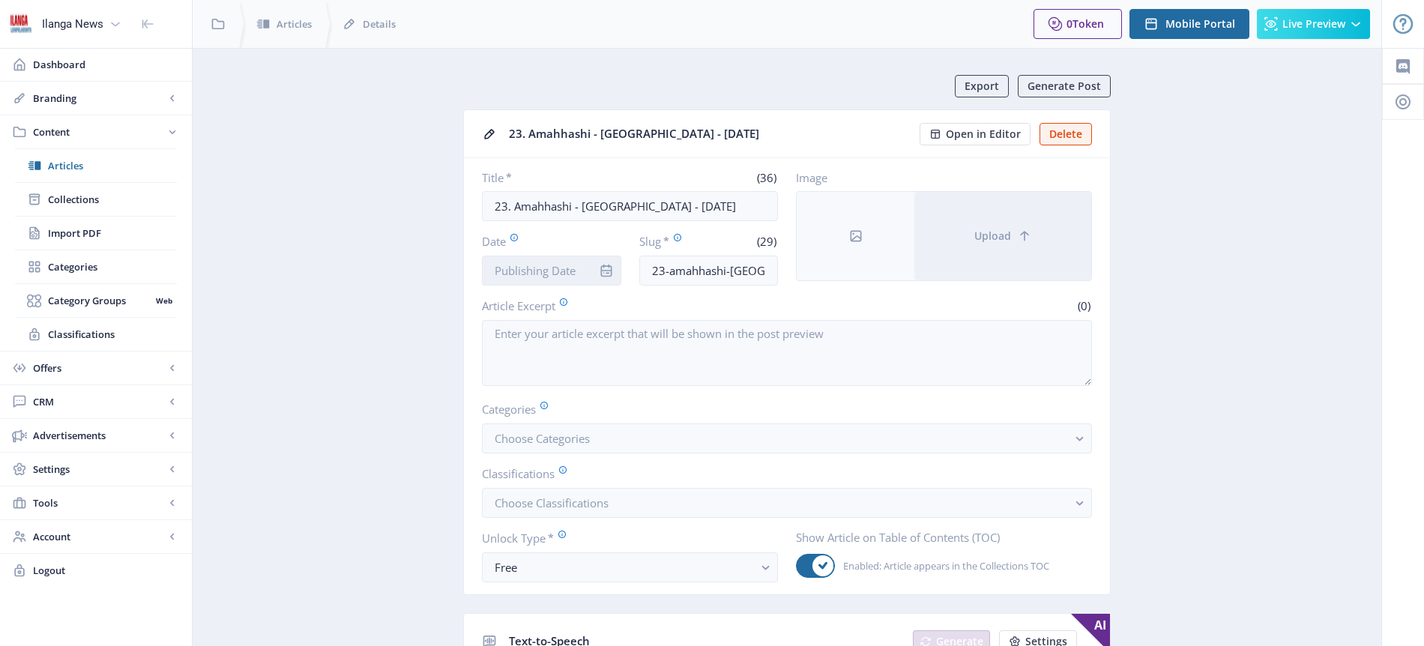
click at [551, 268] on input "Date" at bounding box center [551, 271] width 139 height 30
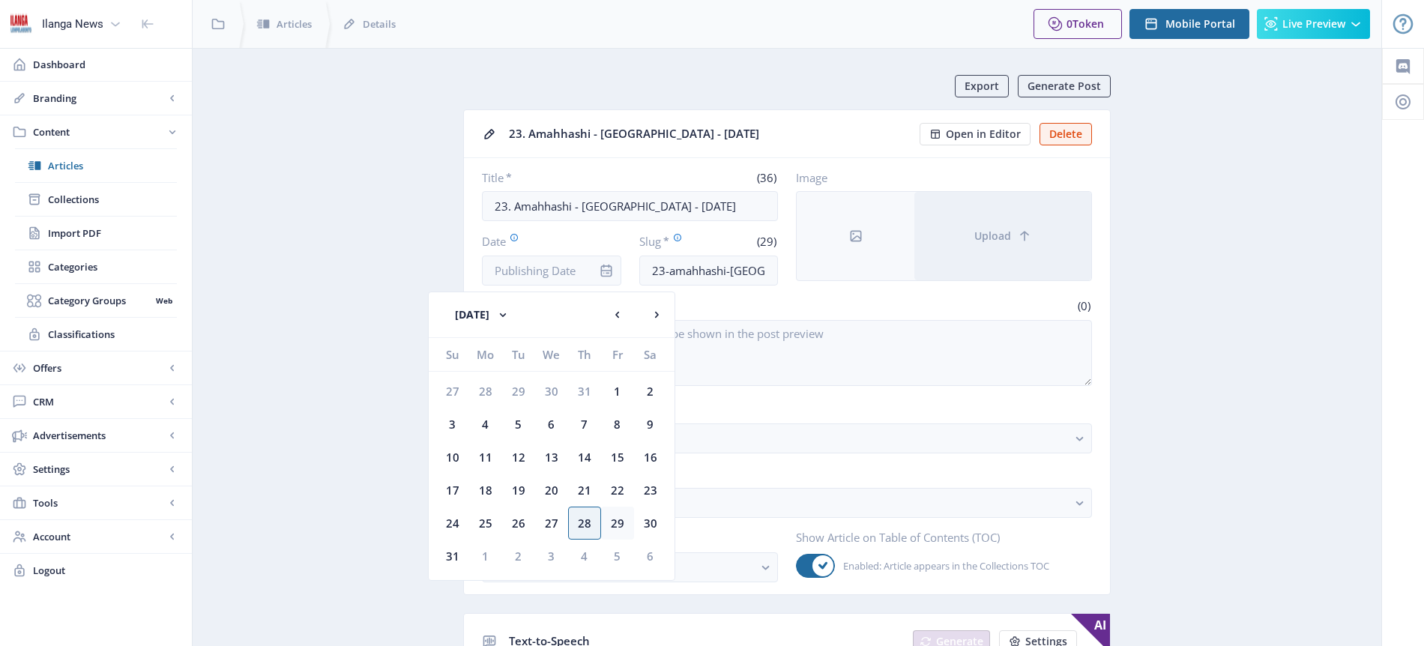
click at [617, 522] on div "29" at bounding box center [617, 523] width 33 height 33
type input "[DATE]"
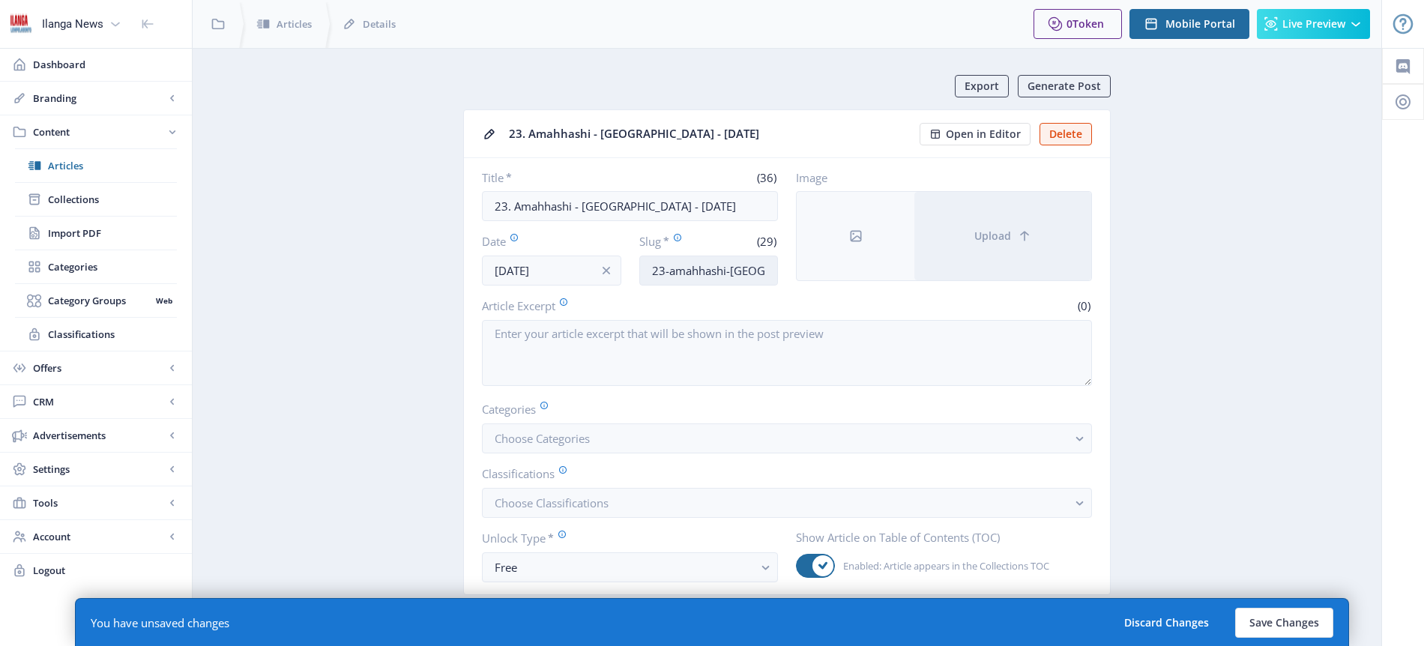
click at [733, 271] on input "23-amahhashi-[GEOGRAPHIC_DATA]-290825" at bounding box center [708, 271] width 139 height 30
type input "Horses-GR"
click at [566, 433] on span "Choose Categories" at bounding box center [542, 438] width 95 height 15
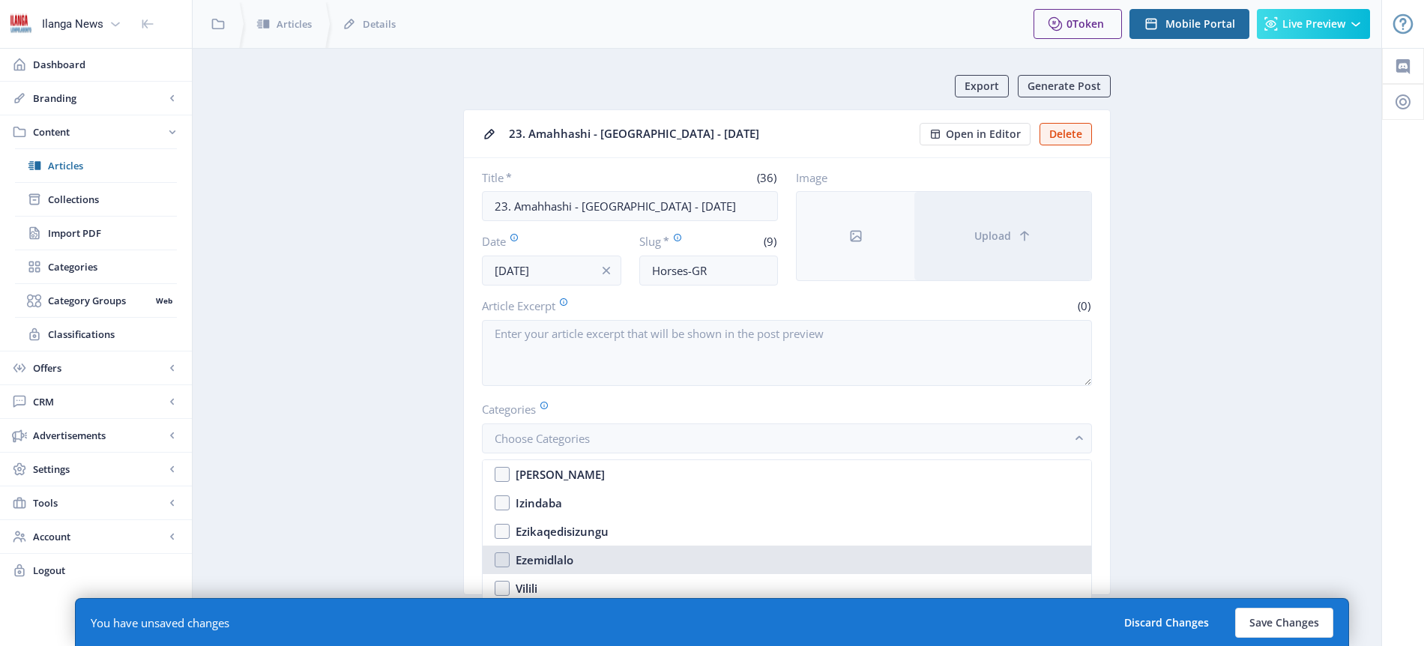
click at [561, 555] on div "Ezemidlalo" at bounding box center [545, 560] width 58 height 18
checkbox input "true"
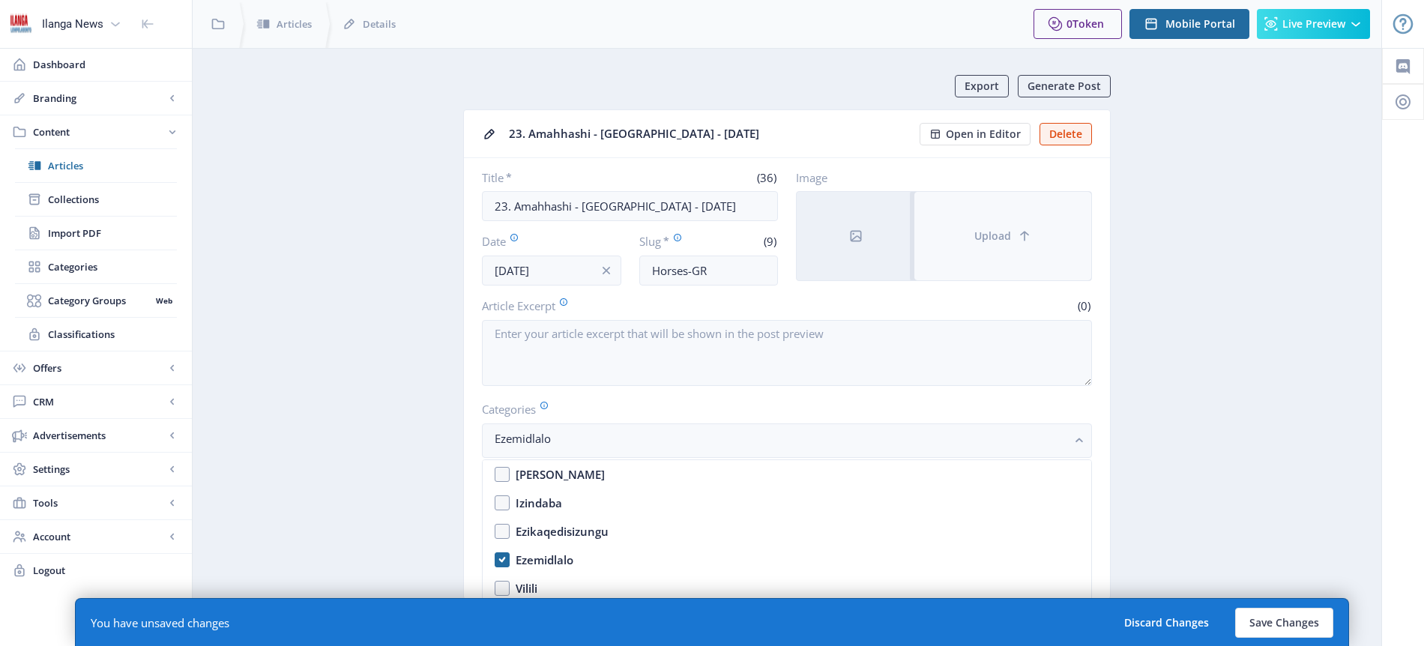
click at [1000, 243] on button "Upload" at bounding box center [1002, 236] width 177 height 88
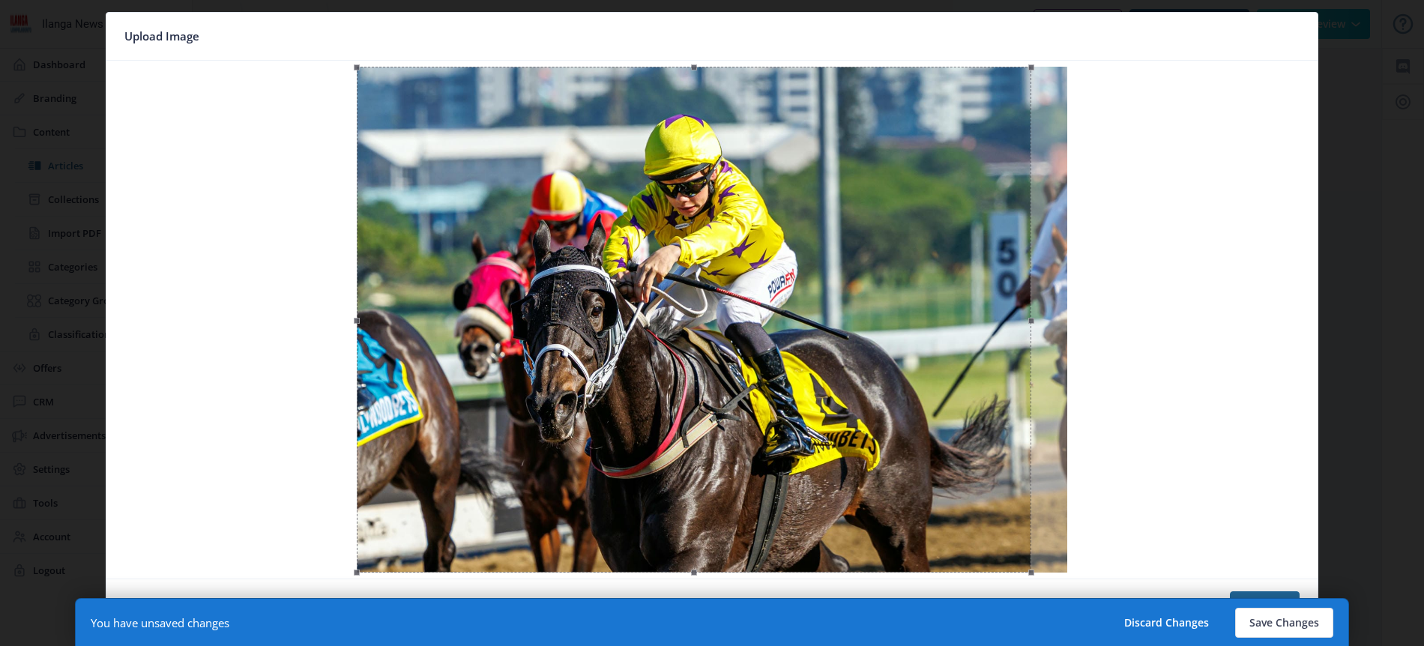
drag, startPoint x: 743, startPoint y: 249, endPoint x: 692, endPoint y: 247, distance: 50.2
click at [692, 247] on div at bounding box center [694, 320] width 674 height 506
click at [1283, 623] on button "Save Changes" at bounding box center [1284, 623] width 98 height 30
type input "horses-gr"
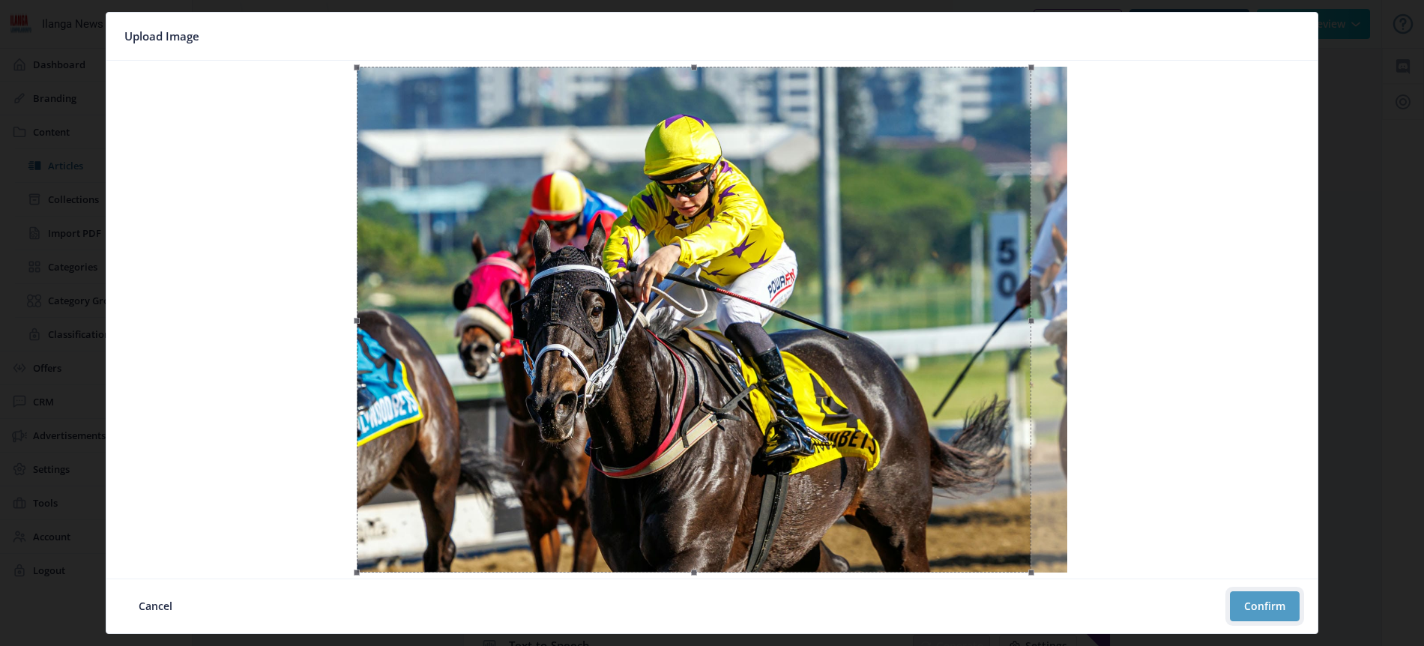
click at [1270, 606] on button "Confirm" at bounding box center [1265, 606] width 70 height 30
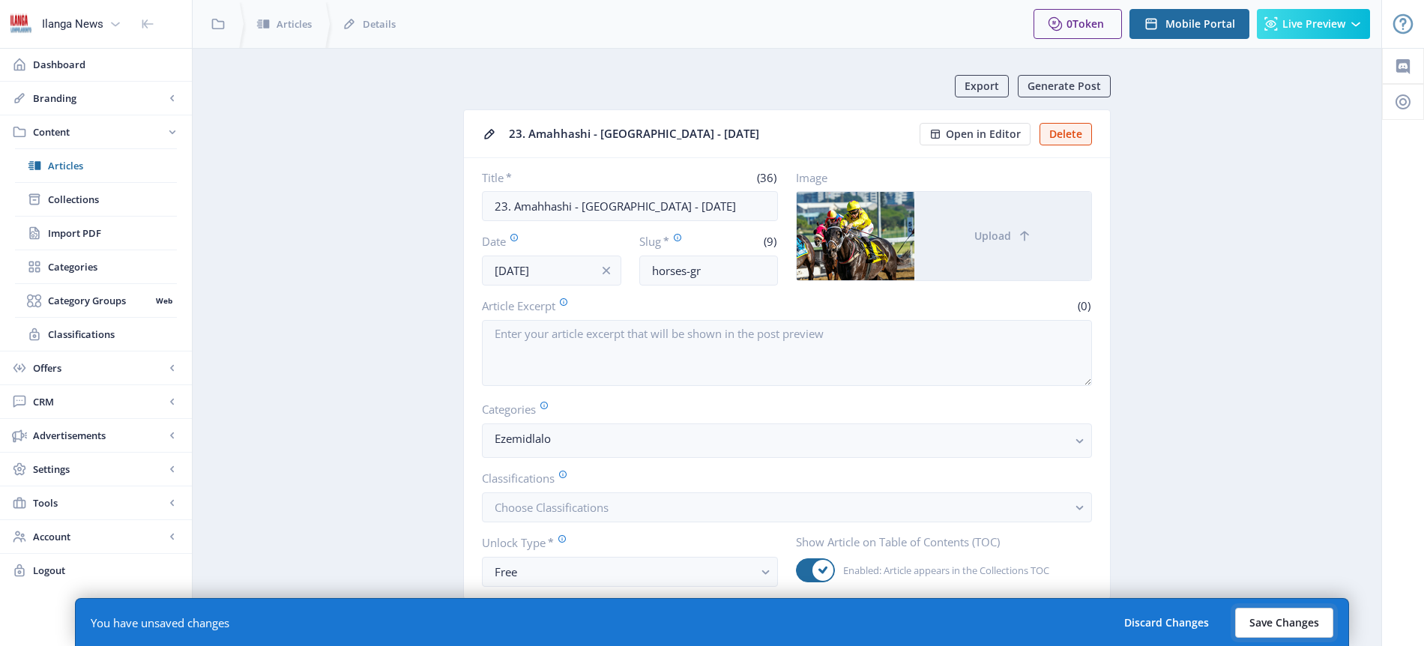
click at [1291, 630] on button "Save Changes" at bounding box center [1284, 623] width 98 height 30
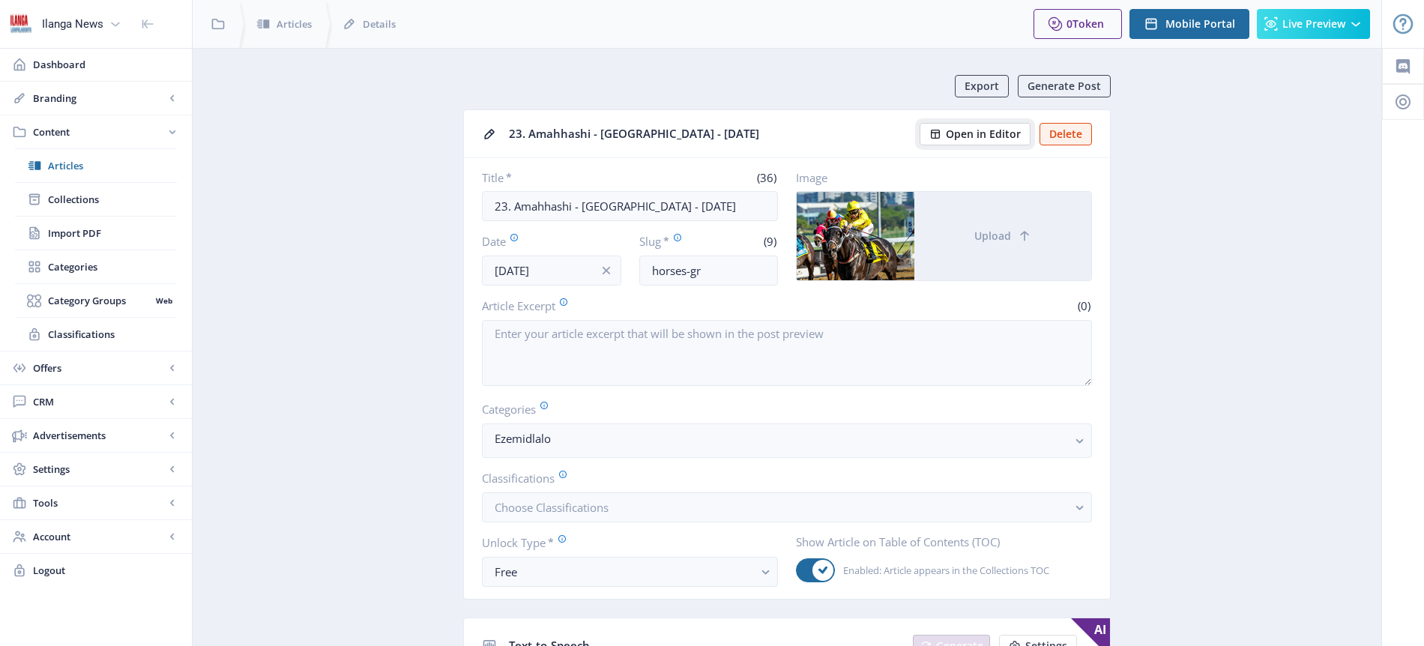
click at [976, 131] on span "Open in Editor" at bounding box center [983, 134] width 75 height 12
click at [76, 161] on span "Articles" at bounding box center [112, 165] width 129 height 15
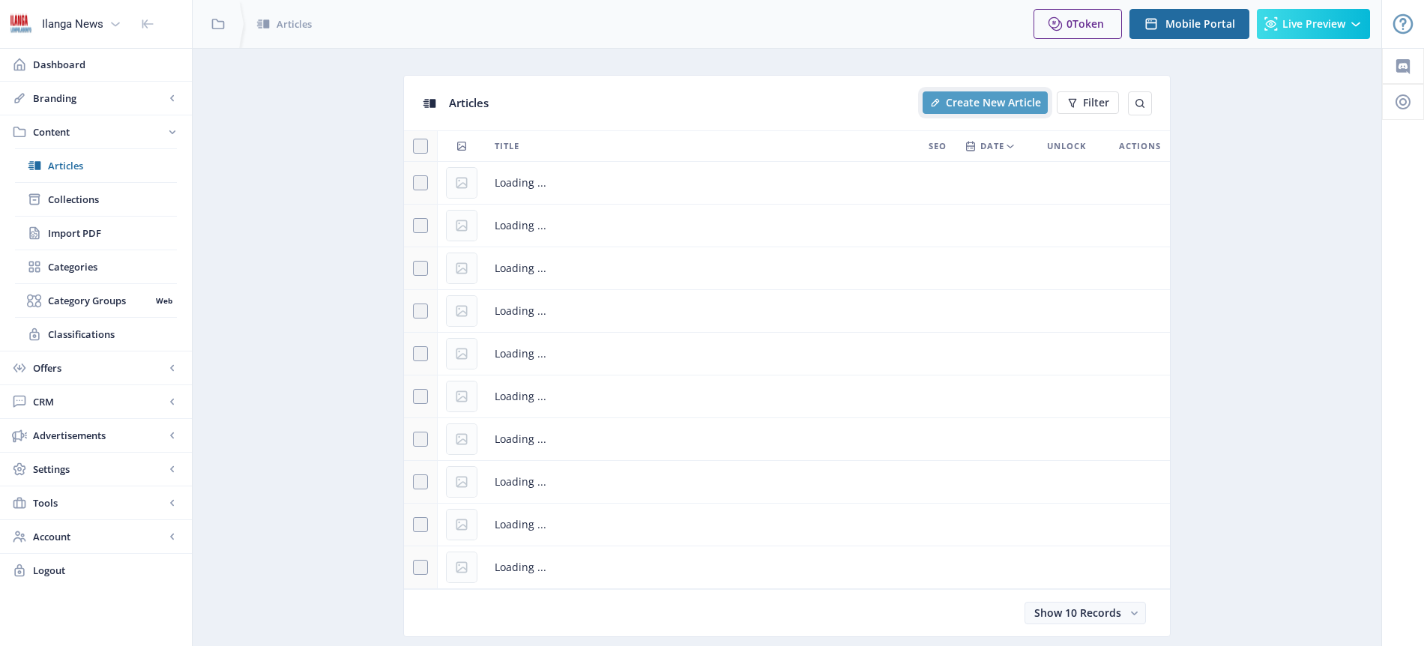
click at [993, 110] on button "Create New Article" at bounding box center [985, 102] width 125 height 22
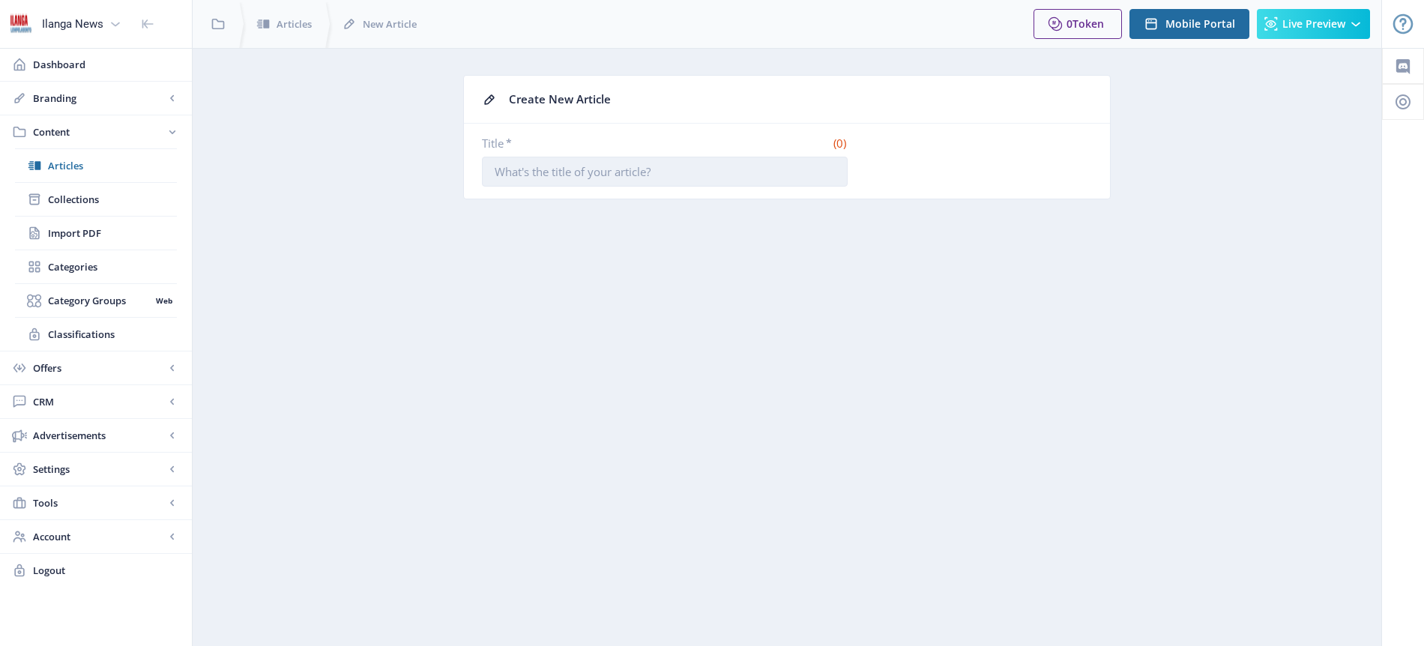
click at [575, 175] on input "Title *" at bounding box center [665, 172] width 366 height 30
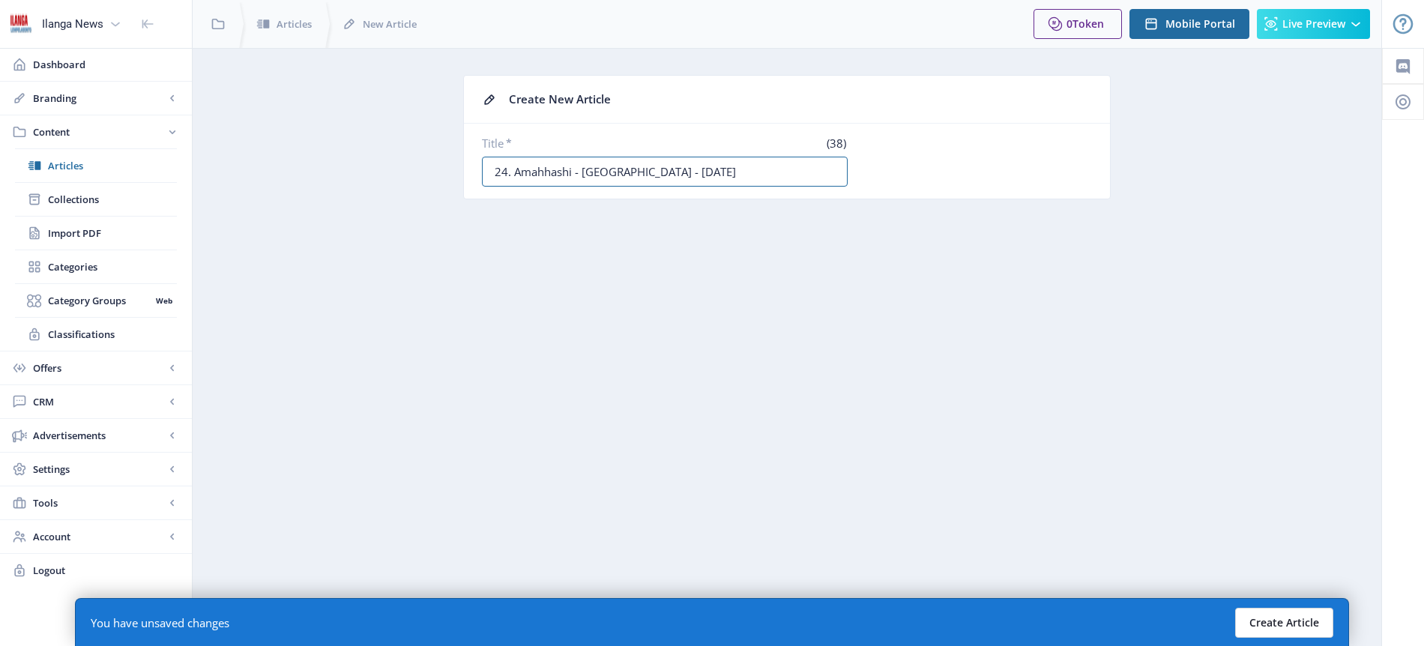
type input "24. Amahhashi - [GEOGRAPHIC_DATA] - [DATE]"
click at [1279, 623] on button "Create Article" at bounding box center [1284, 623] width 98 height 30
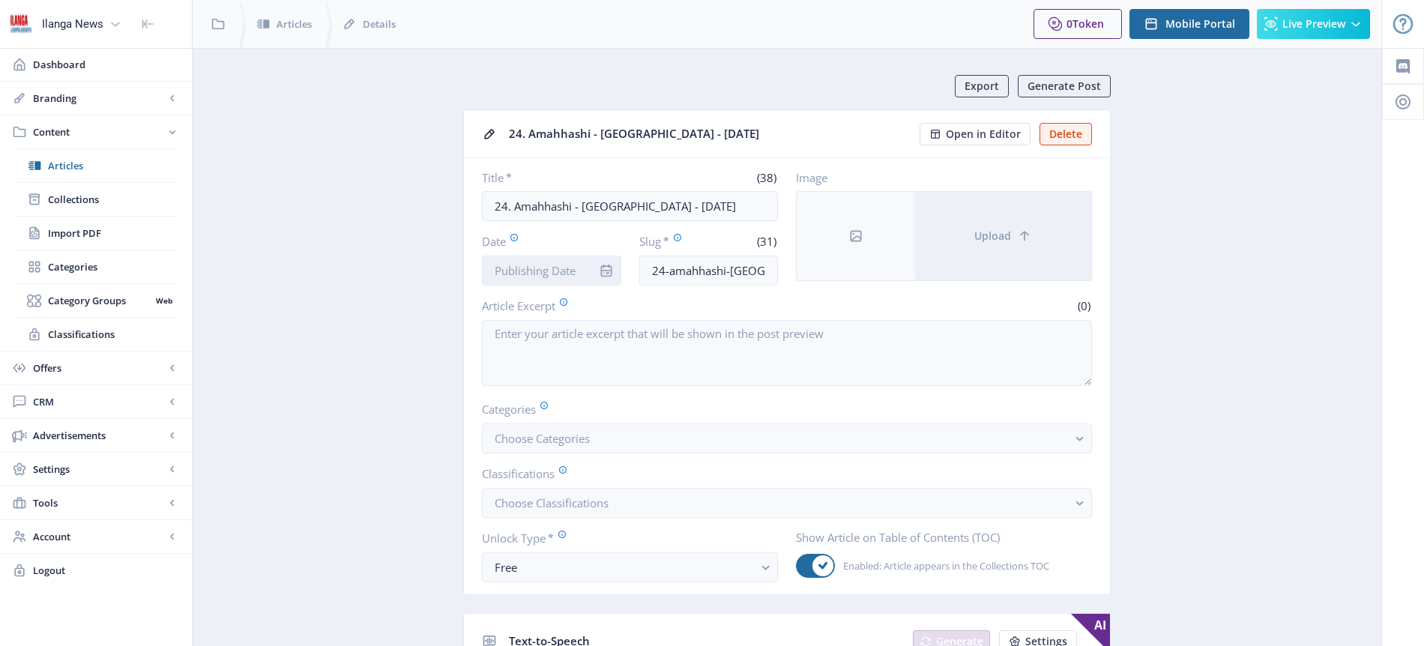
click at [564, 271] on input "Date" at bounding box center [551, 271] width 139 height 30
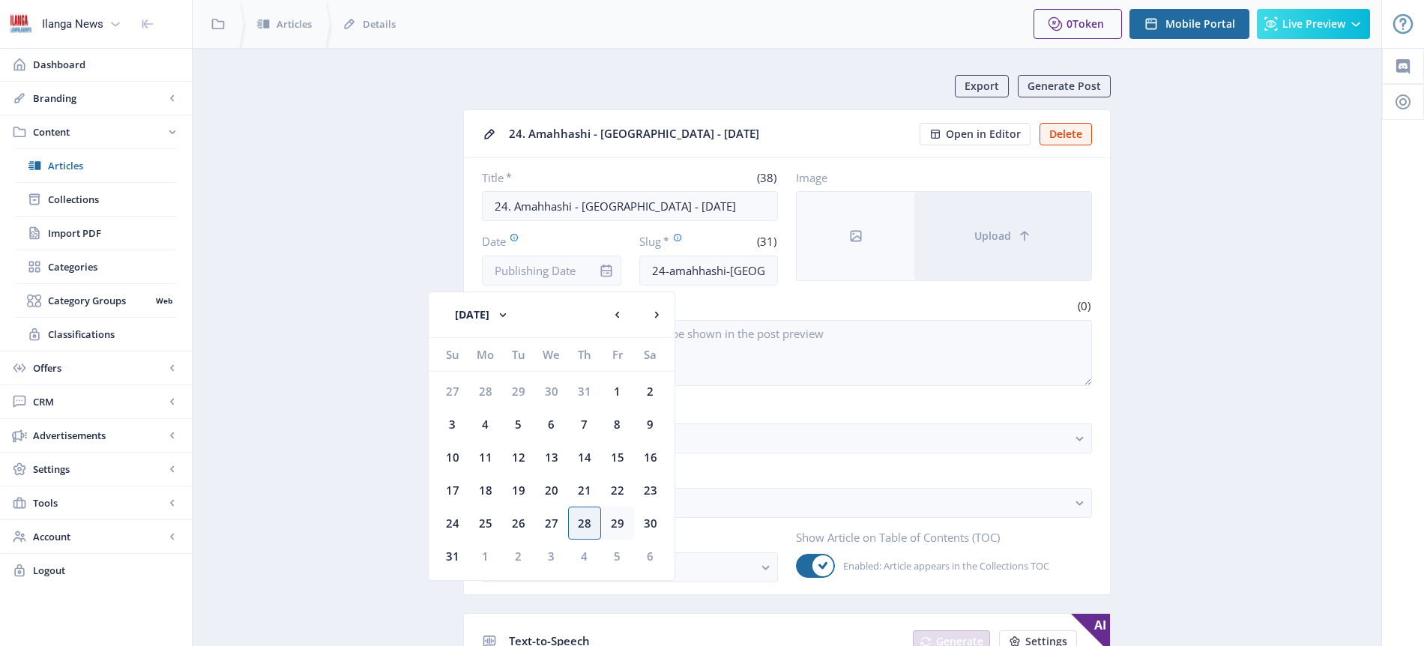
click at [619, 521] on div "29" at bounding box center [617, 523] width 33 height 33
type input "[DATE]"
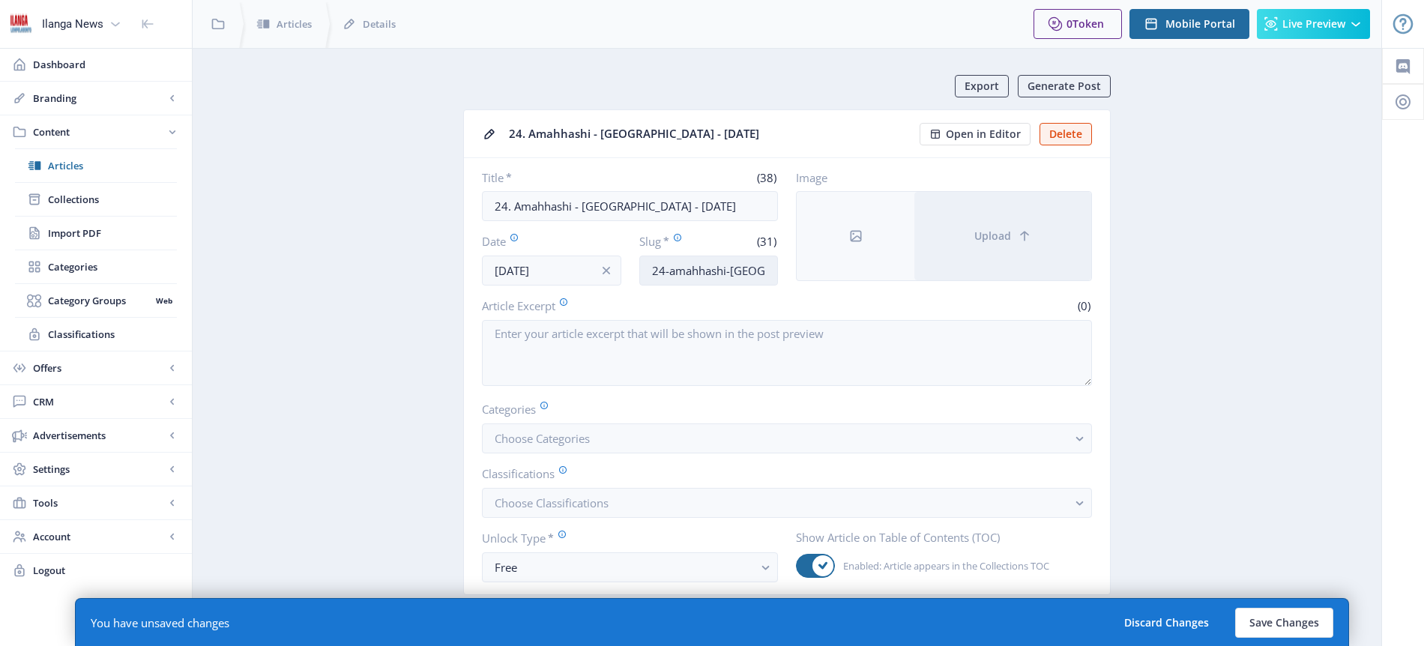
click at [723, 273] on input "24-amahhashi-[GEOGRAPHIC_DATA]-300825" at bounding box center [708, 271] width 139 height 30
type input "Horse-TF"
click at [570, 442] on span "Choose Categories" at bounding box center [542, 438] width 95 height 15
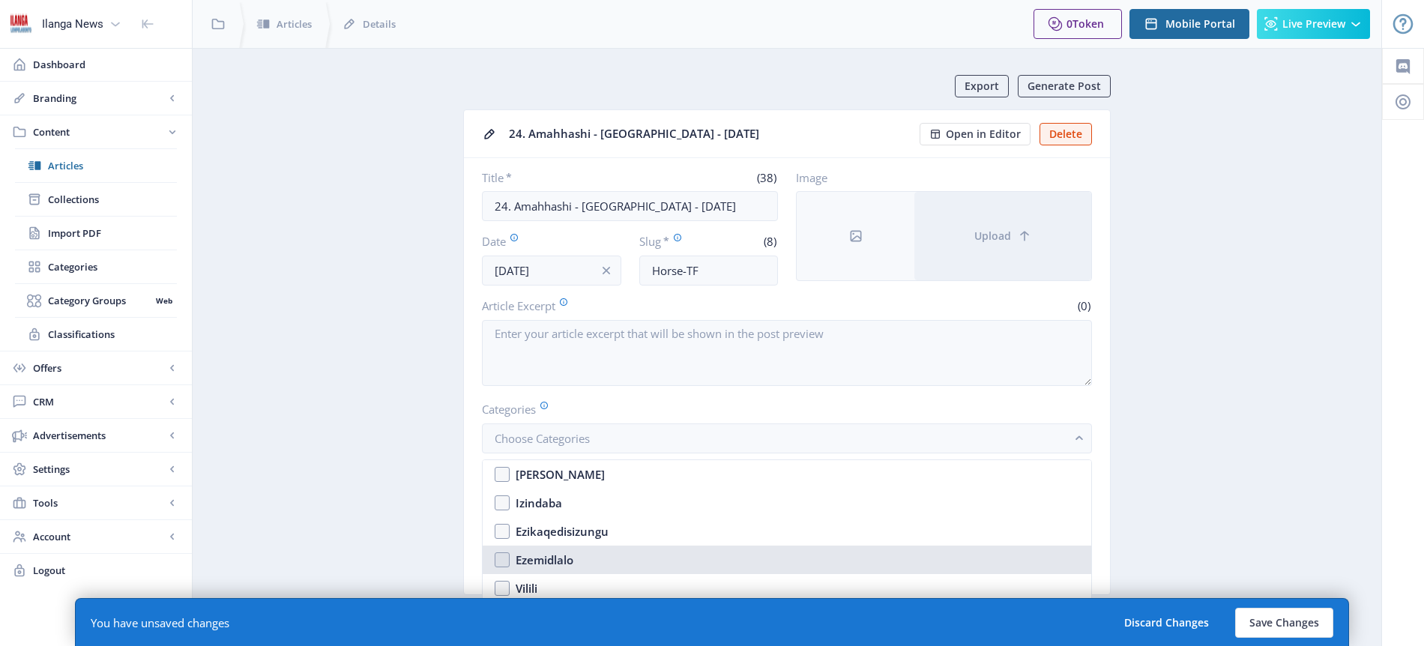
click at [567, 556] on div "Ezemidlalo" at bounding box center [545, 560] width 58 height 18
checkbox input "true"
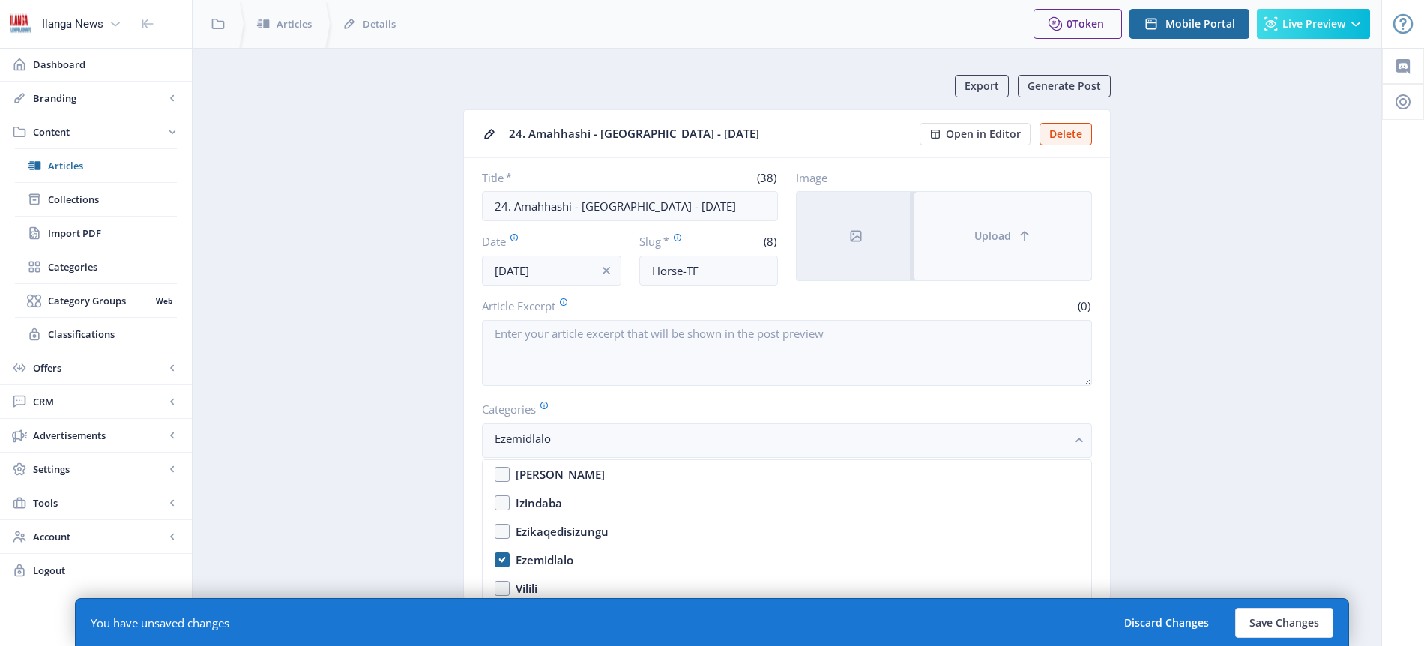
click at [996, 236] on span "Upload" at bounding box center [992, 236] width 37 height 12
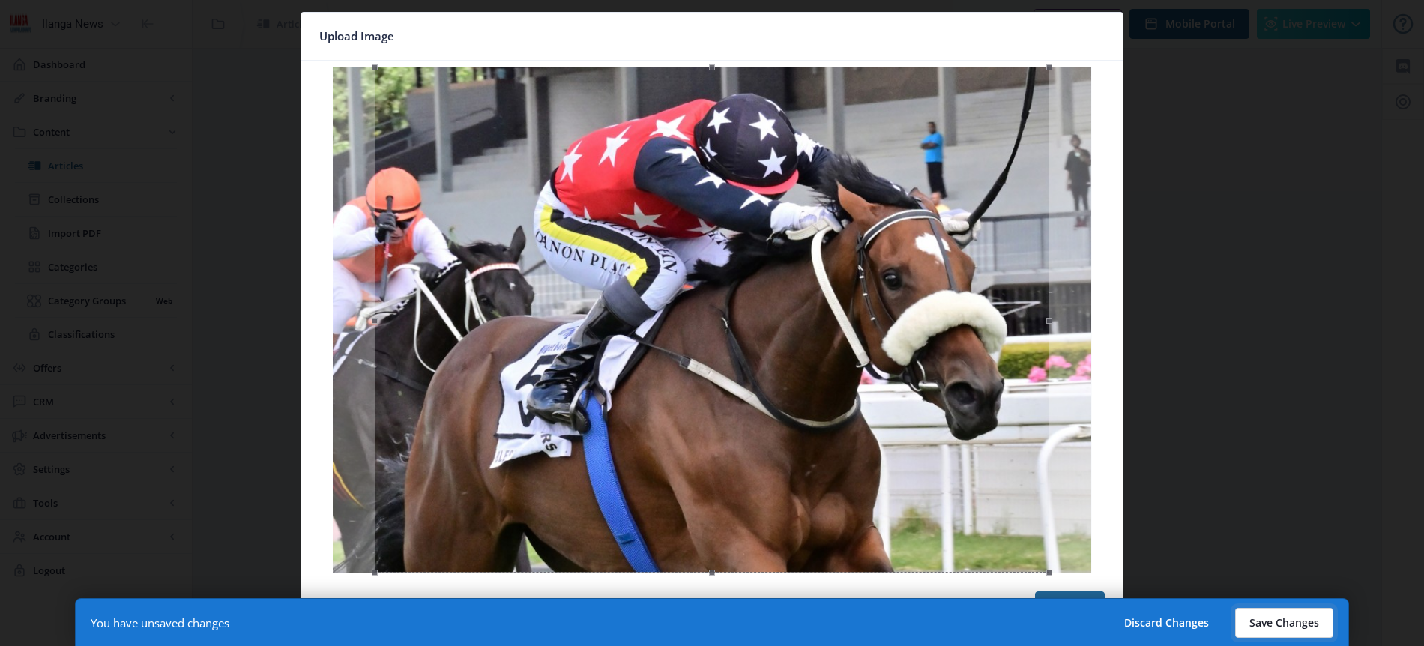
click at [1278, 621] on button "Save Changes" at bounding box center [1284, 623] width 98 height 30
type input "horse-tf"
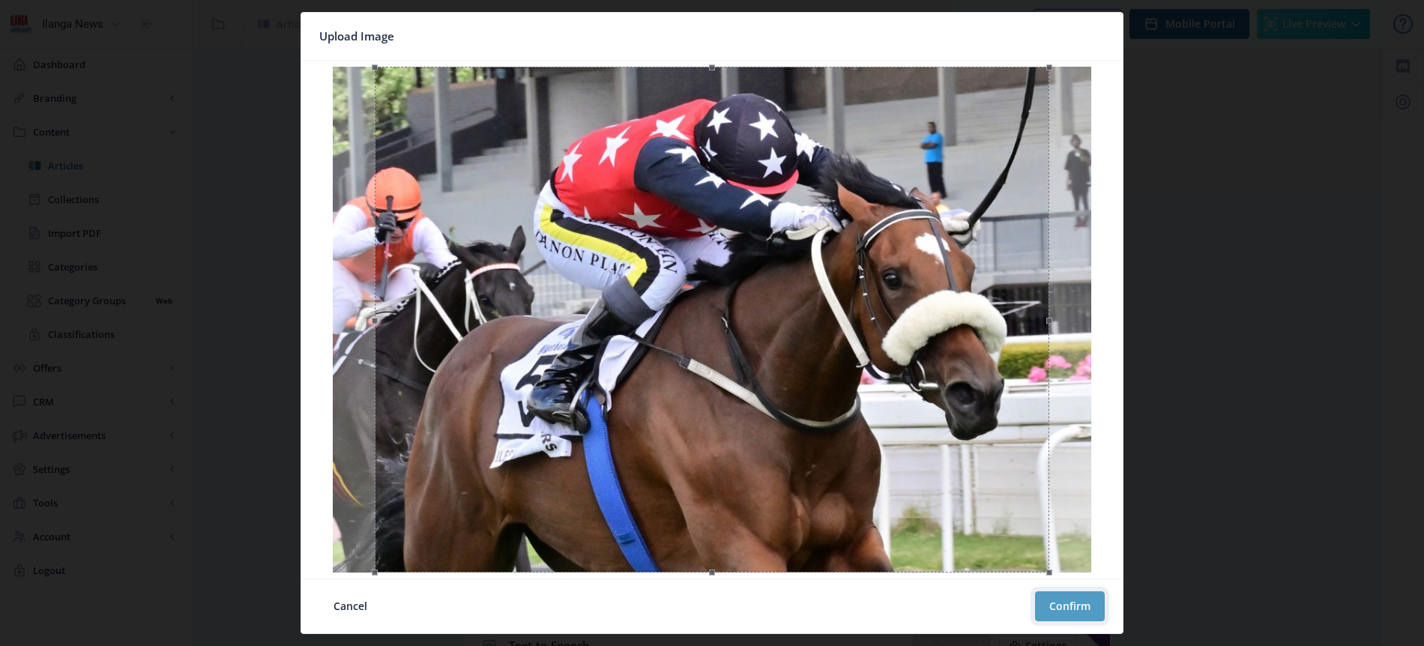
click at [1062, 603] on button "Confirm" at bounding box center [1070, 606] width 70 height 30
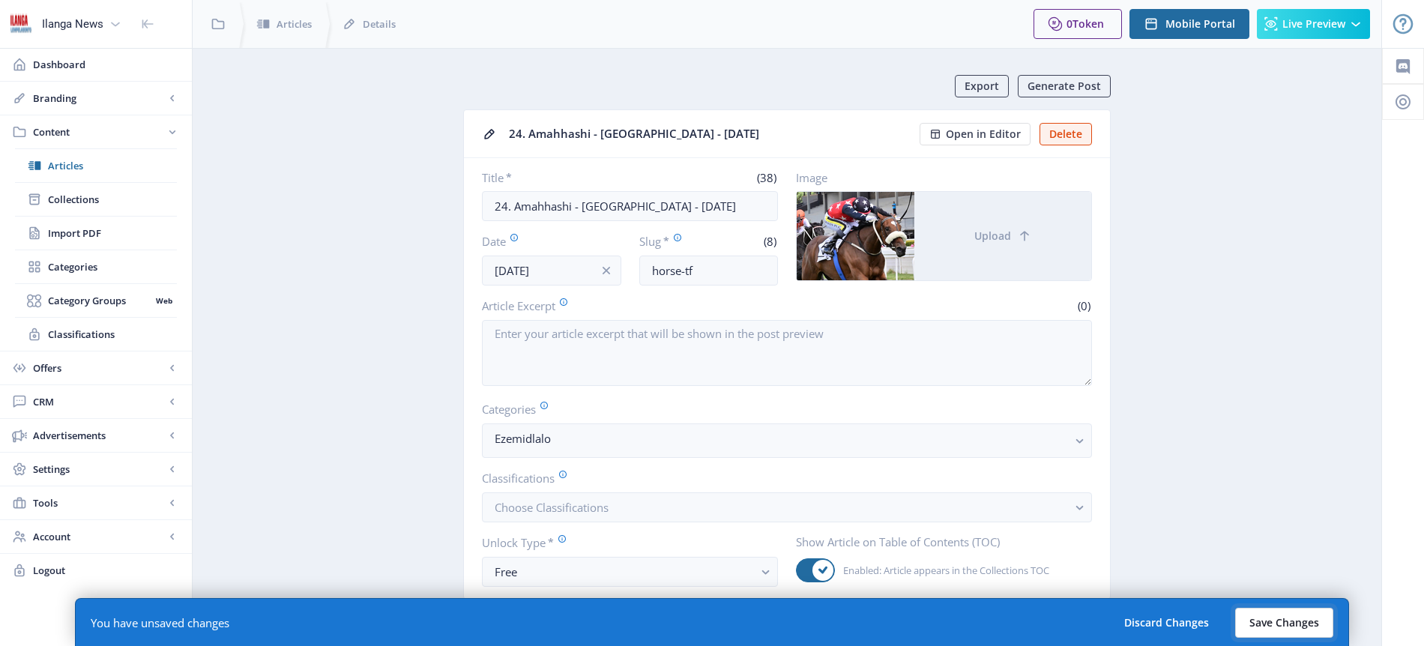
click at [1281, 625] on button "Save Changes" at bounding box center [1284, 623] width 98 height 30
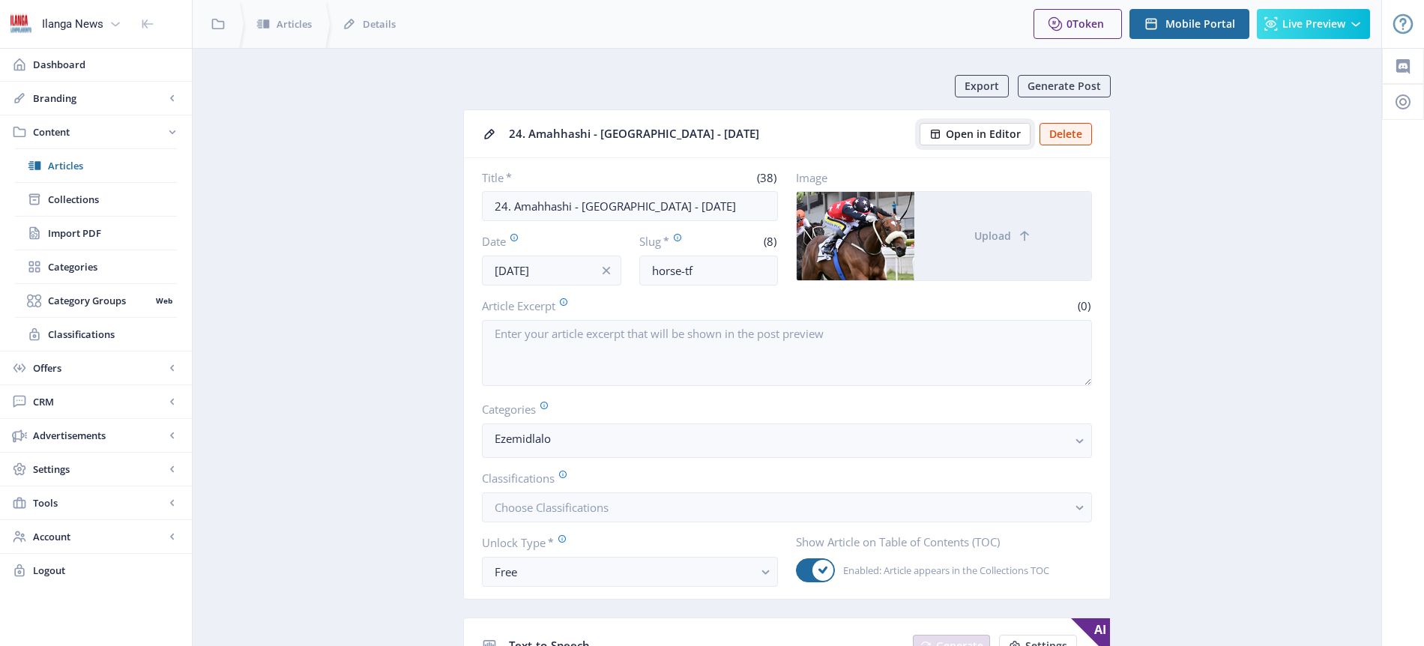
click at [994, 129] on span "Open in Editor" at bounding box center [983, 134] width 75 height 12
click at [66, 159] on span "Articles" at bounding box center [112, 165] width 129 height 15
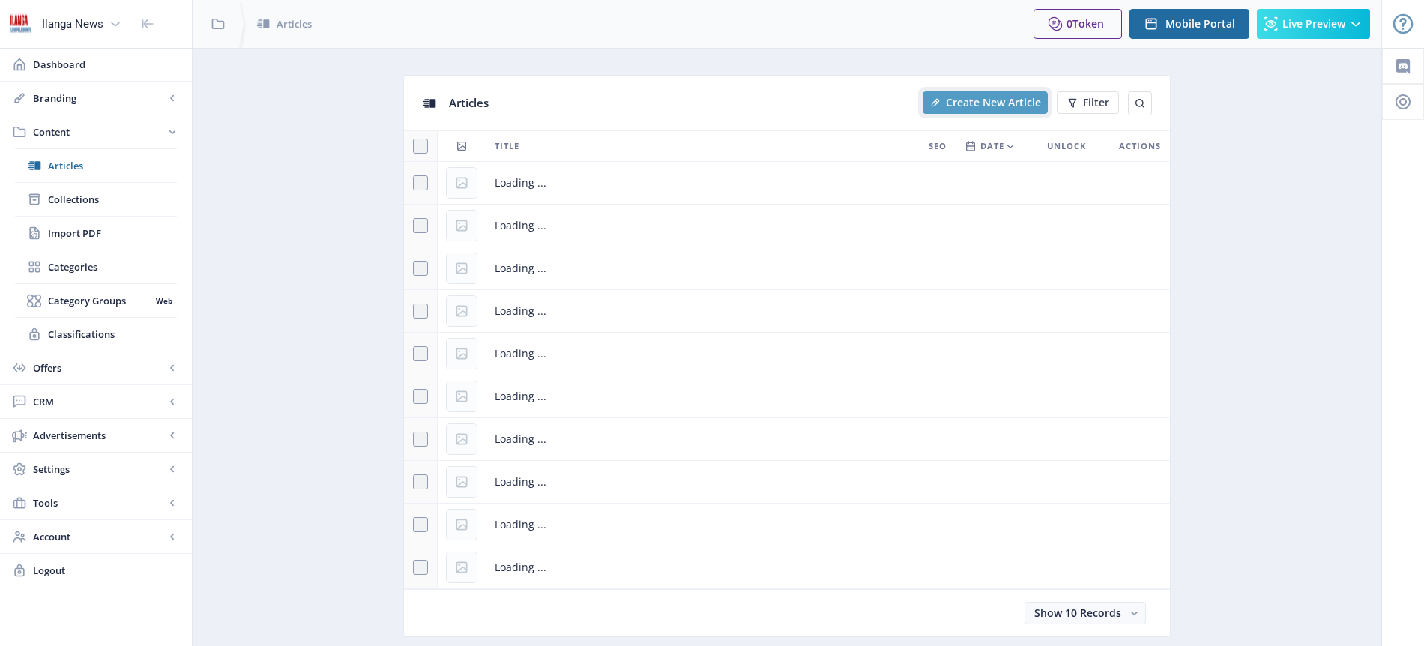
click at [971, 111] on button "Create New Article" at bounding box center [985, 102] width 125 height 22
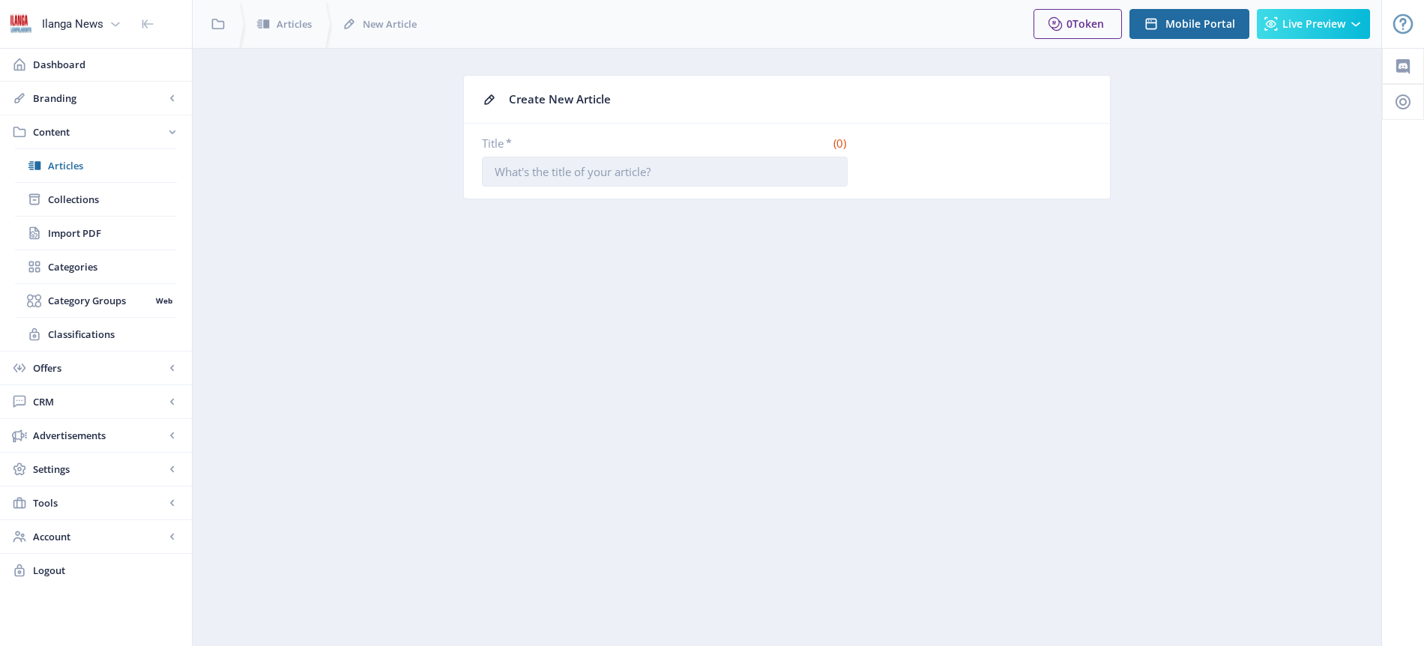
click at [591, 175] on input "Title *" at bounding box center [665, 172] width 366 height 30
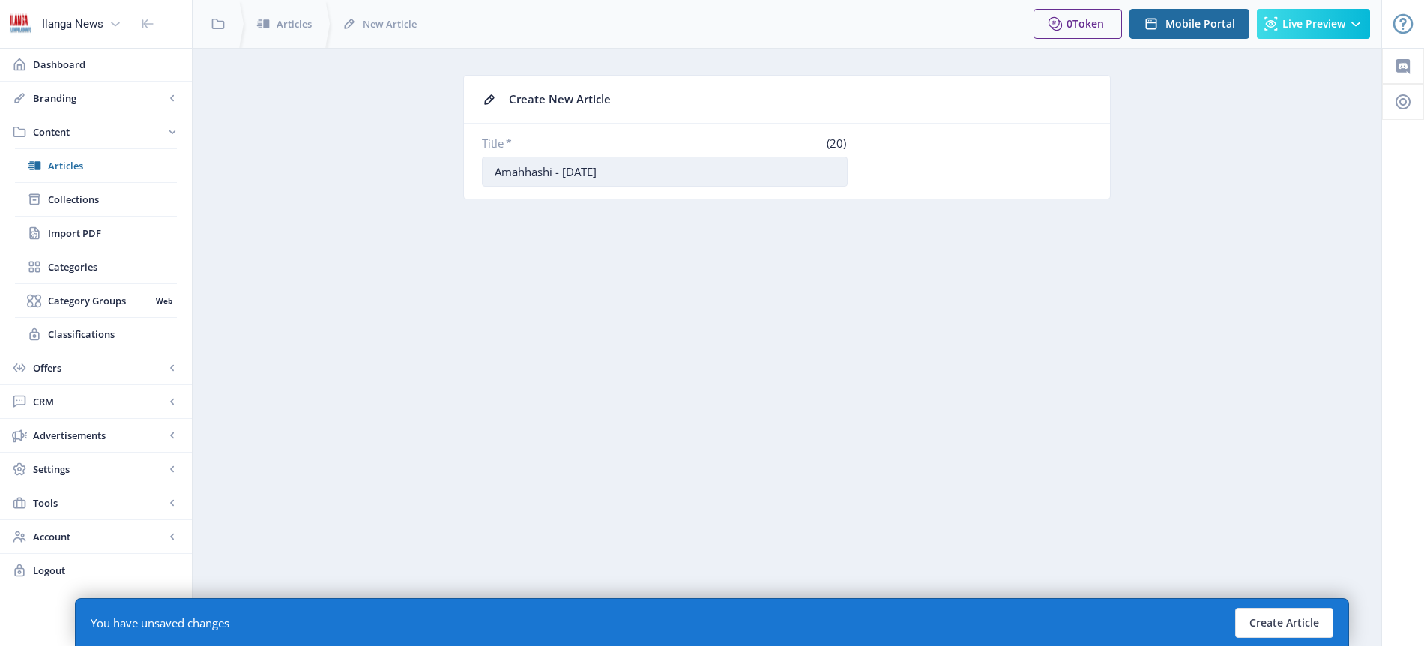
click at [566, 168] on input "Amahhashi - [DATE]" at bounding box center [665, 172] width 366 height 30
click at [562, 166] on input "Amahhashi - [DATE]" at bounding box center [665, 172] width 366 height 30
type input "Amahhashi - [GEOGRAPHIC_DATA] - [DATE]"
click at [1299, 623] on button "Create Article" at bounding box center [1284, 623] width 98 height 30
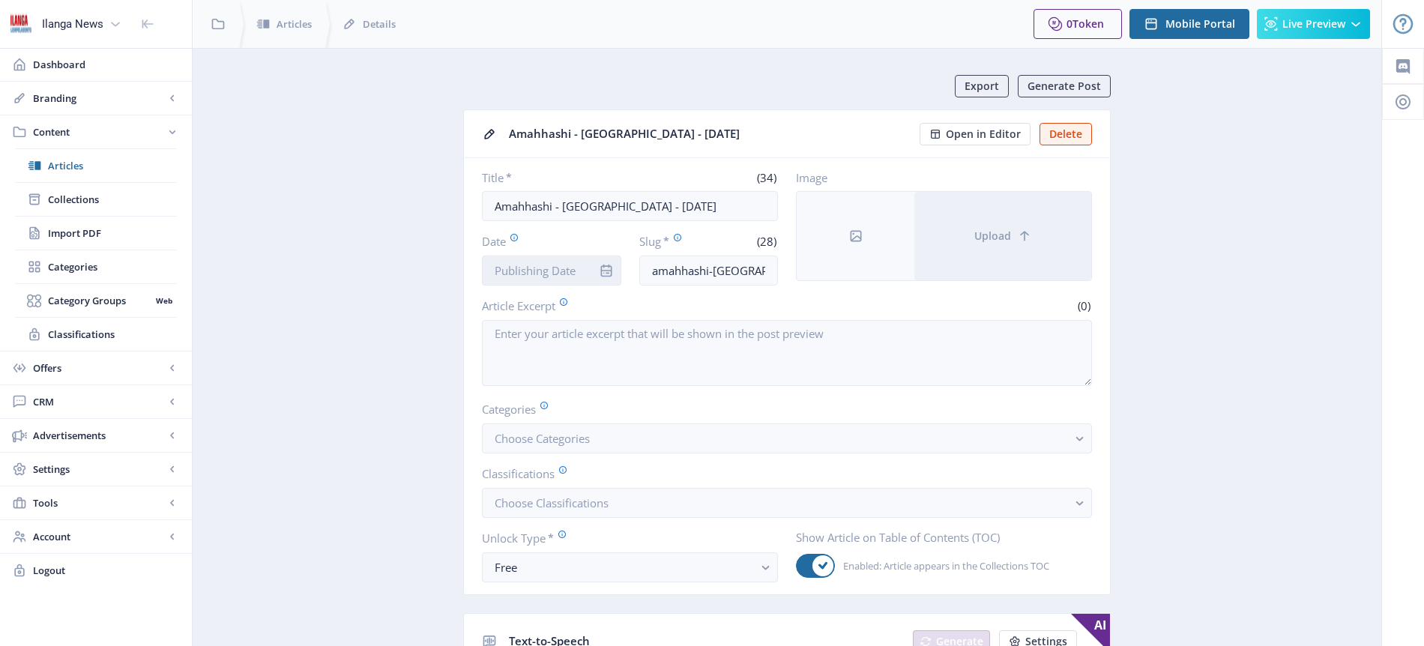
click at [545, 269] on input "Date" at bounding box center [551, 271] width 139 height 30
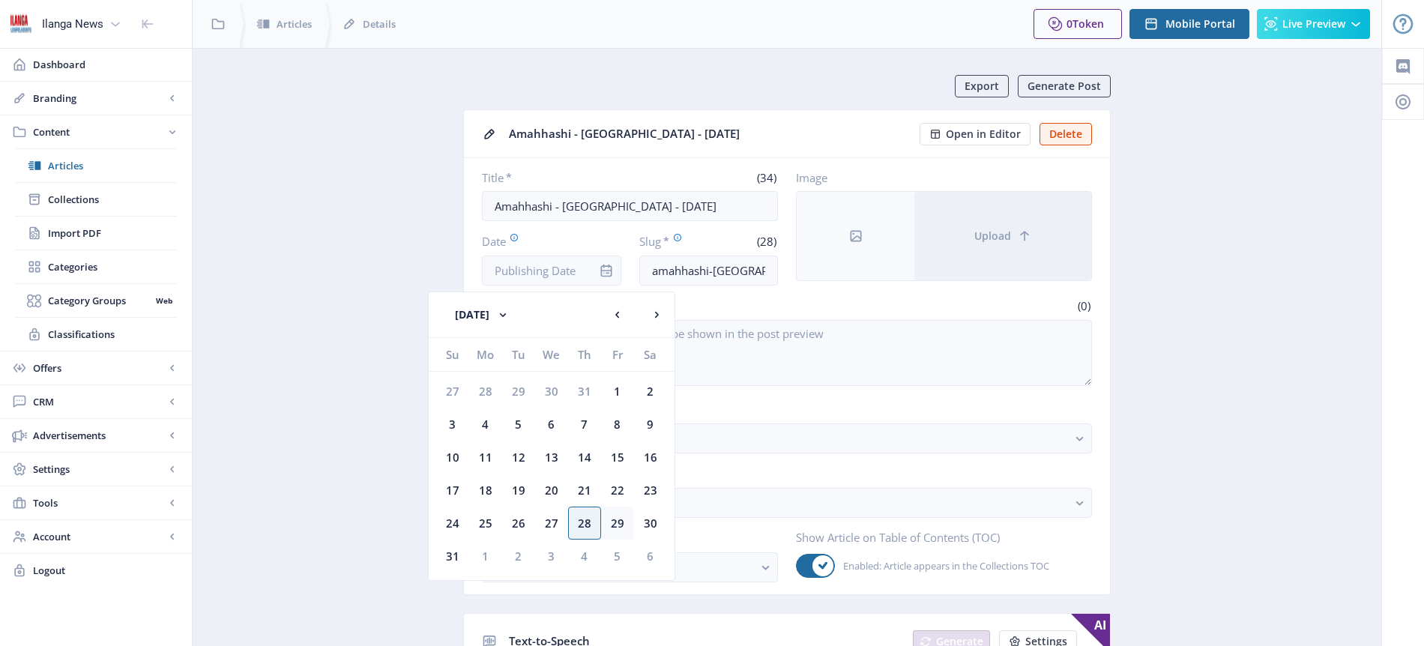
click at [616, 518] on div "29" at bounding box center [617, 523] width 33 height 33
type input "[DATE]"
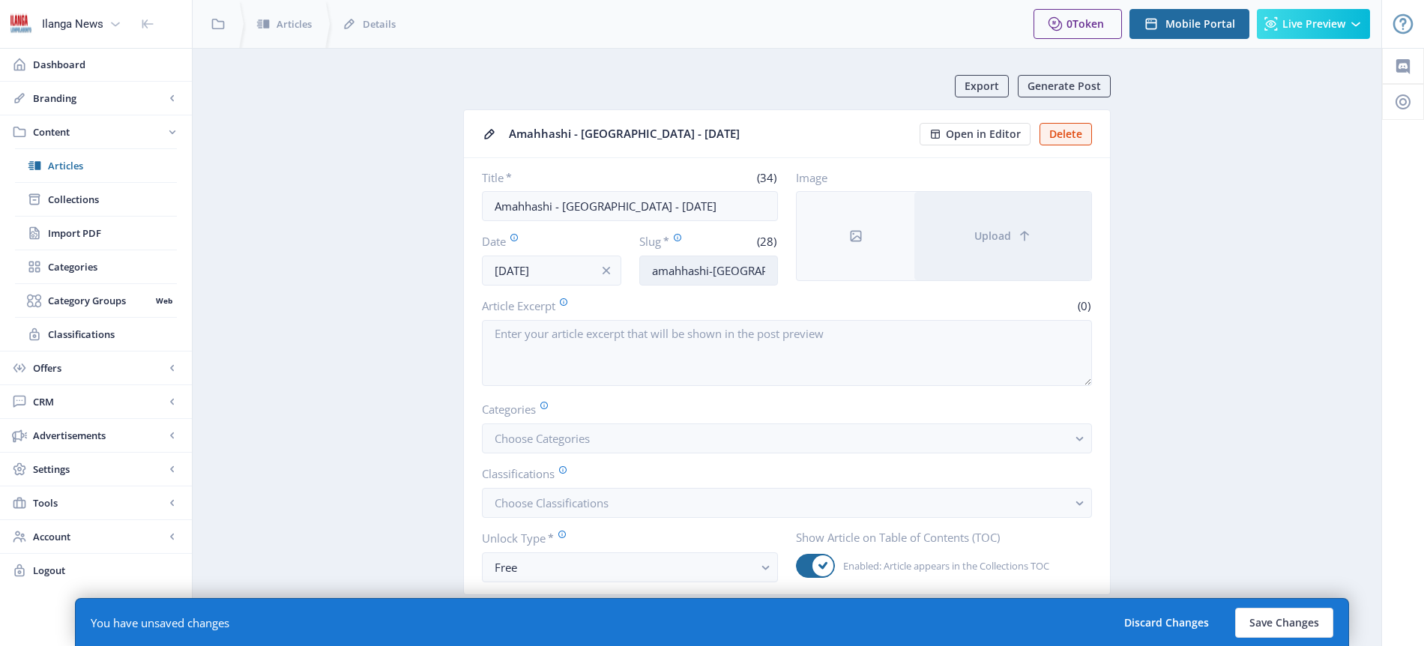
click at [709, 272] on input "amahhashi-[GEOGRAPHIC_DATA]-310825" at bounding box center [708, 271] width 139 height 30
type input "Horses-SC"
click at [570, 434] on span "Choose Categories" at bounding box center [542, 438] width 95 height 15
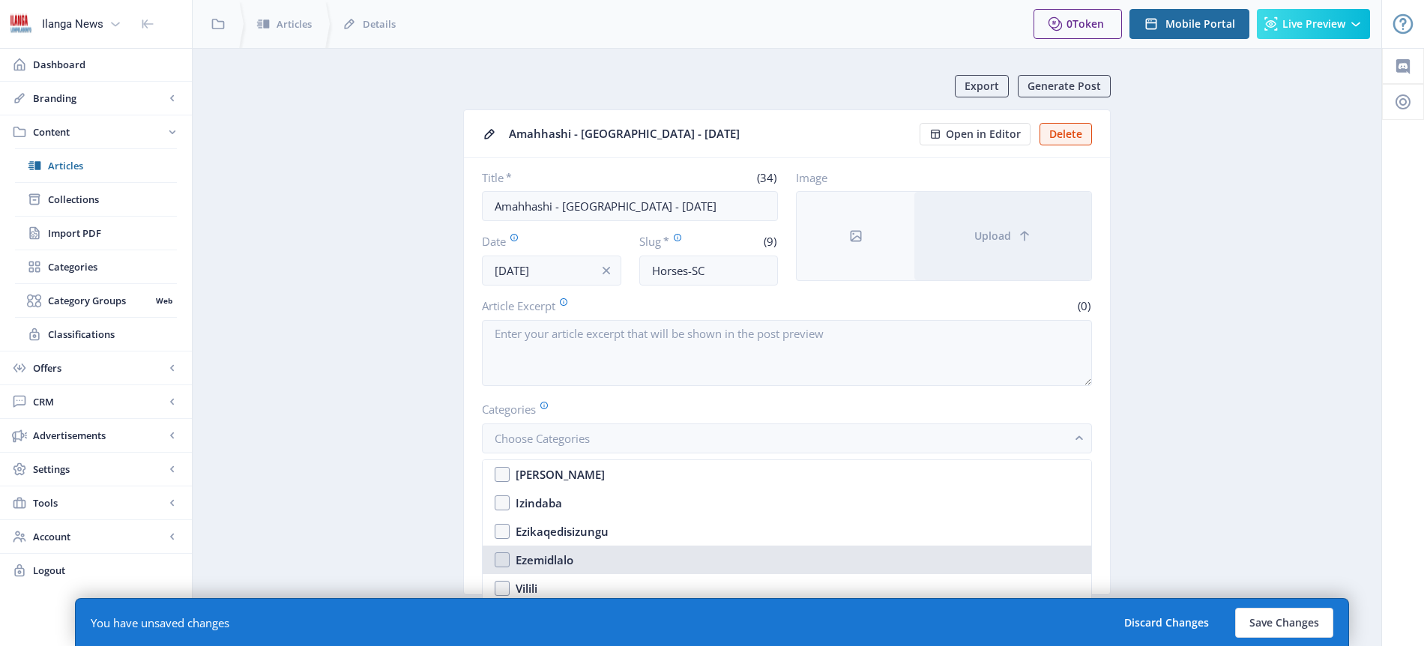
click at [558, 559] on div "Ezemidlalo" at bounding box center [545, 560] width 58 height 18
checkbox input "true"
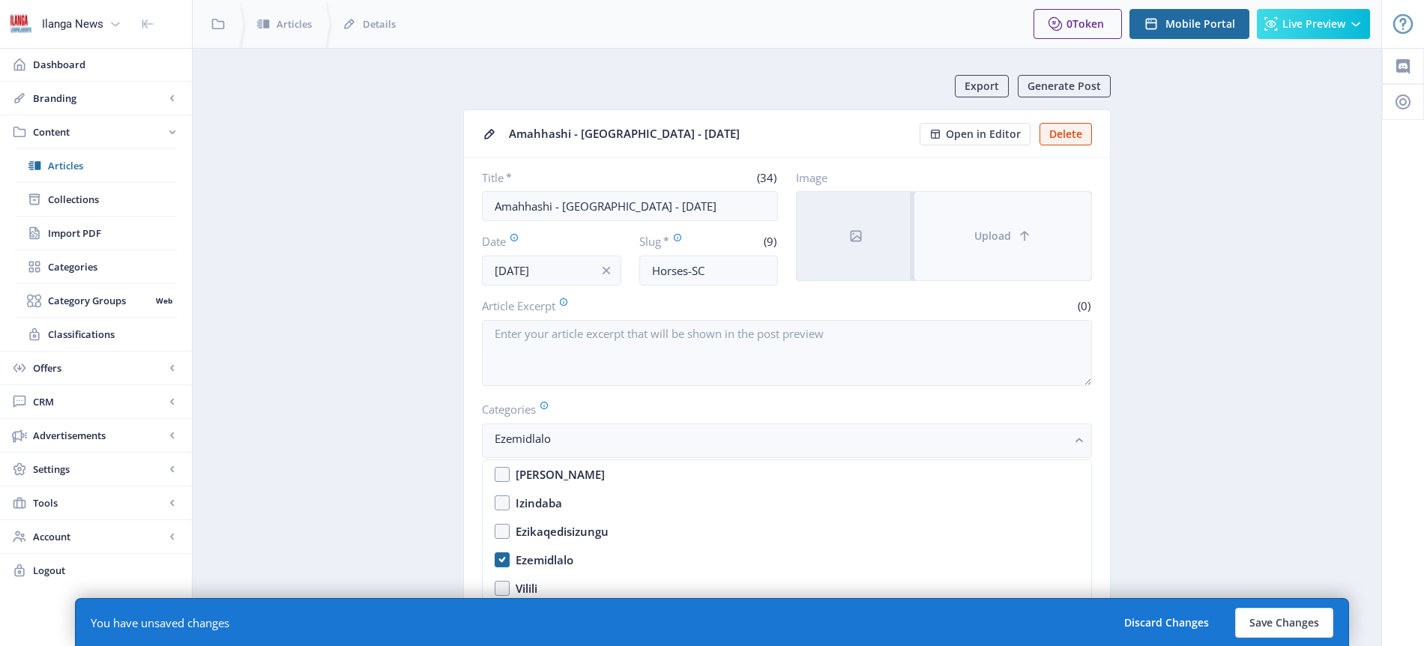
click at [1000, 247] on button "Upload" at bounding box center [1002, 236] width 177 height 88
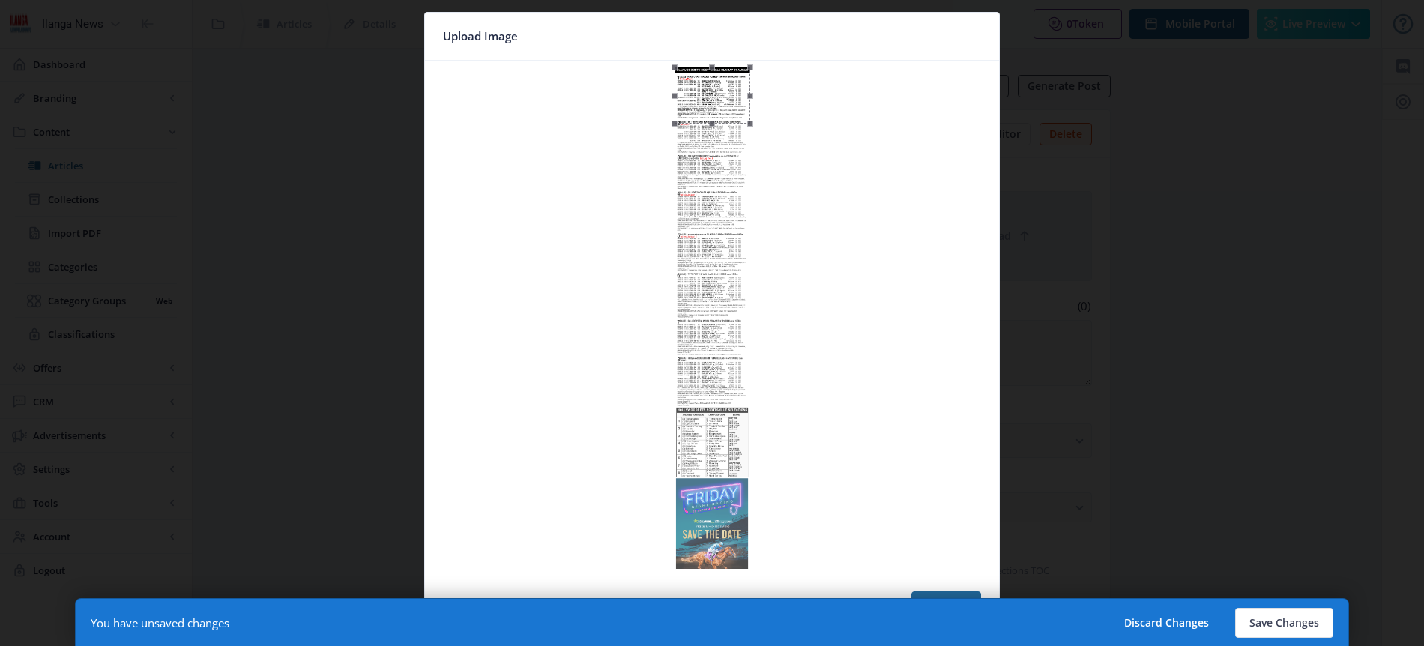
click at [1222, 526] on div at bounding box center [712, 323] width 1424 height 646
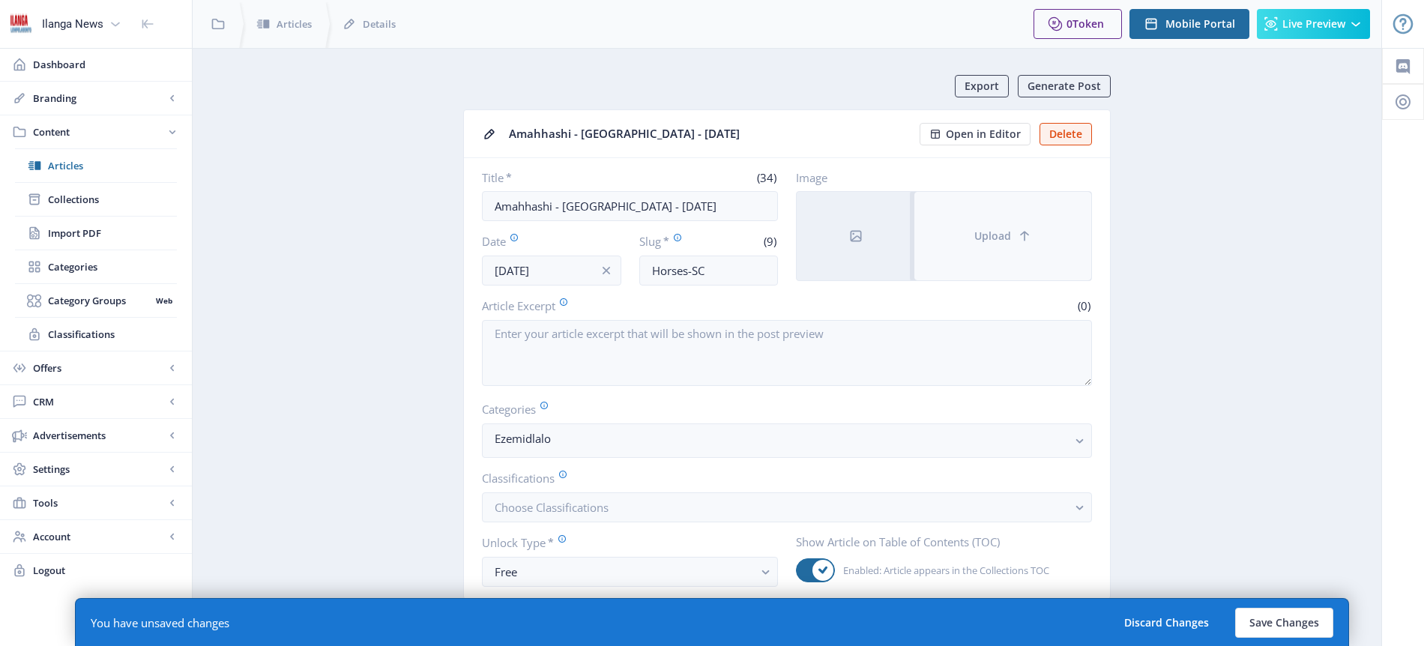
click at [981, 235] on span "Upload" at bounding box center [992, 236] width 37 height 12
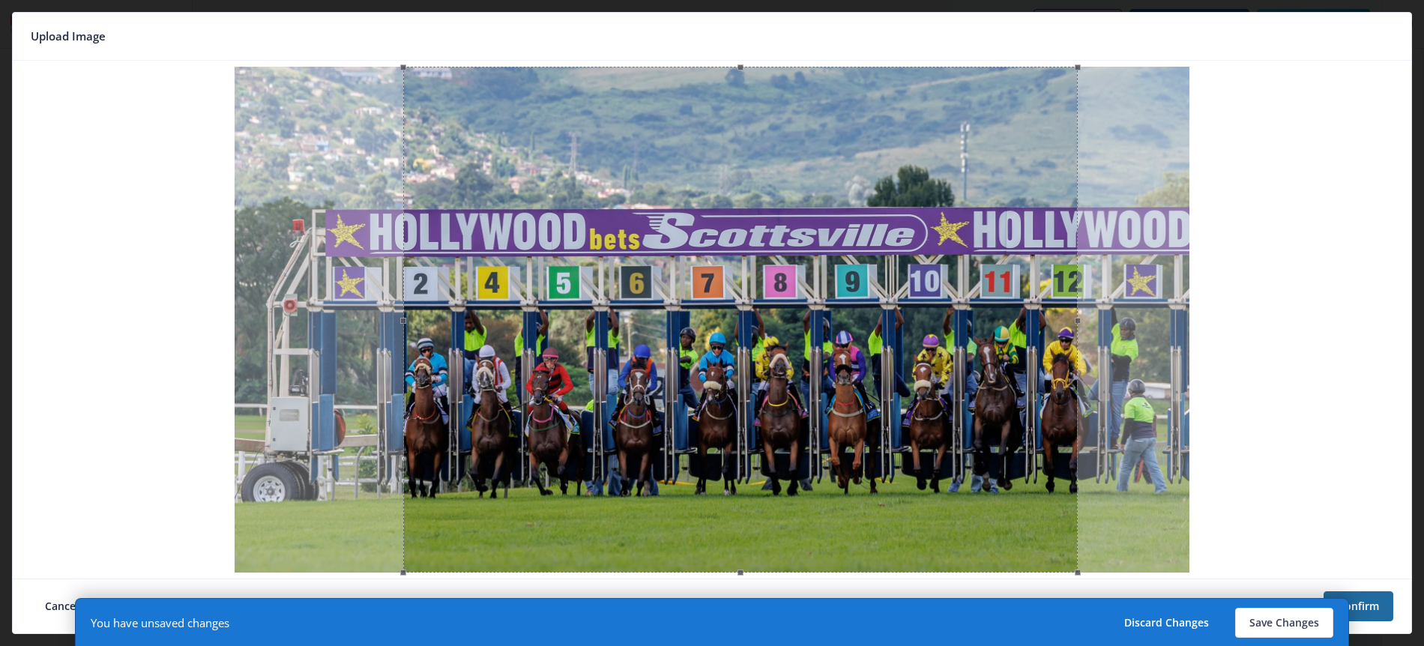
drag, startPoint x: 996, startPoint y: 465, endPoint x: 1024, endPoint y: 461, distance: 28.7
click at [1024, 461] on div at bounding box center [740, 320] width 674 height 506
click at [1287, 623] on button "Save Changes" at bounding box center [1284, 623] width 98 height 30
type input "horses-sc"
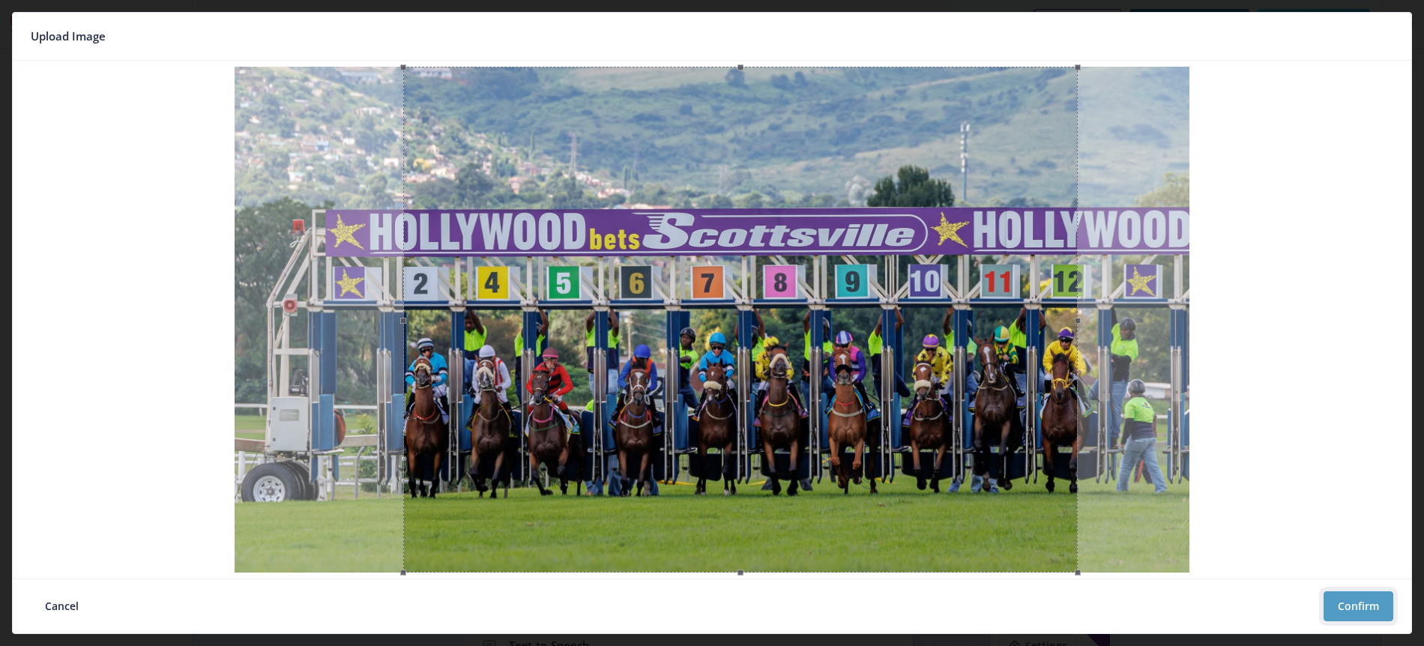
click at [1356, 599] on button "Confirm" at bounding box center [1358, 606] width 70 height 30
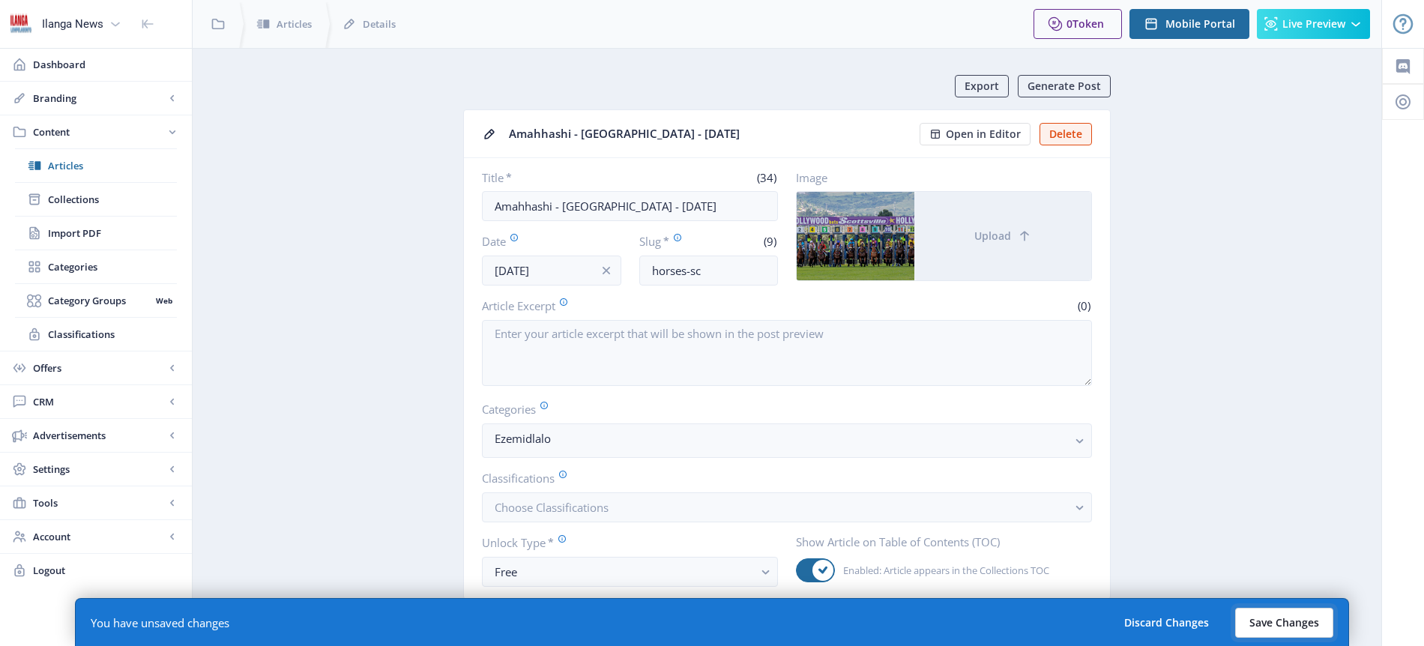
click at [1303, 620] on button "Save Changes" at bounding box center [1284, 623] width 98 height 30
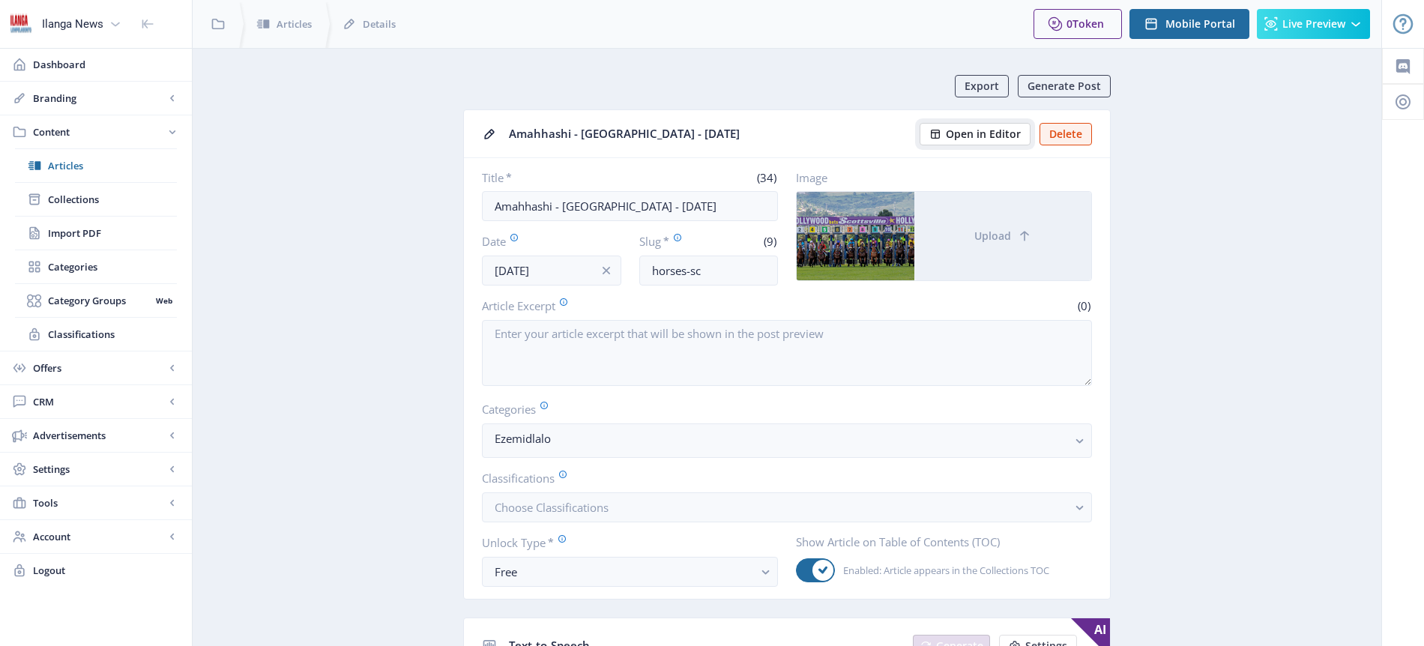
click at [999, 129] on span "Open in Editor" at bounding box center [983, 134] width 75 height 12
click at [78, 203] on span "Collections" at bounding box center [112, 199] width 129 height 15
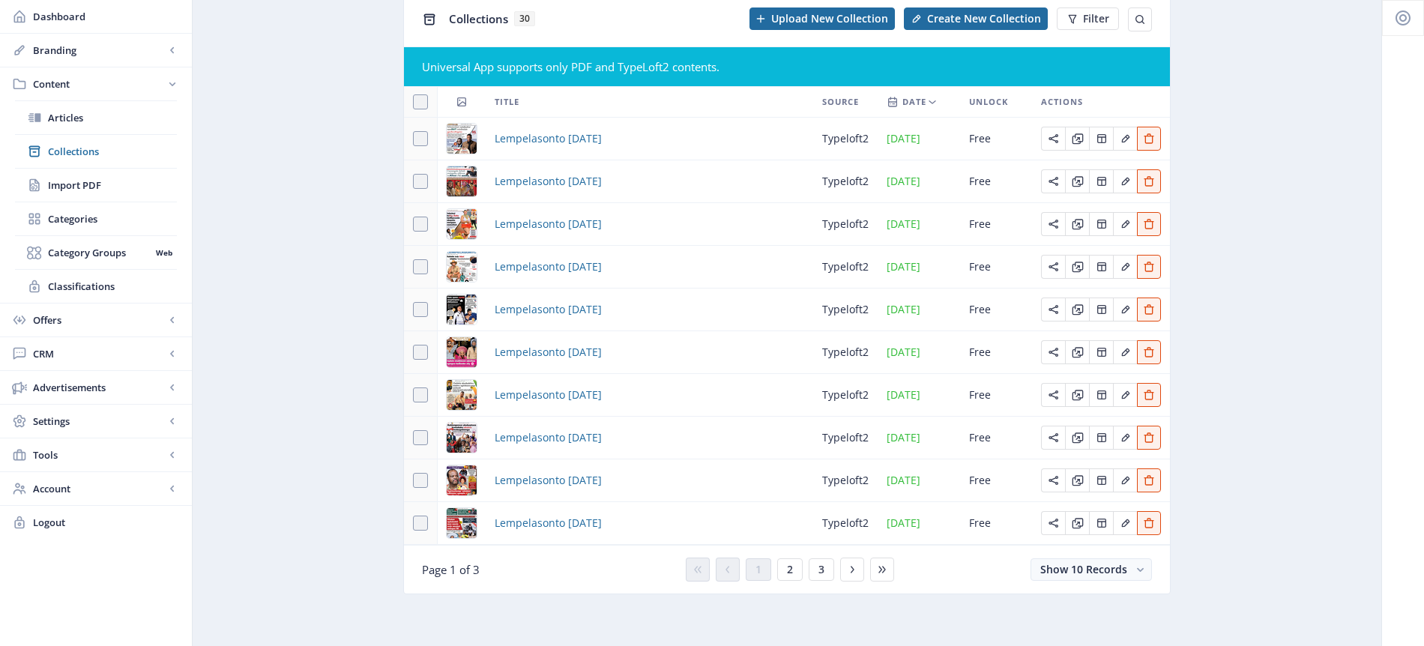
scroll to position [85, 0]
click at [819, 566] on span "3" at bounding box center [821, 569] width 6 height 12
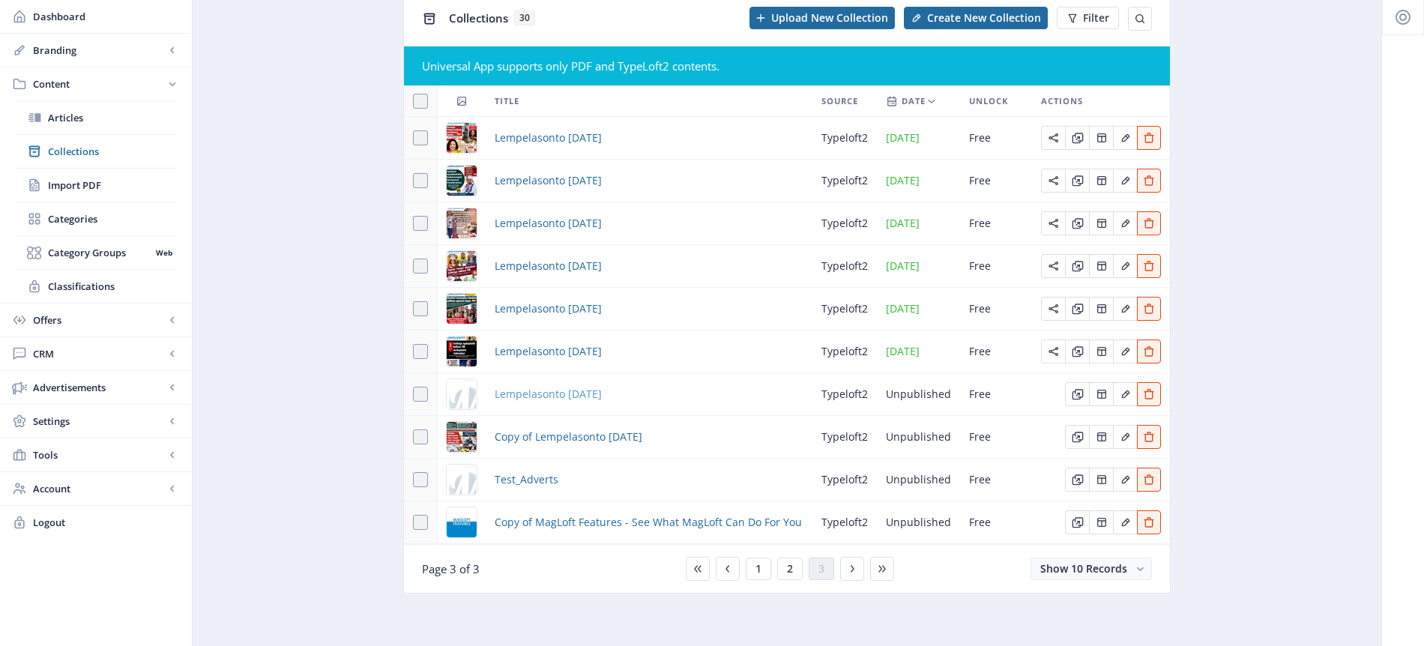
click at [594, 393] on span "Lempelasonto [DATE]" at bounding box center [548, 394] width 107 height 18
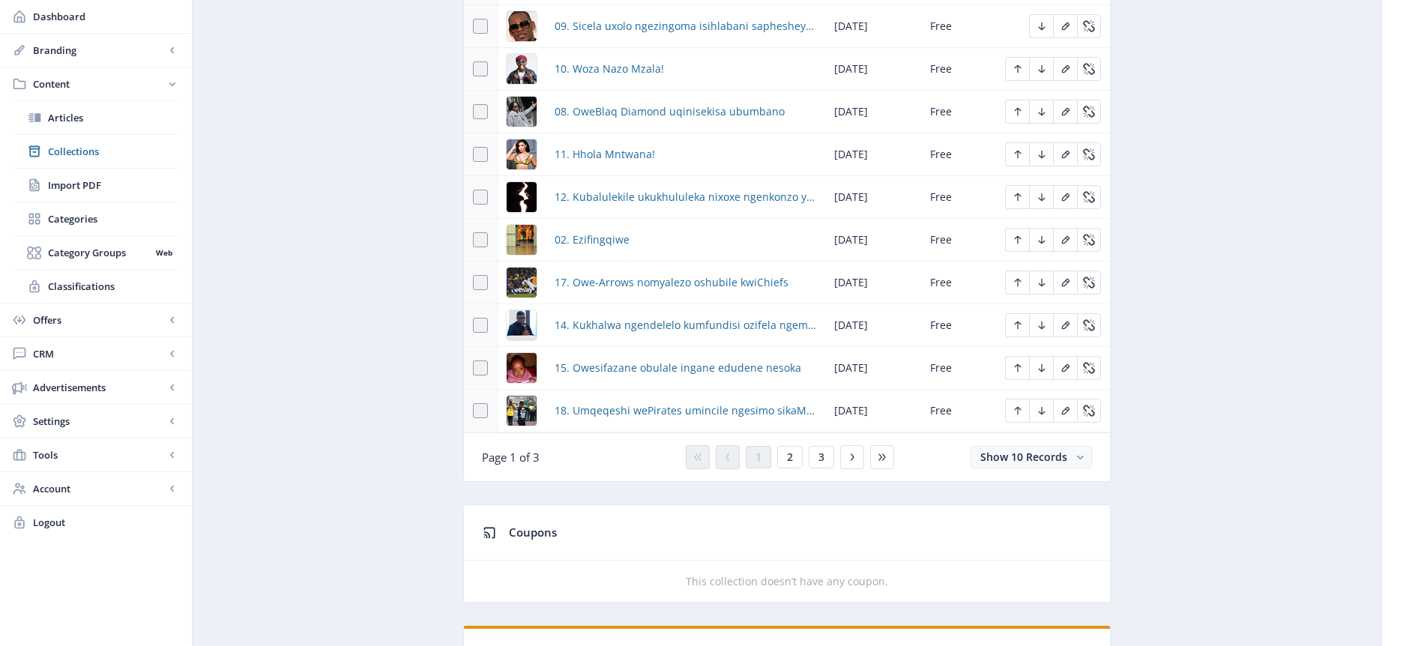
scroll to position [960, 0]
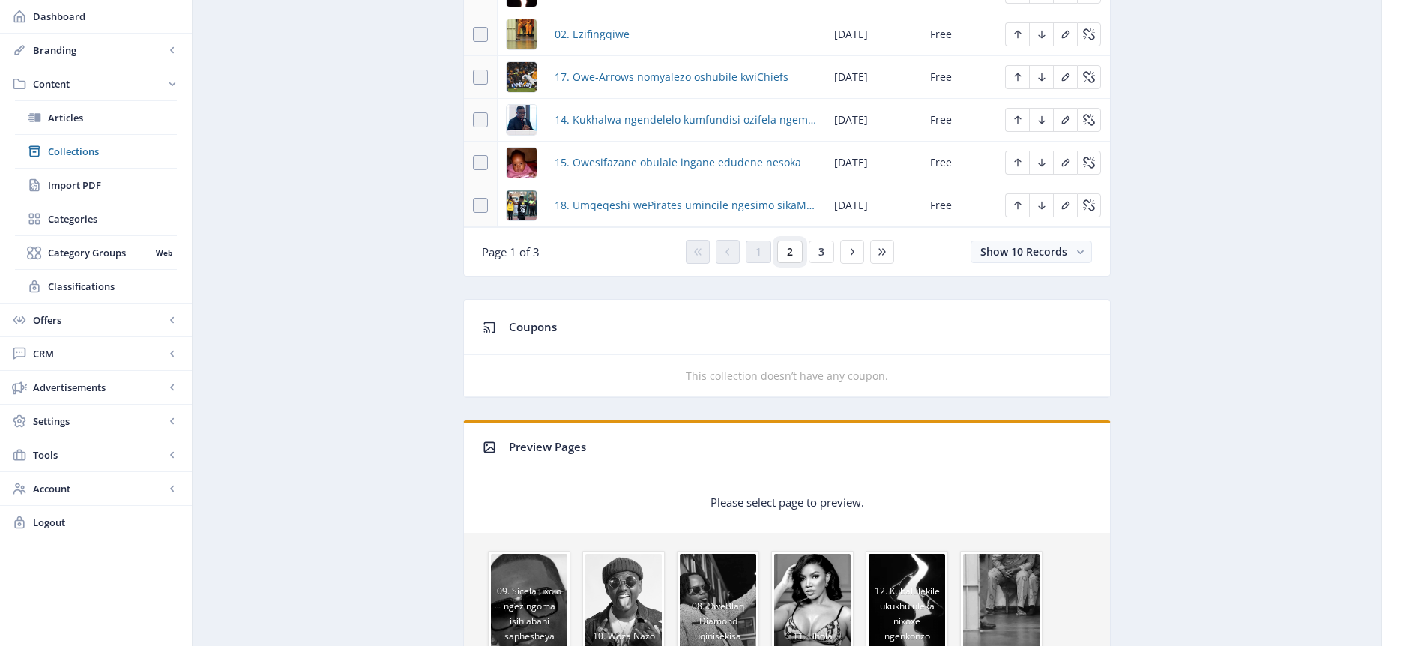
click at [795, 250] on button "2" at bounding box center [789, 252] width 25 height 22
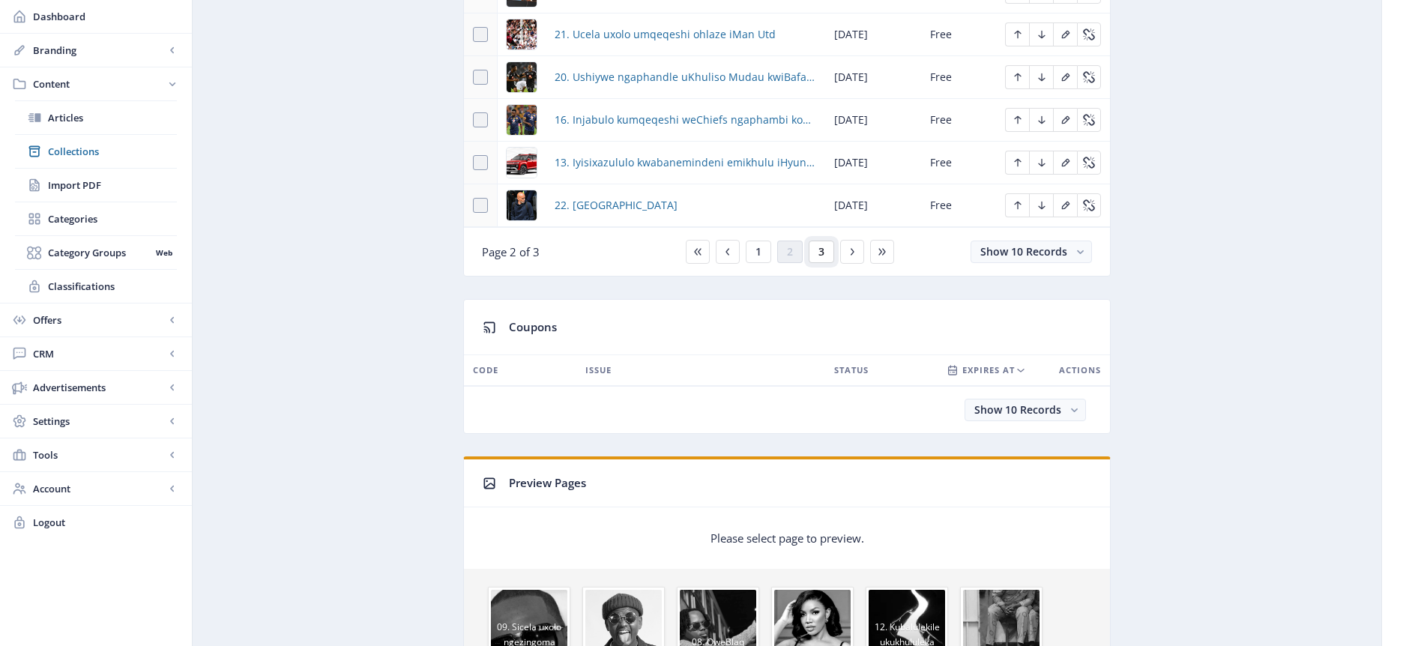
click at [821, 252] on span "3" at bounding box center [821, 252] width 6 height 12
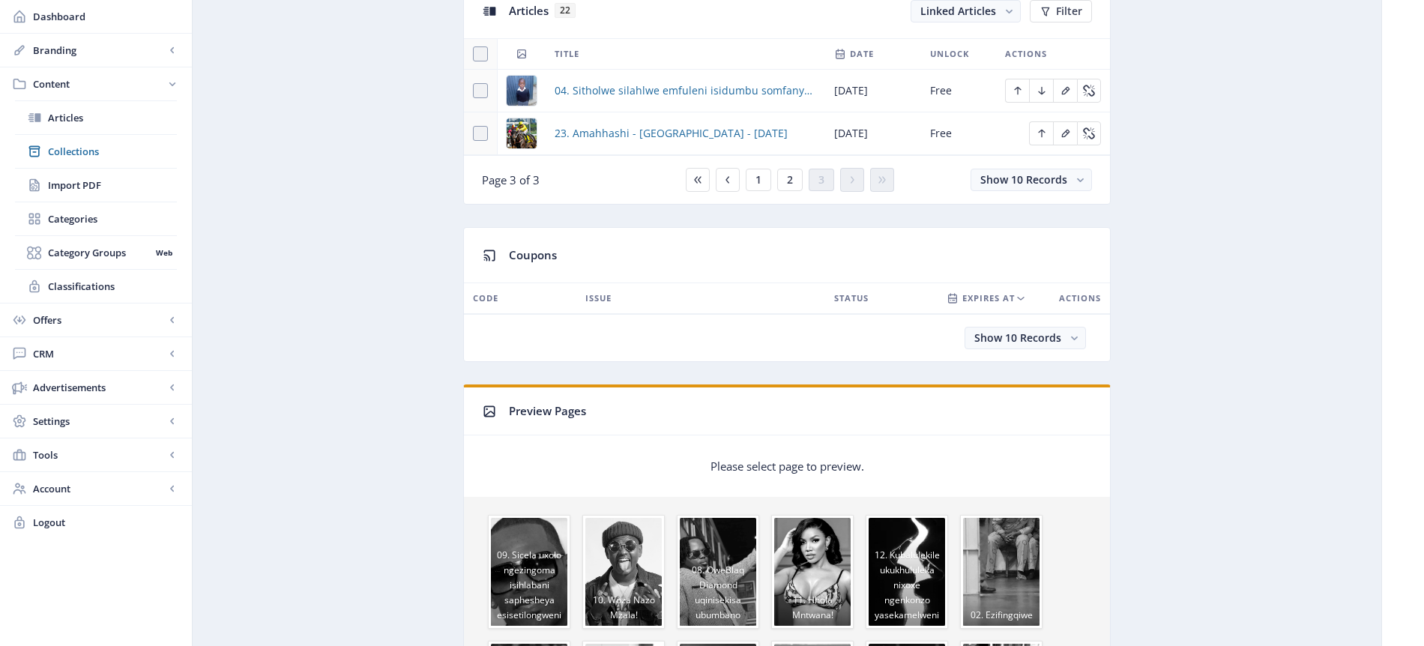
scroll to position [687, 0]
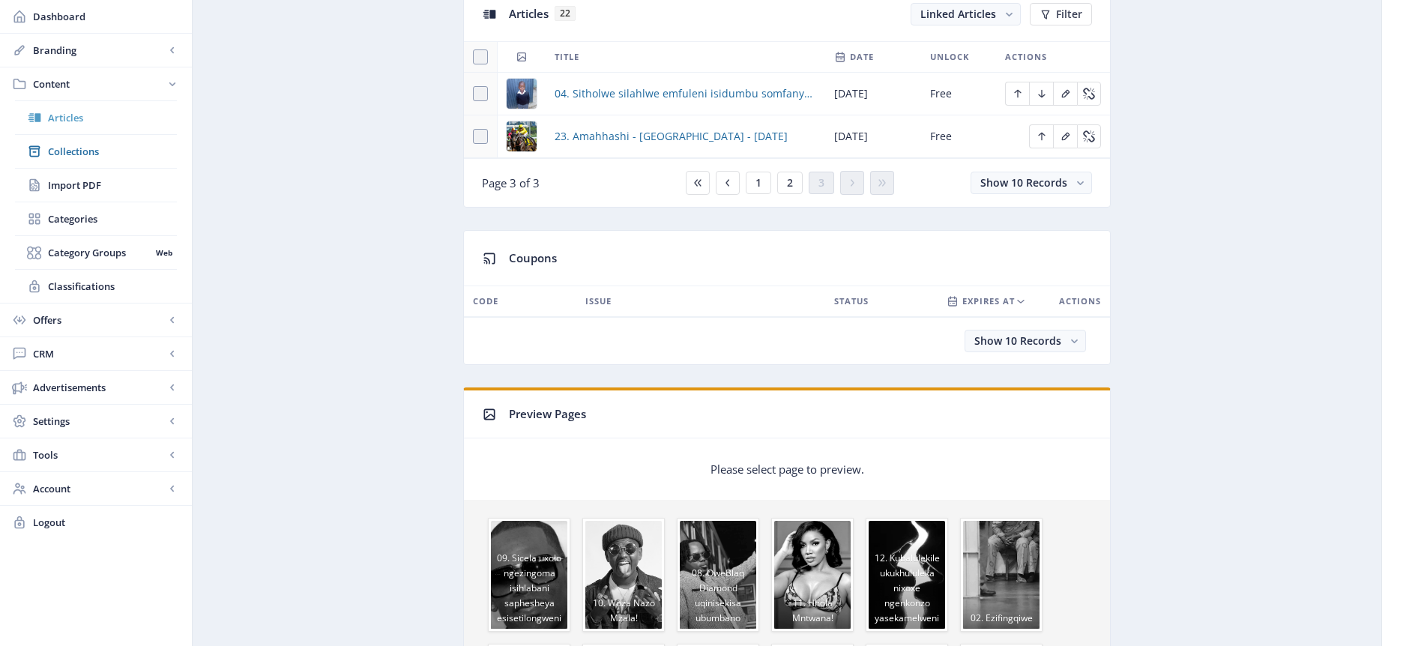
click at [78, 118] on span "Articles" at bounding box center [112, 117] width 129 height 15
